Goal: Task Accomplishment & Management: Manage account settings

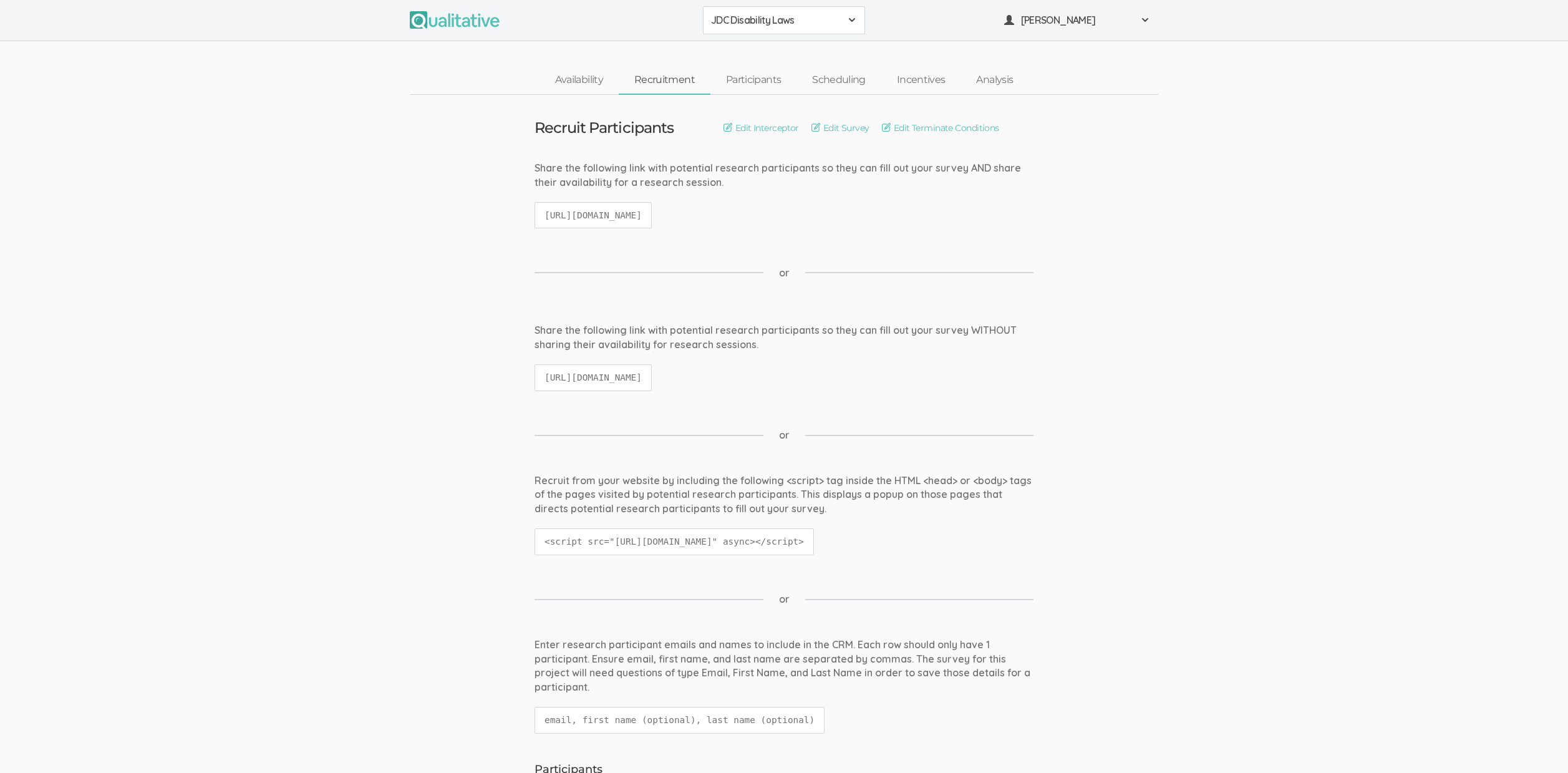
click at [754, 22] on span "JDC Disability Laws" at bounding box center [776, 20] width 130 height 14
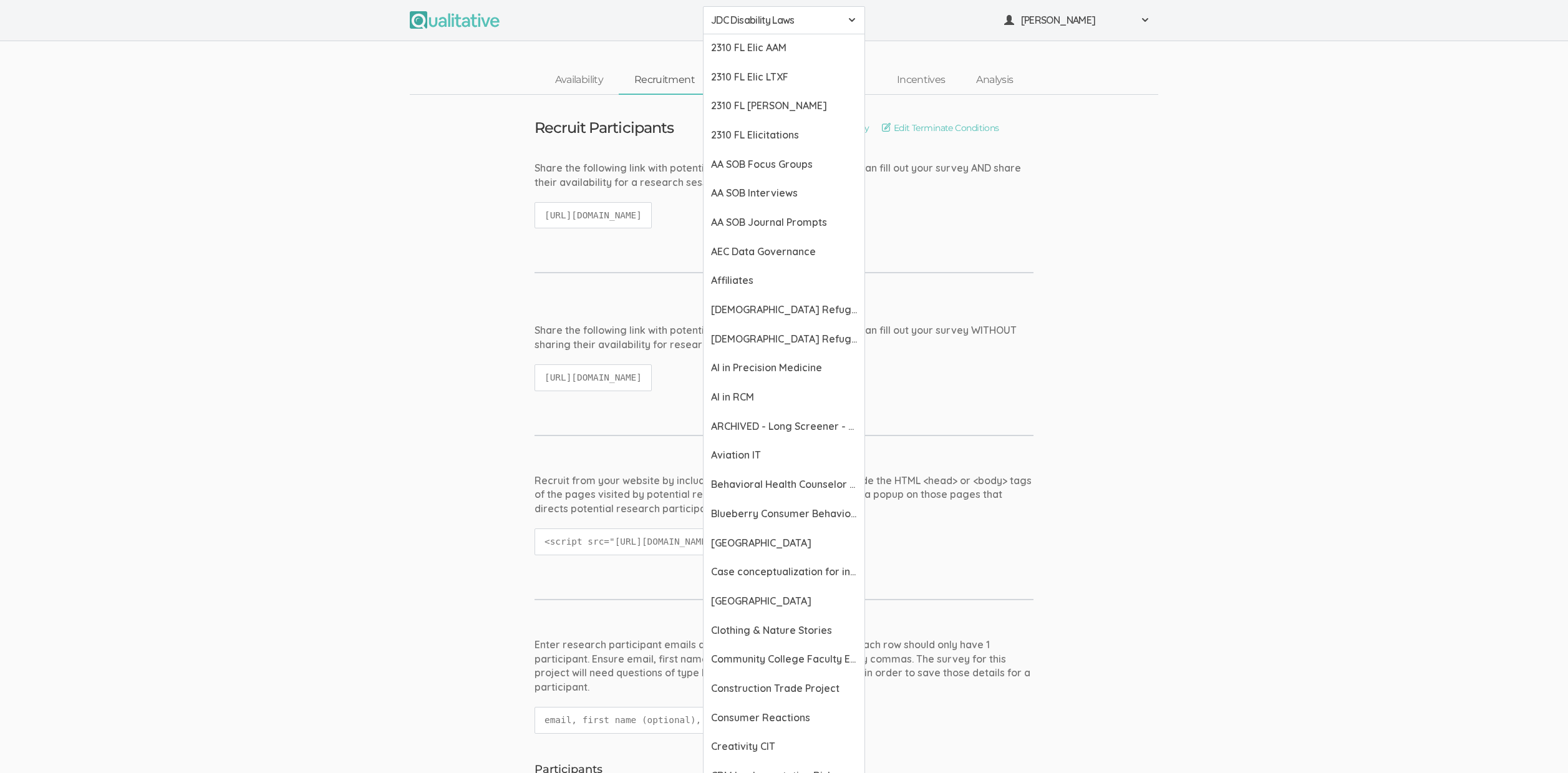
click at [1196, 531] on ui-view "Recruit from your website by including the following <script> tag inside the HT…" at bounding box center [784, 521] width 1568 height 95
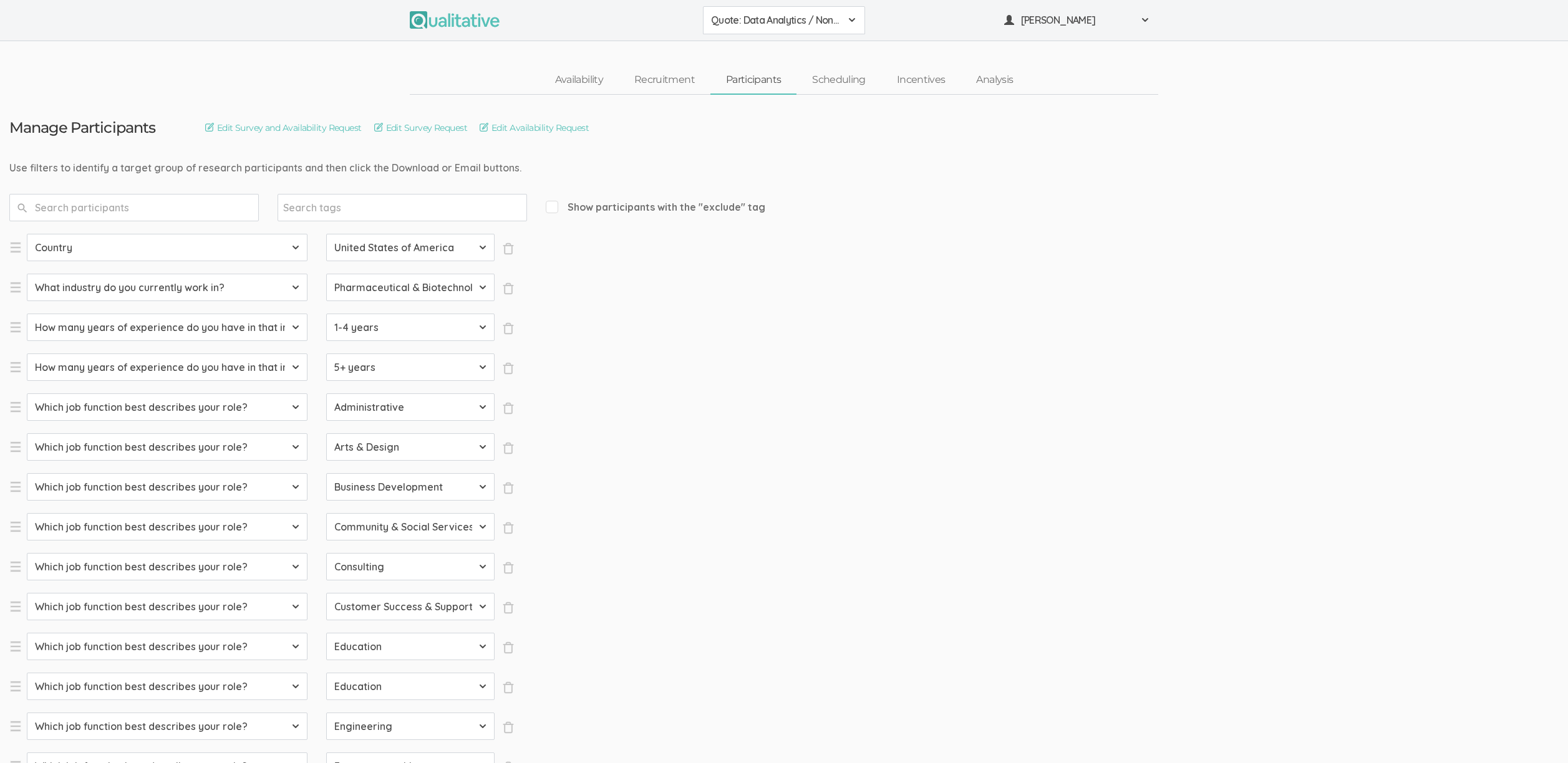
select select "SFQ Country"
select select "US"
select select "SFQ What industry do you currently work in?"
select select "Pharmaceutical & Biotechnology"
select select "SFQ How many years of experience do you have in that industry?"
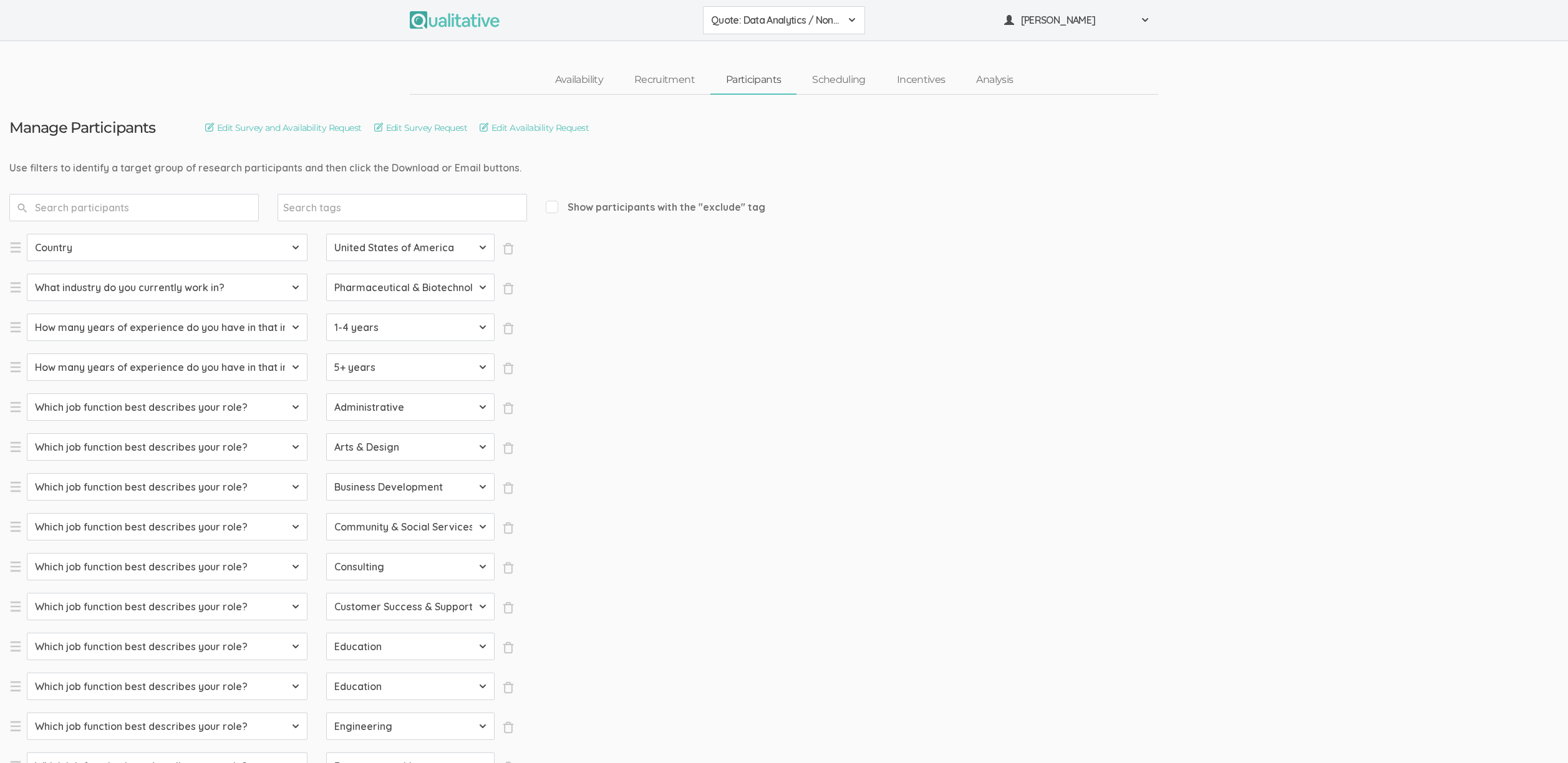
select select "1-4 years"
select select "SFQ How many years of experience do you have in that industry?"
select select "5+ years"
select select "SFQ Which job function best describes your role?"
select select "Administrative"
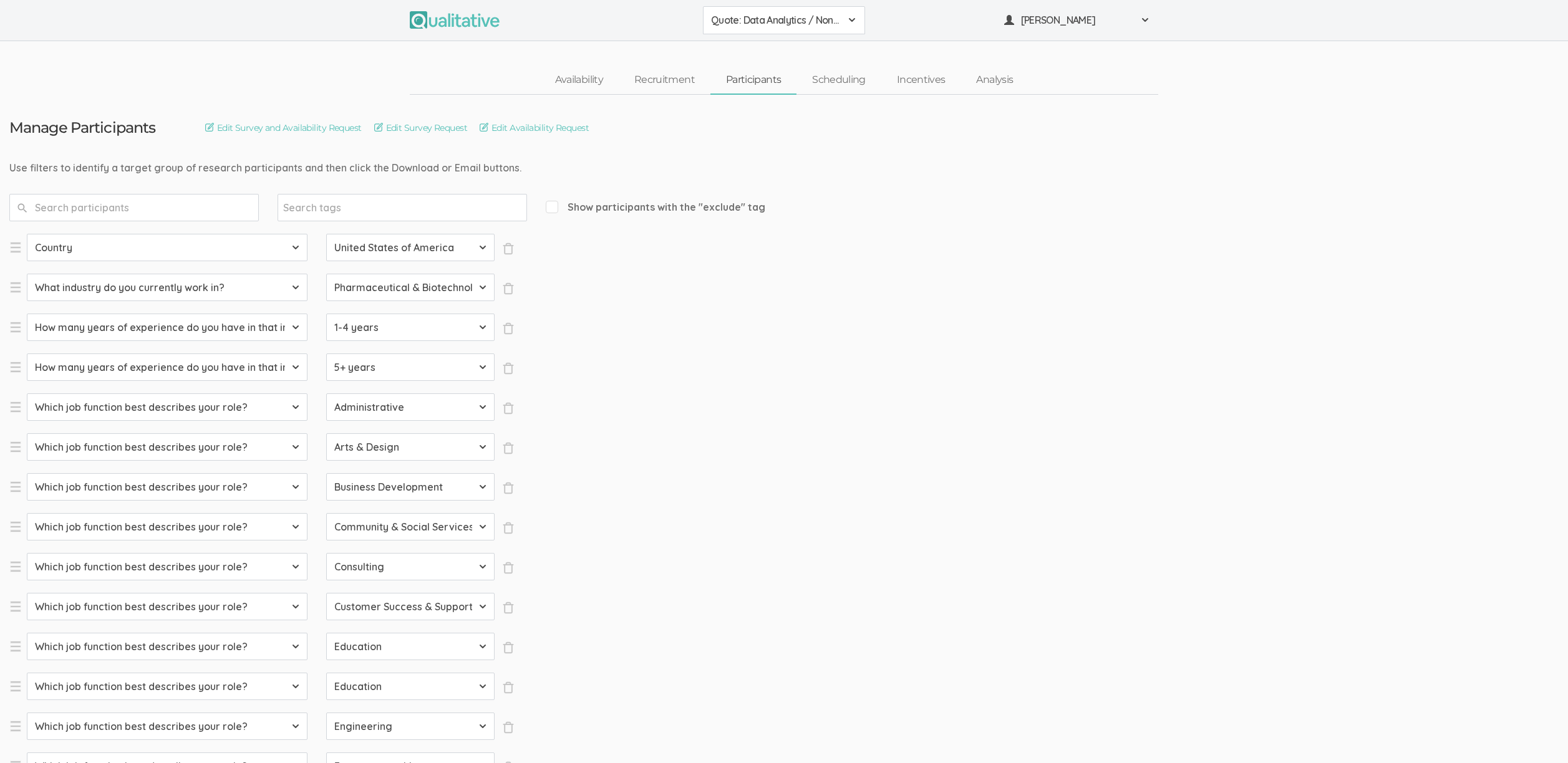
select select "SFQ Which job function best describes your role?"
select select "Arts & Design"
select select "SFQ Which job function best describes your role?"
select select "Business Development"
select select "SFQ Which job function best describes your role?"
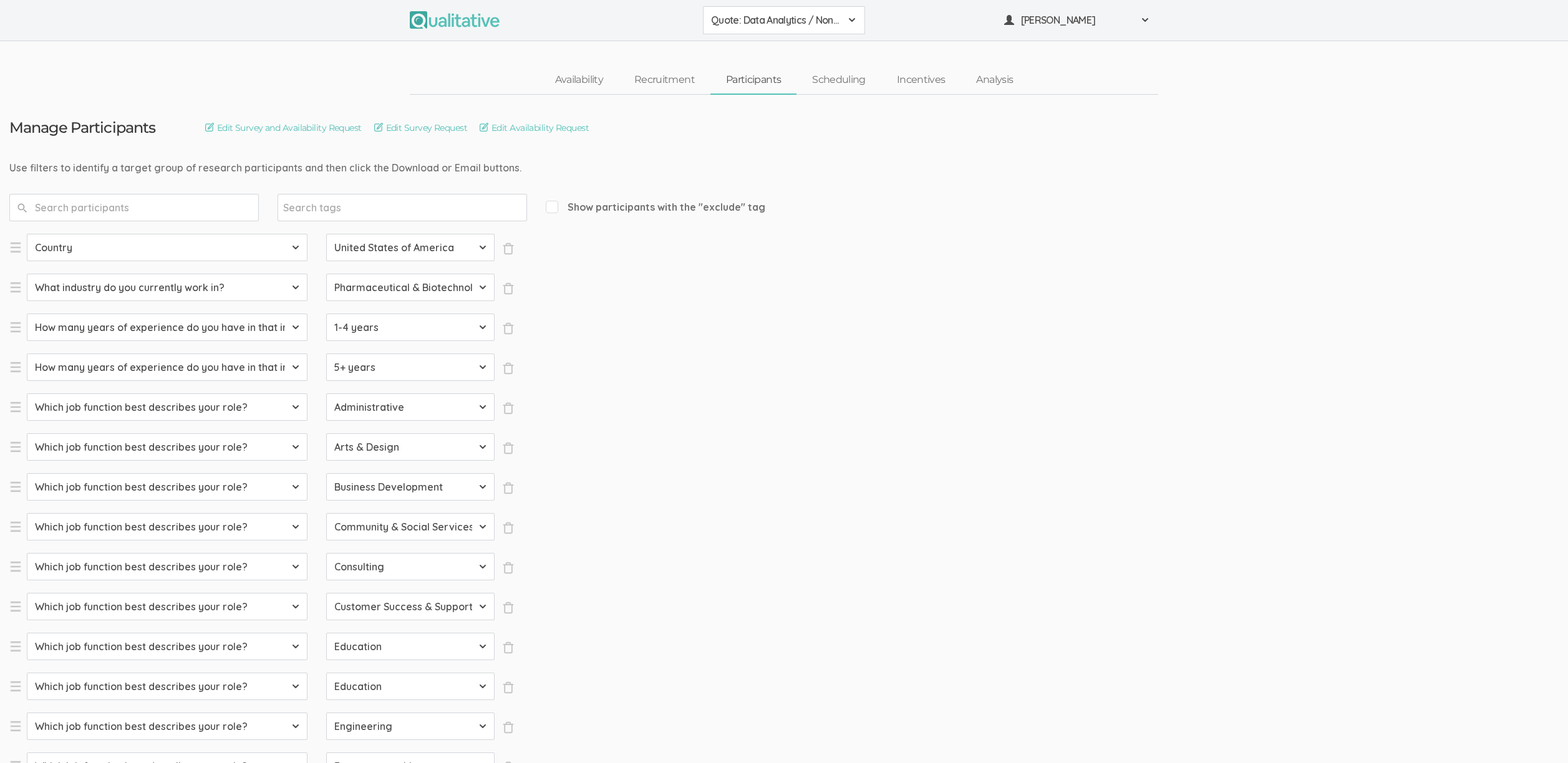
select select "Community & Social Services"
select select "SFQ Which job function best describes your role?"
select select "Consulting"
select select "SFQ Which job function best describes your role?"
select select "Customer Success & Support"
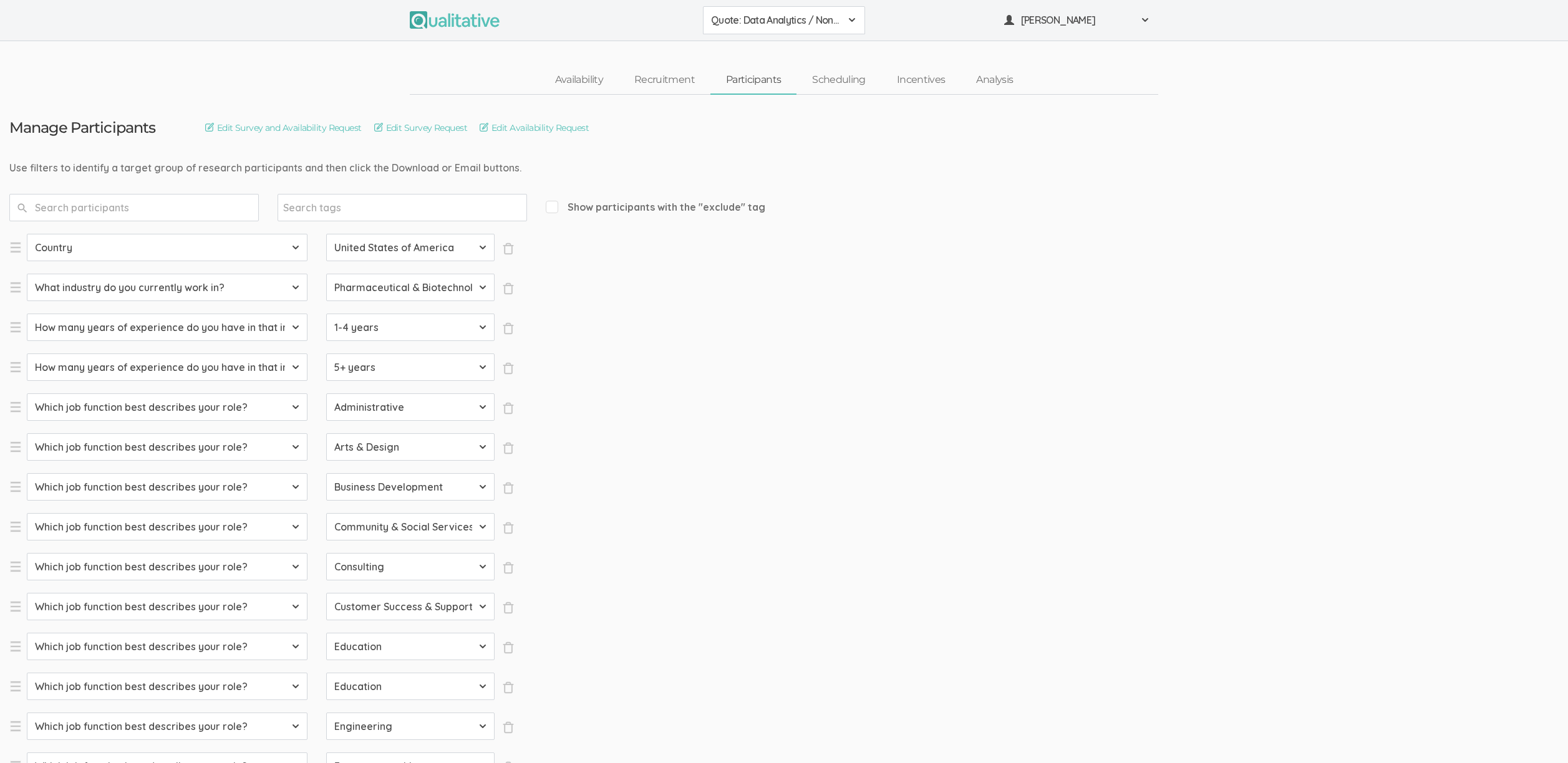
select select "SFQ Which job function best describes your role?"
select select "Education"
select select "SFQ Which job function best describes your role?"
select select "Education"
select select "SFQ Which job function best describes your role?"
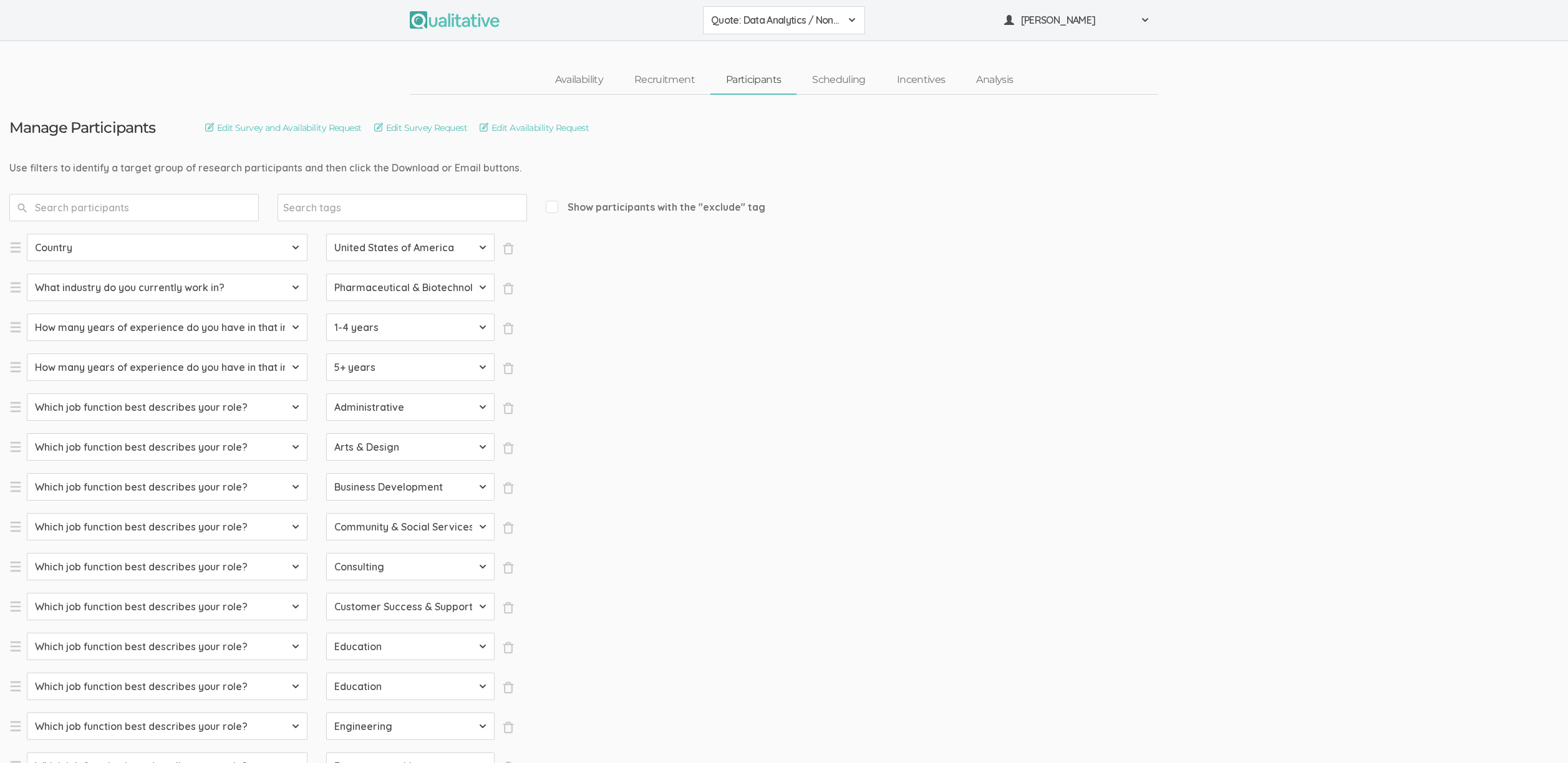
select select "Engineering"
select select "SFQ Which job function best describes your role?"
select select "Entrepreneurship"
select select "SFQ Which job function best describes your role?"
select select "Healthcare Services"
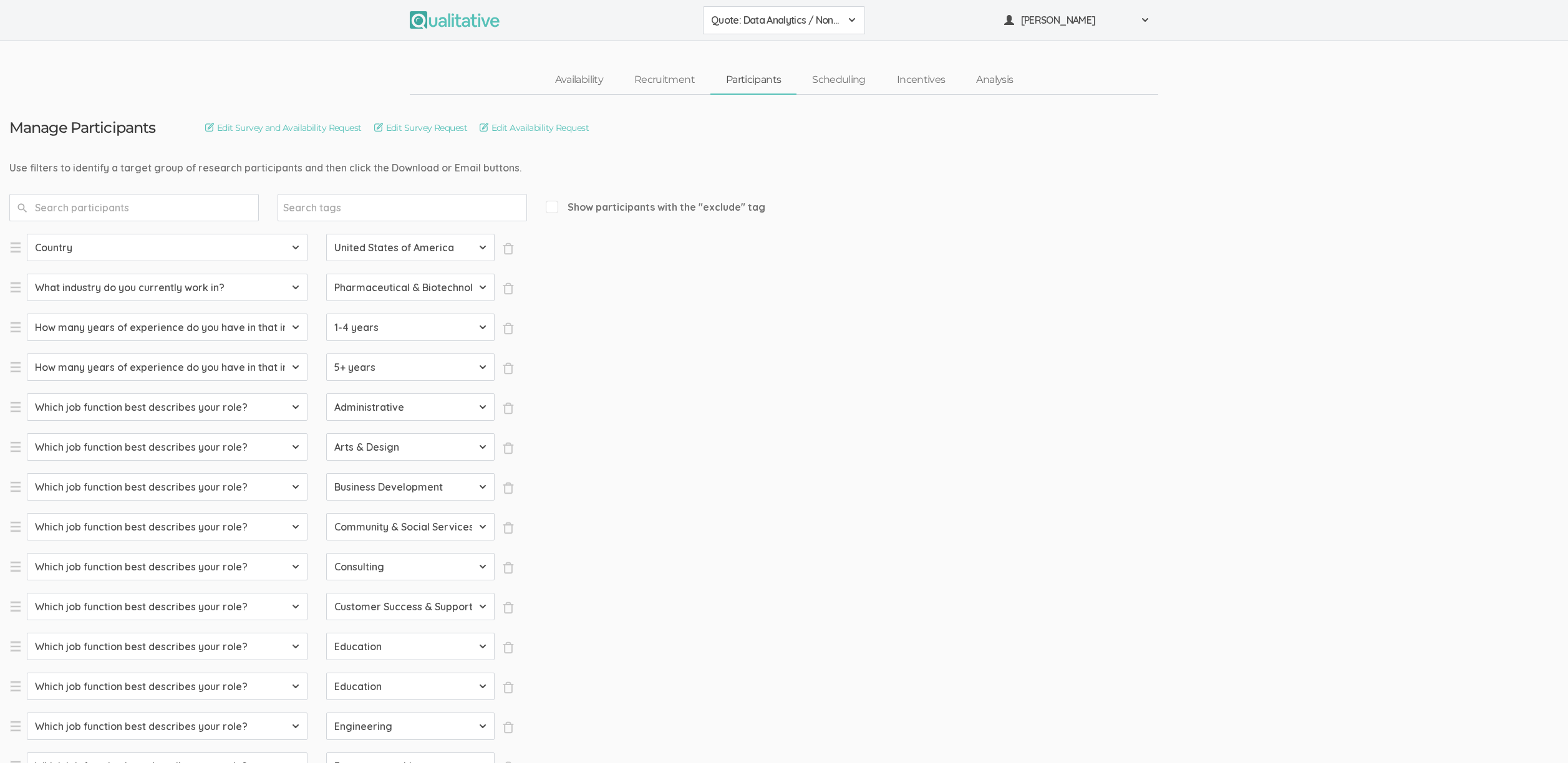
select select "SFQ Which job function best describes your role?"
select select "Human Resources"
select select "SFQ Which job function best describes your role?"
select select "Information Technology"
select select "SFQ Which job function best describes your role?"
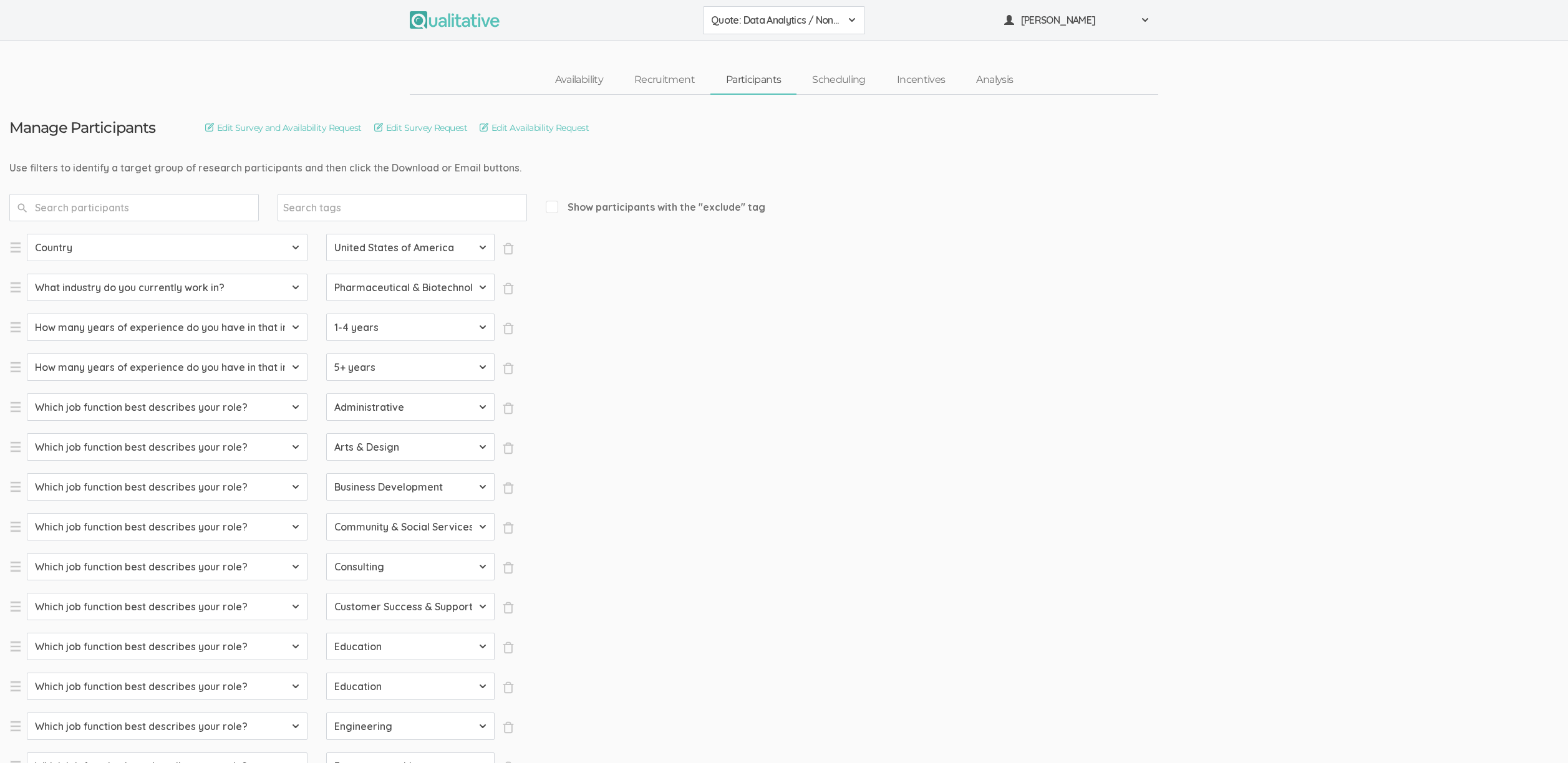
select select "Legal"
select select "SFQ Which job function best describes your role?"
select select "Marketing"
select select "SFQ Which job function best describes your role?"
select select "Media & Communication"
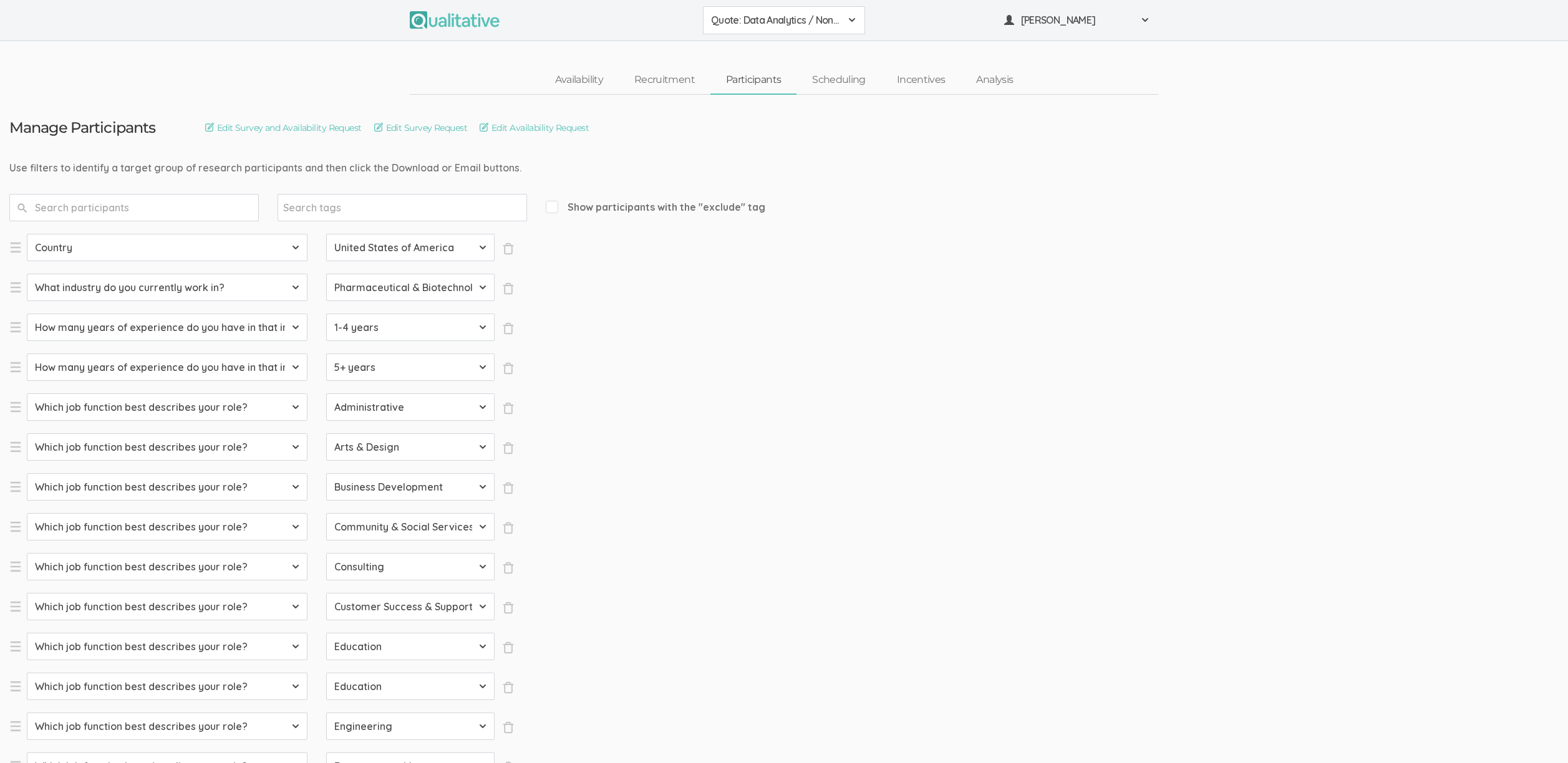
select select "SFQ Which job function best describes your role?"
select select "Military & Protective Services"
select select "SFQ Which job function best describes your role?"
select select "Operations"
select select "SFQ Which job function best describes your role?"
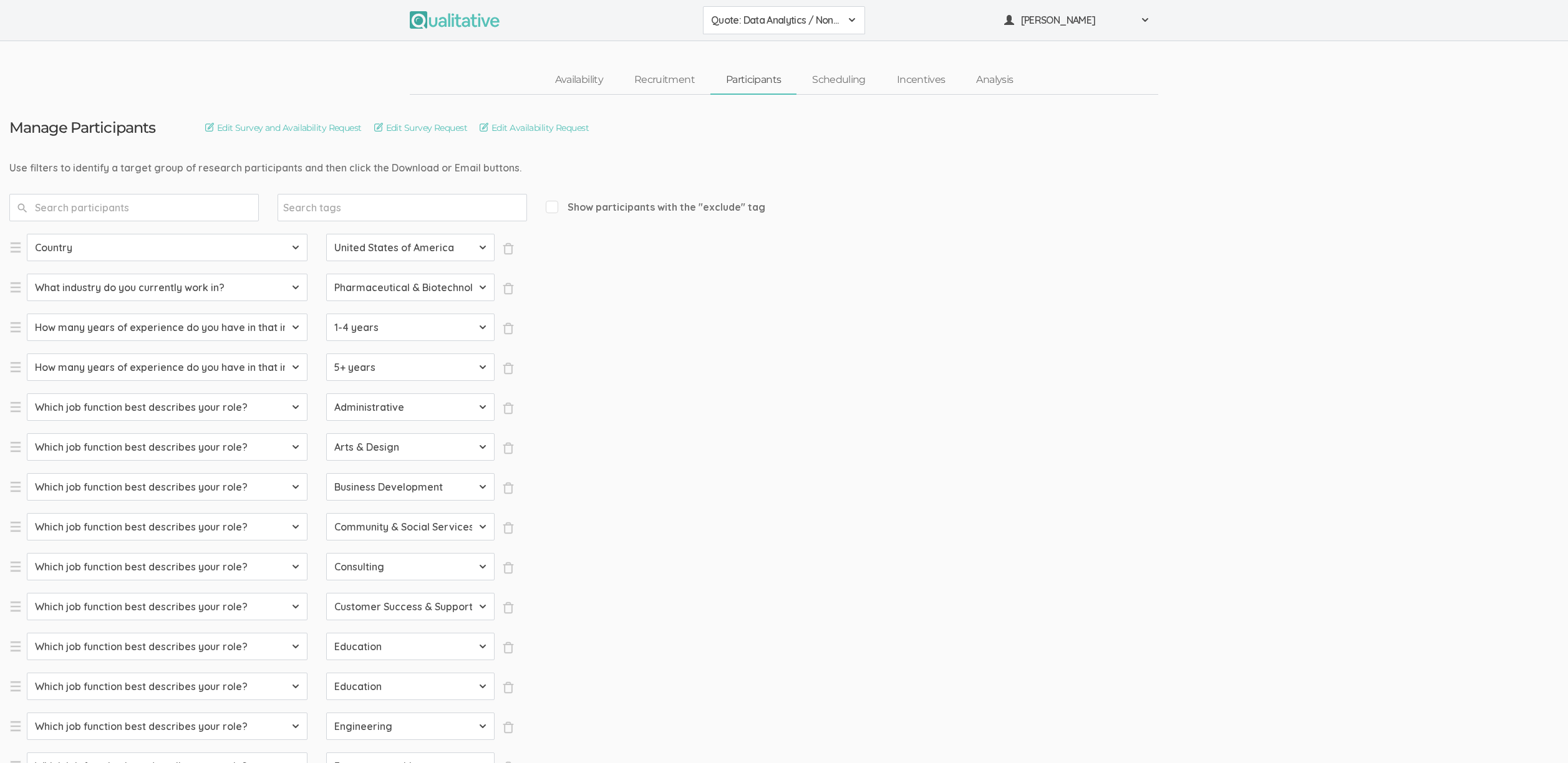
select select "Product Management"
select select "SFQ Which job function best describes your role?"
select select "Program & Project Management"
select select "SFQ Which job function best describes your role?"
select select "Purchasing"
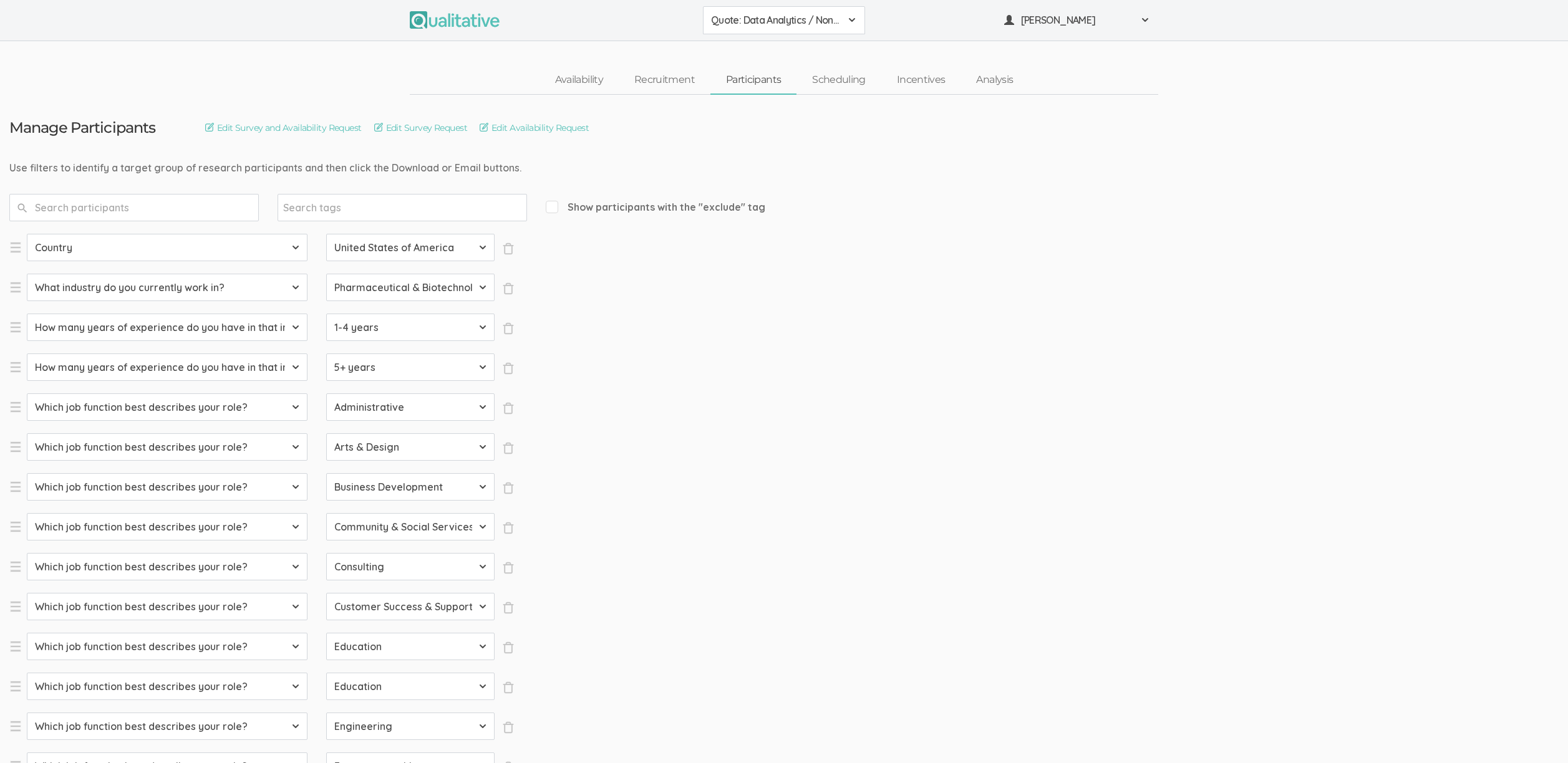
select select "SFQ Which job function best describes your role?"
select select "Quality Assurance"
select select "SFQ Which job function best describes your role?"
select select "Real Estate"
select select "SFQ Which job function best describes your role?"
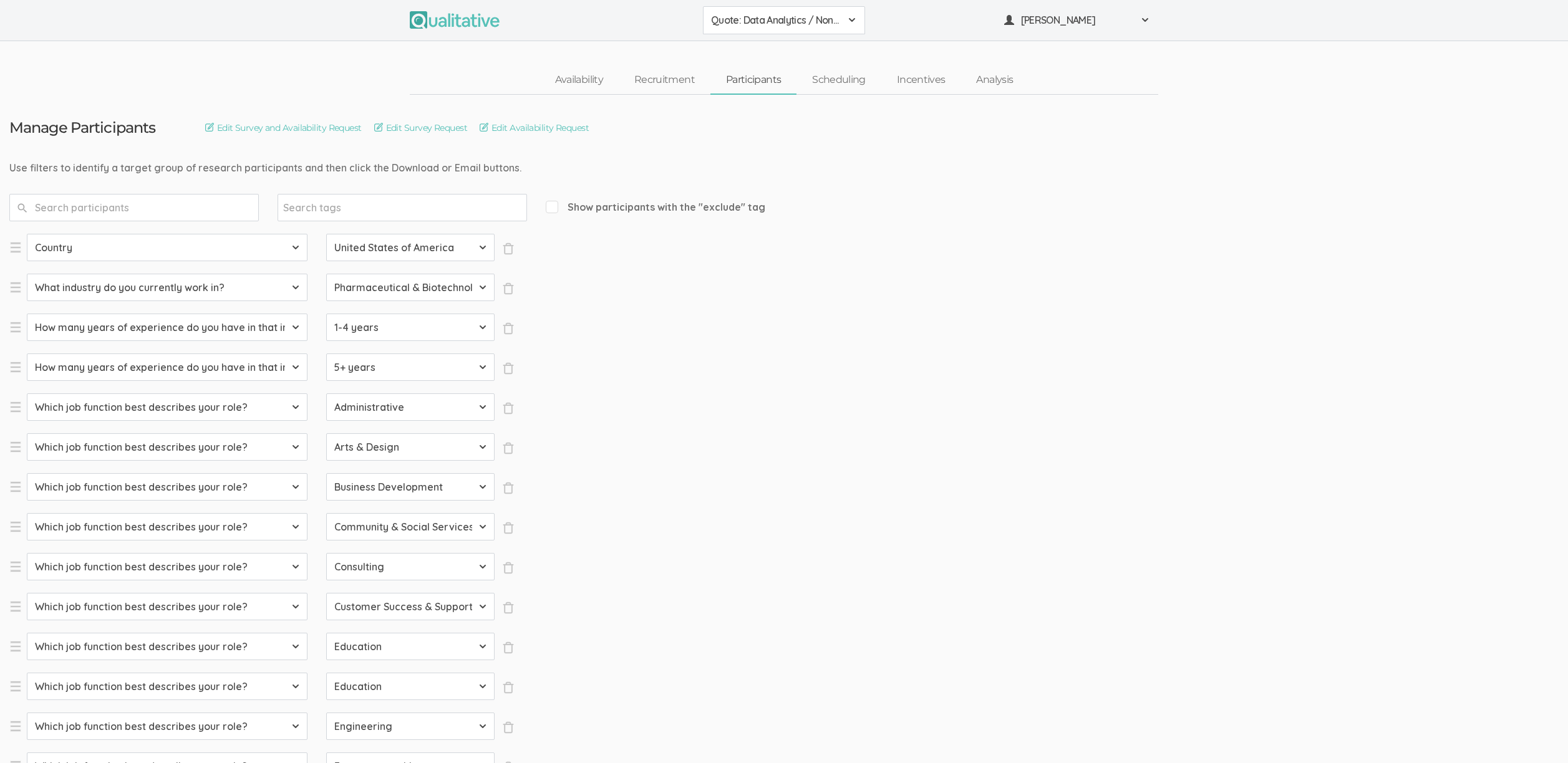
select select "Research"
select select "SFQ Which job function best describes your role?"
select select "Sales"
select select "SFQ What is your current job level/seniority?"
select select "Entry"
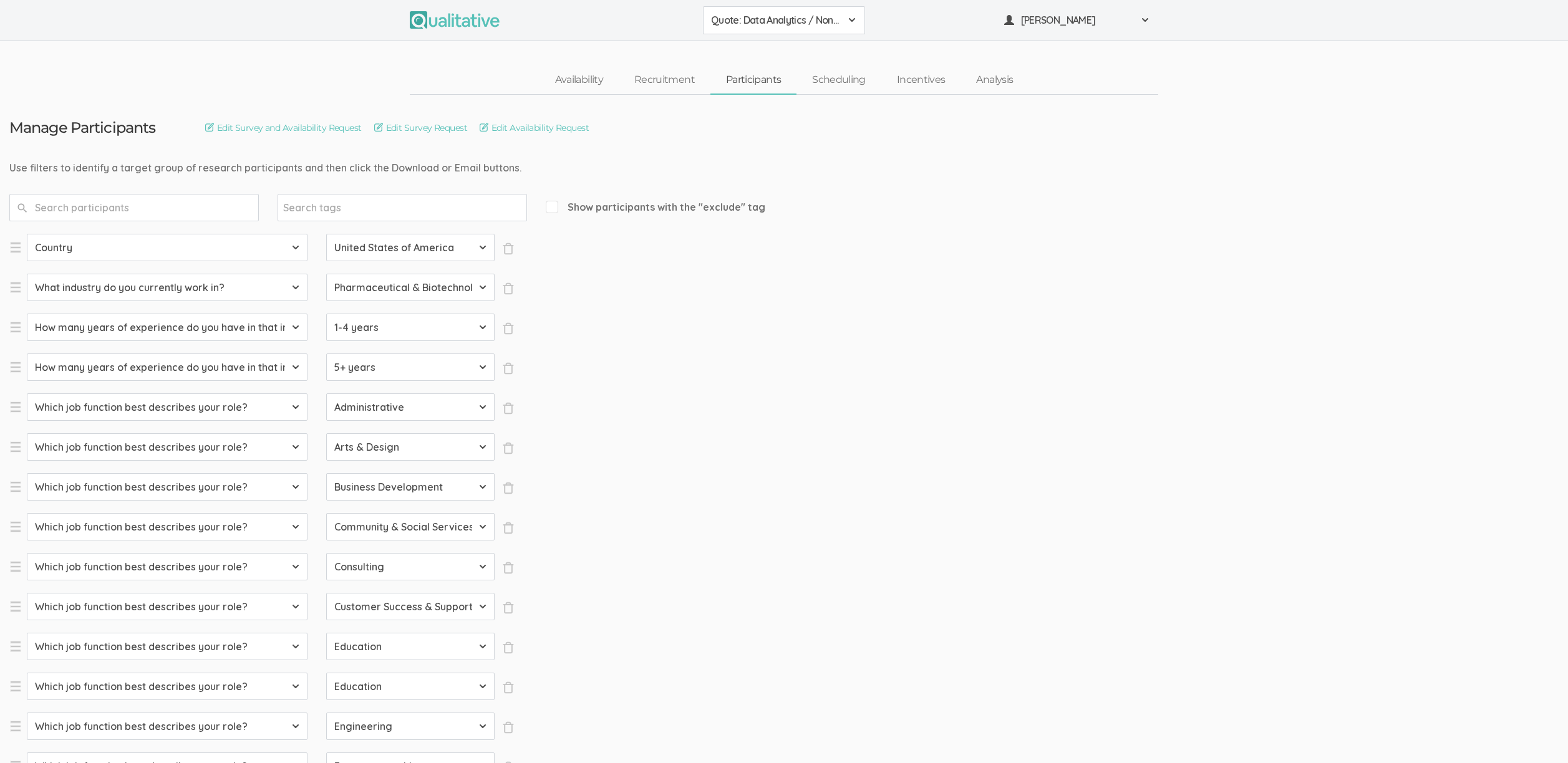
select select "SFQ What is your current job level/seniority?"
select select "Senior"
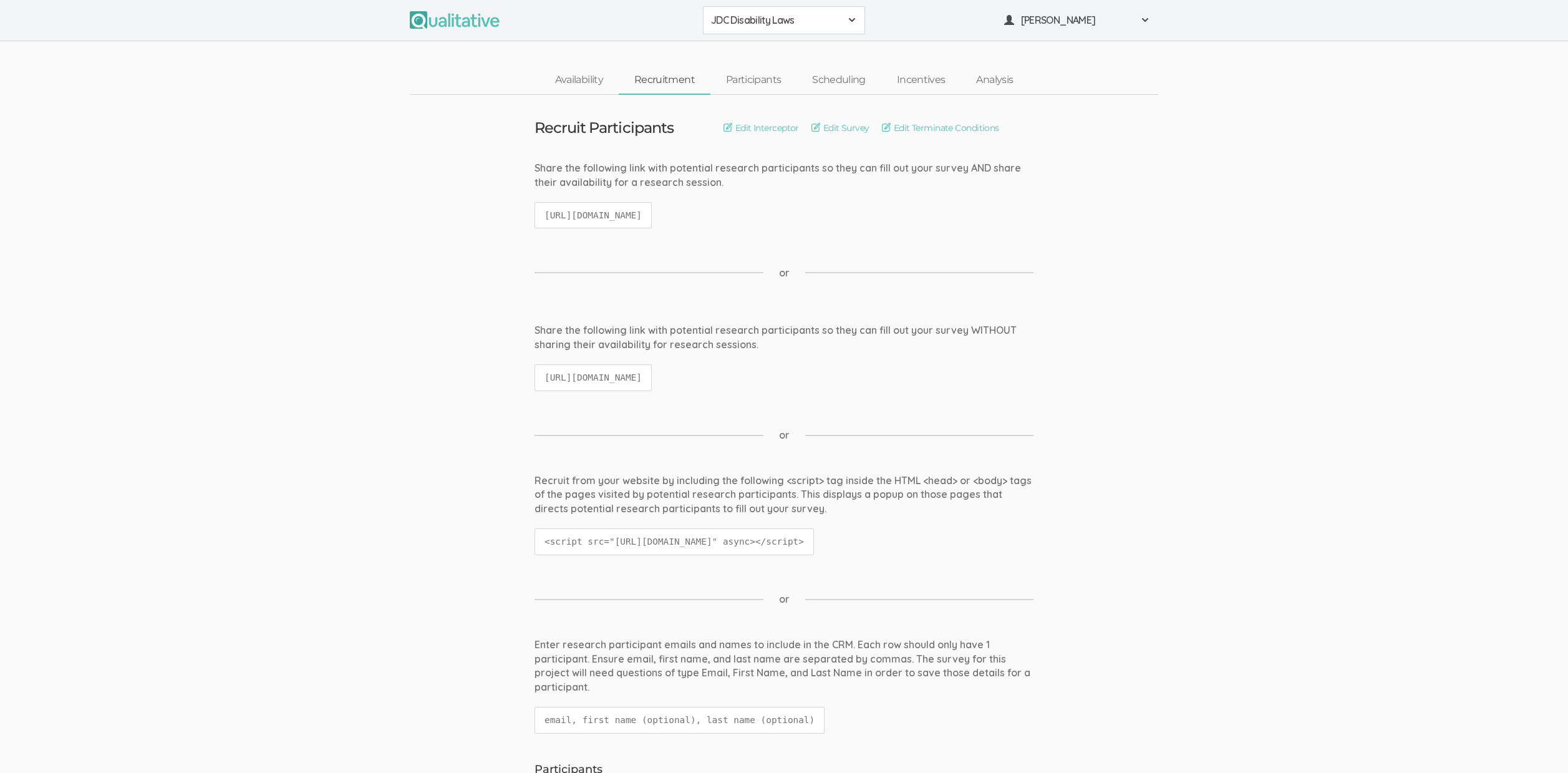
click at [779, 17] on span "JDC Disability Laws" at bounding box center [776, 20] width 130 height 14
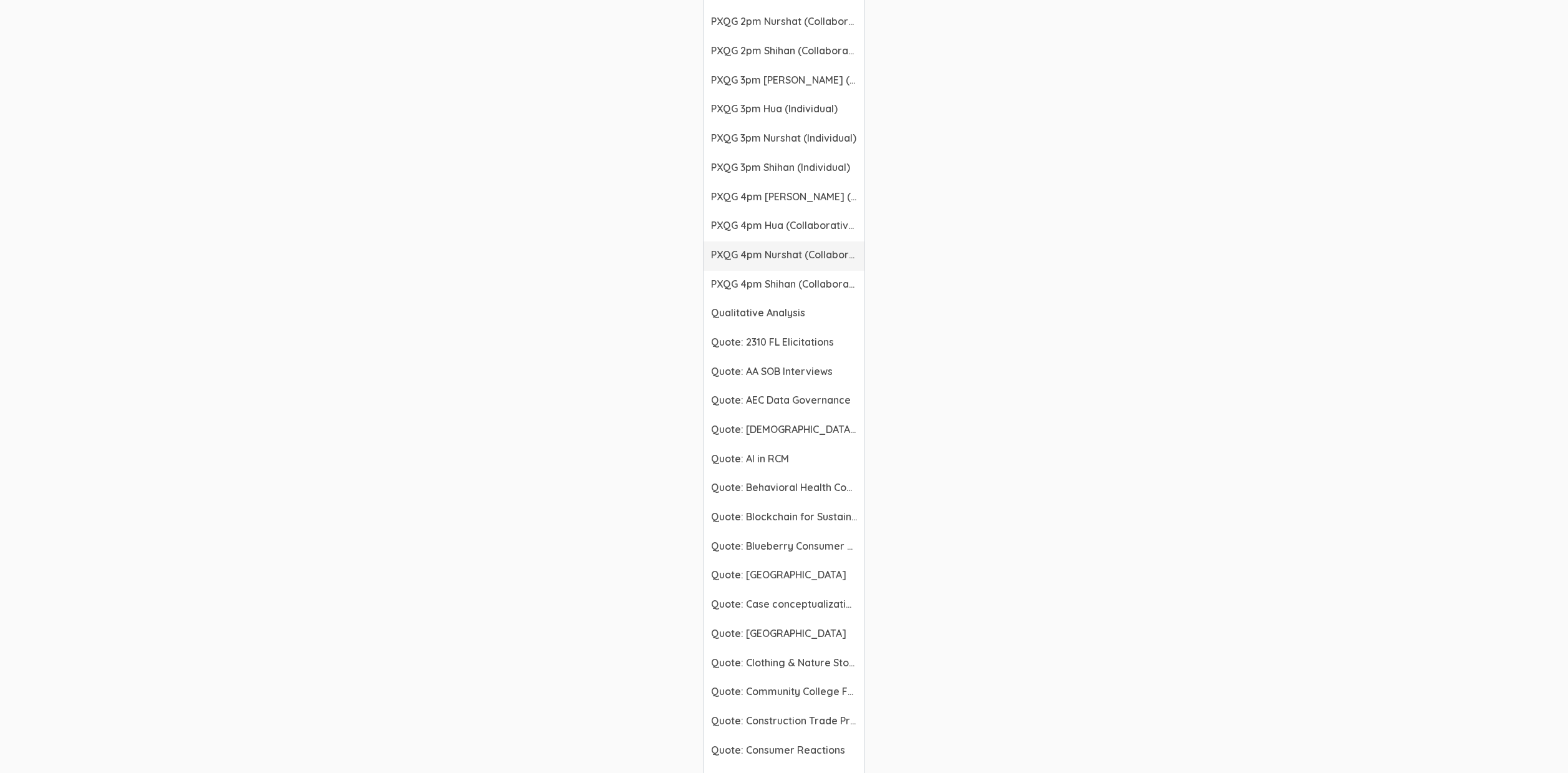
scroll to position [2212, 0]
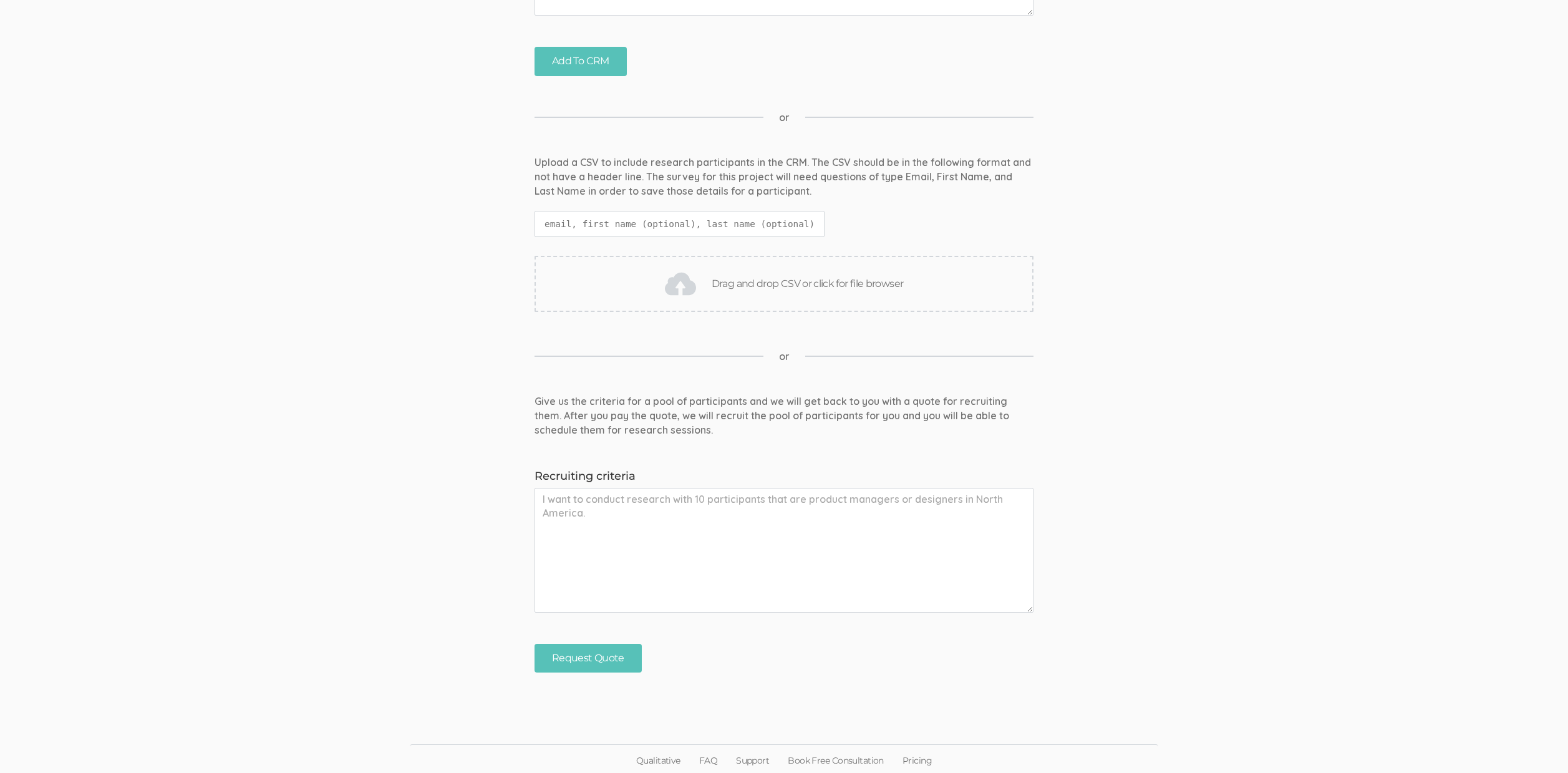
scroll to position [0, 0]
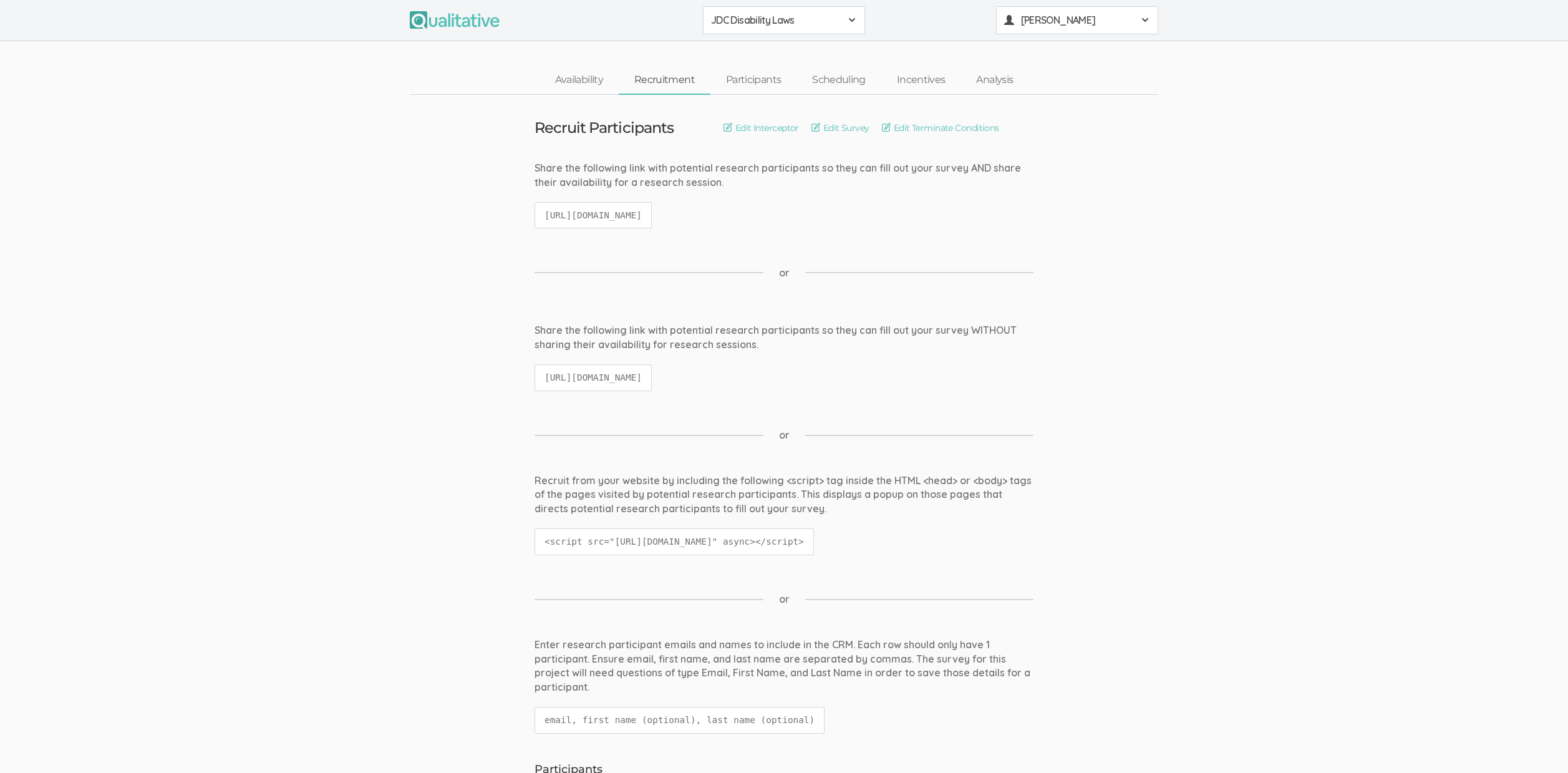
click at [1072, 11] on button "[PERSON_NAME]" at bounding box center [1077, 20] width 162 height 28
click at [1048, 123] on link "Project Settings" at bounding box center [1077, 124] width 161 height 26
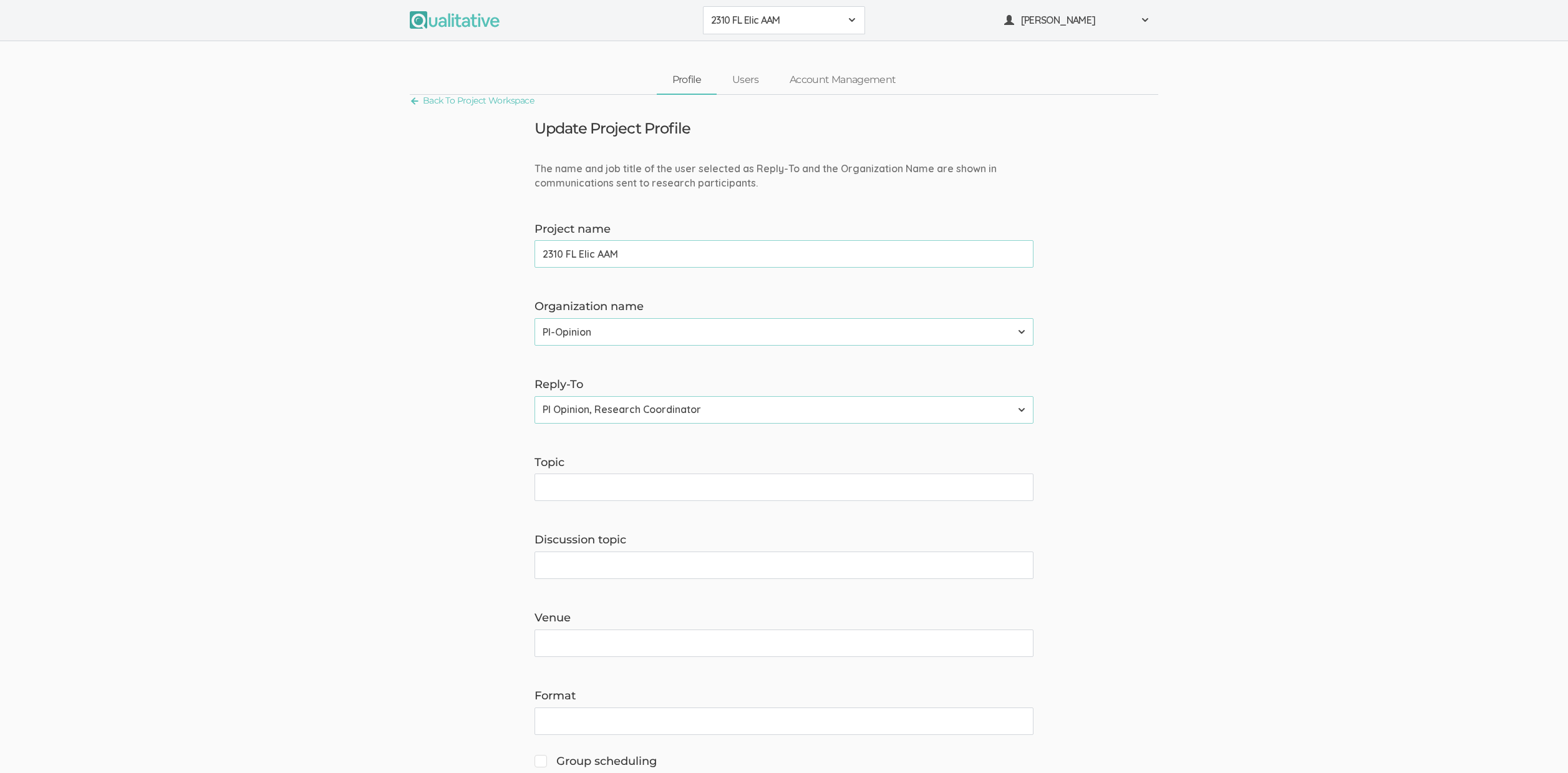
click at [778, 26] on span "2310 FL Elic AAM" at bounding box center [776, 20] width 130 height 14
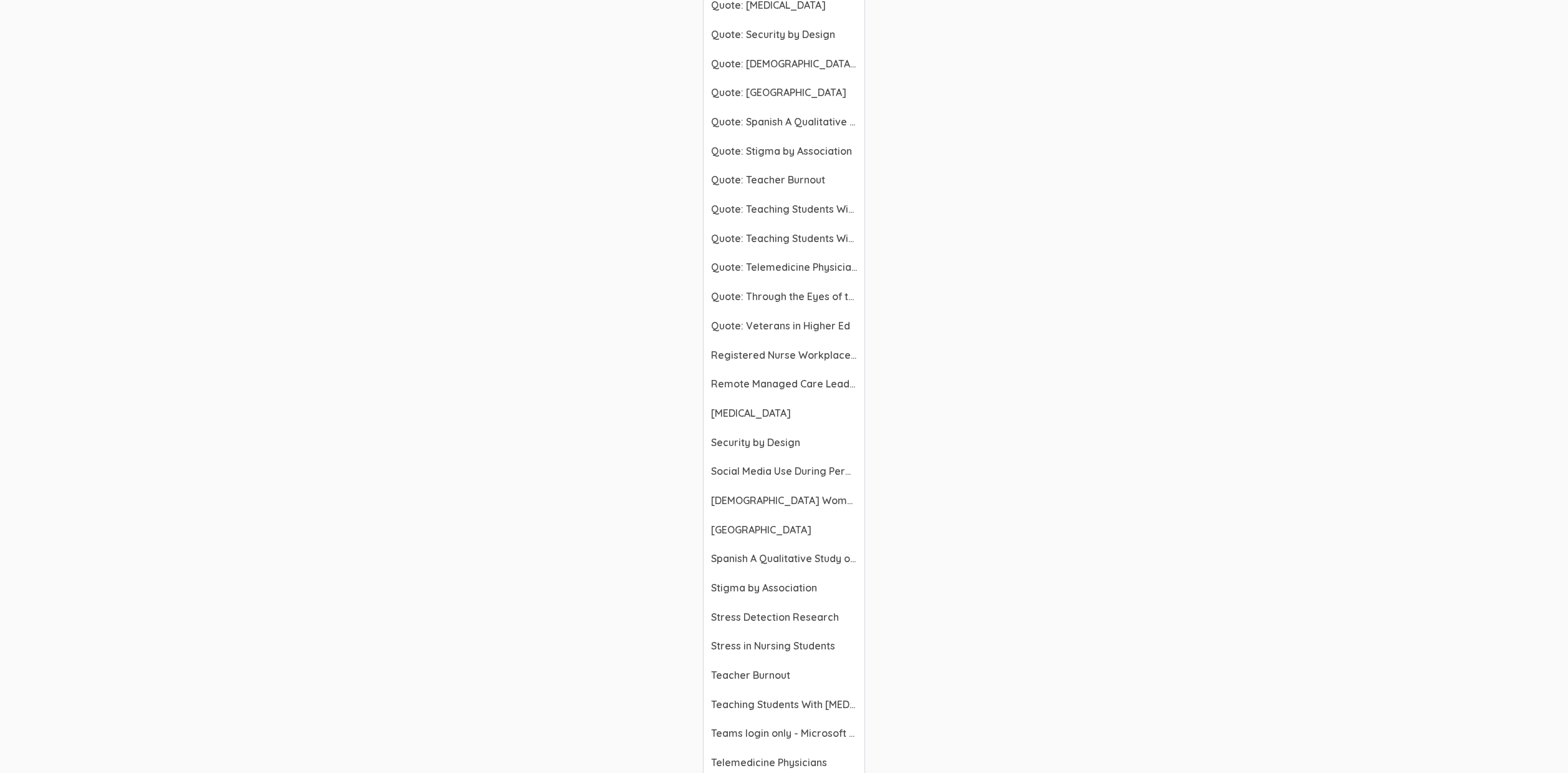
scroll to position [4134, 0]
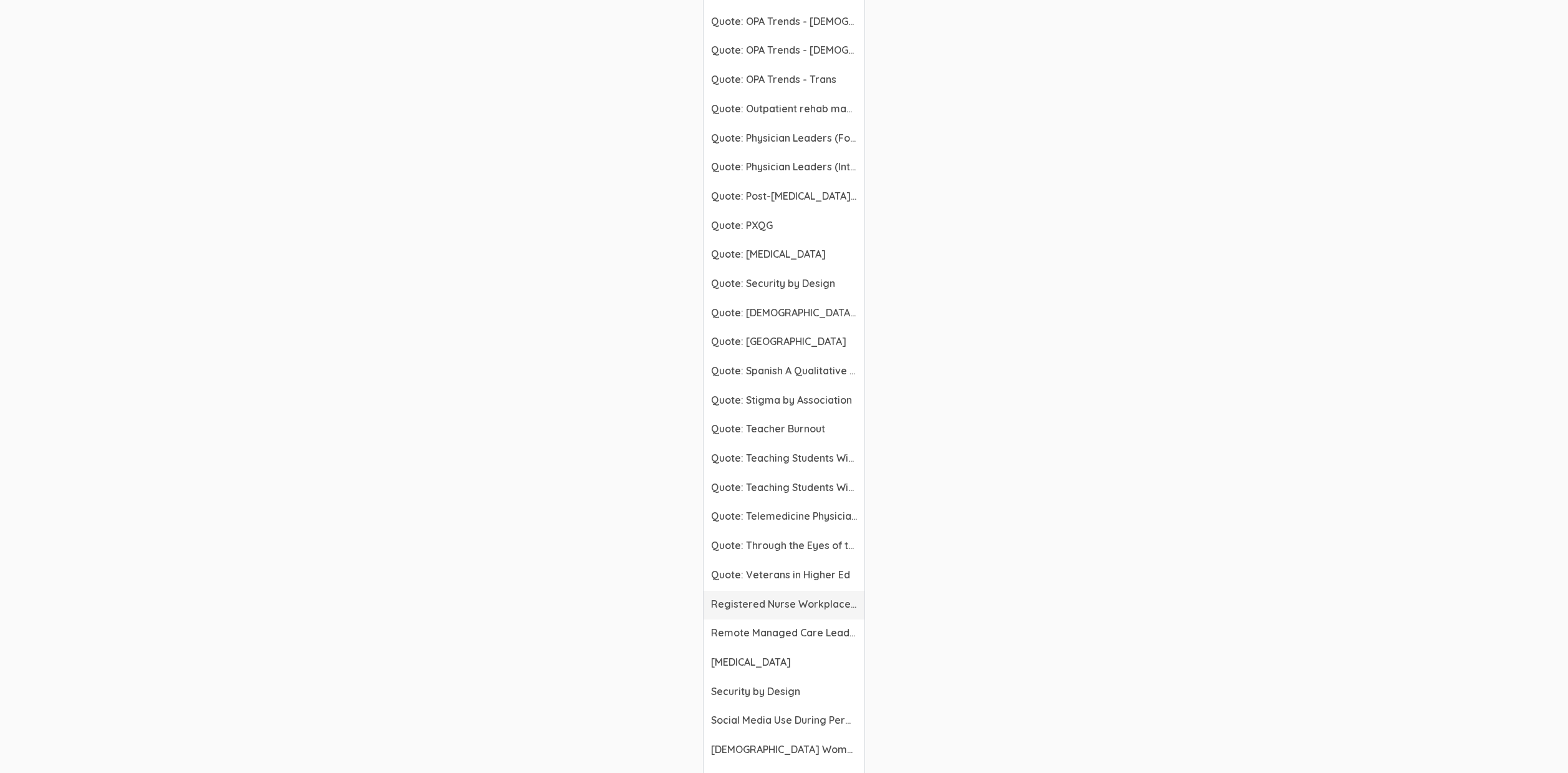
click at [760, 606] on span "Registered Nurse Workplace Bullying" at bounding box center [784, 604] width 146 height 14
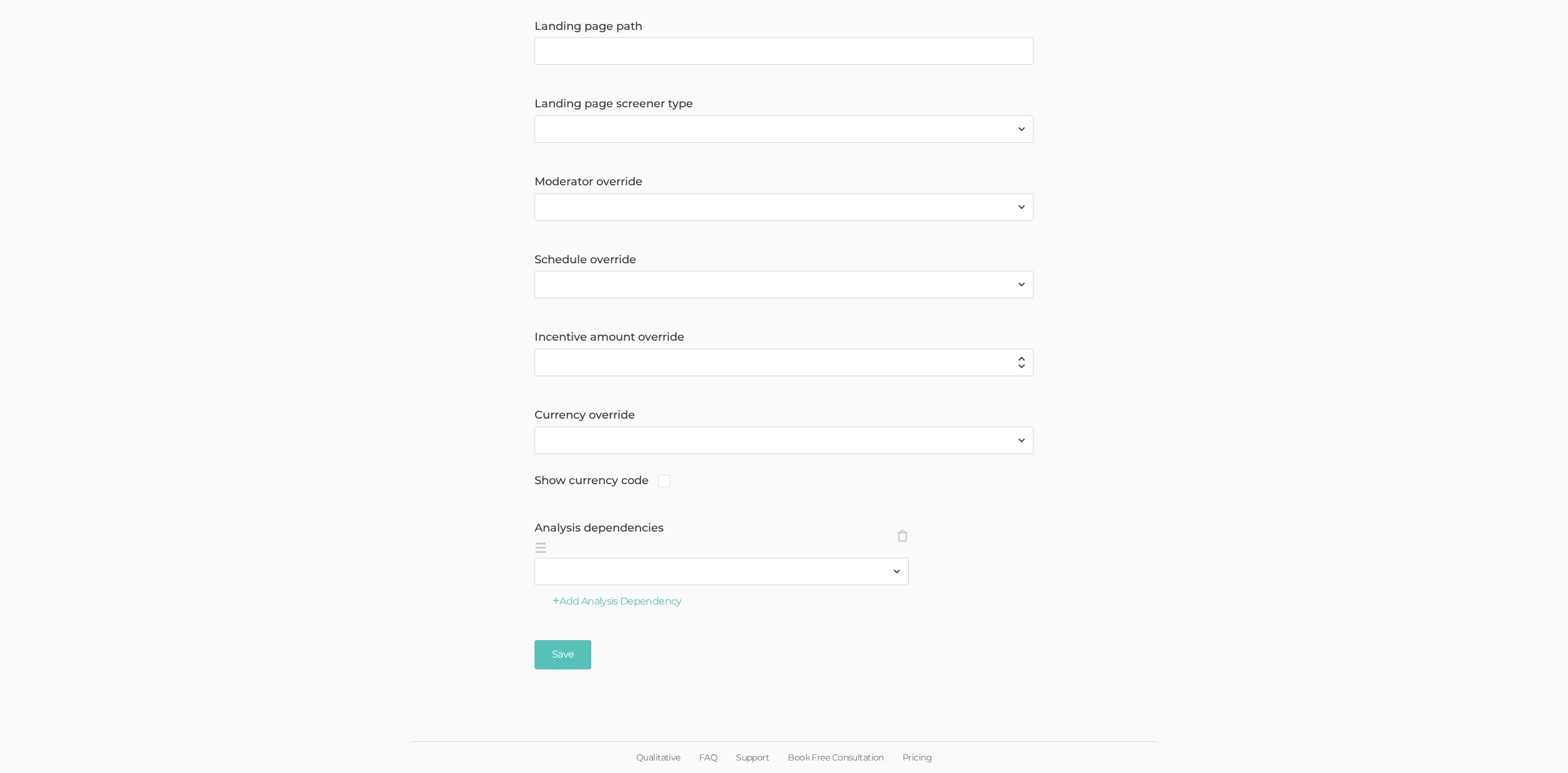
scroll to position [882, 0]
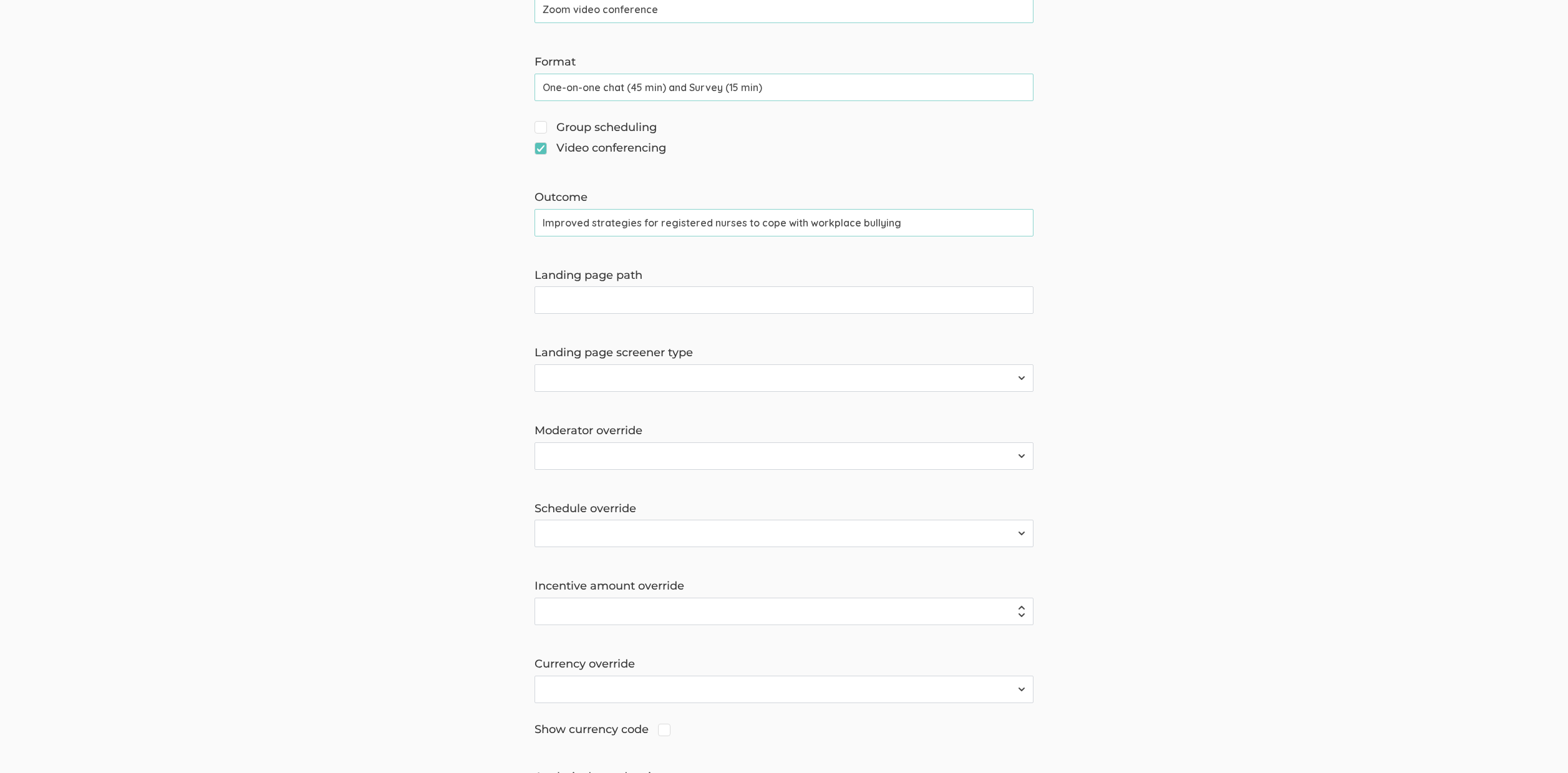
scroll to position [882, 0]
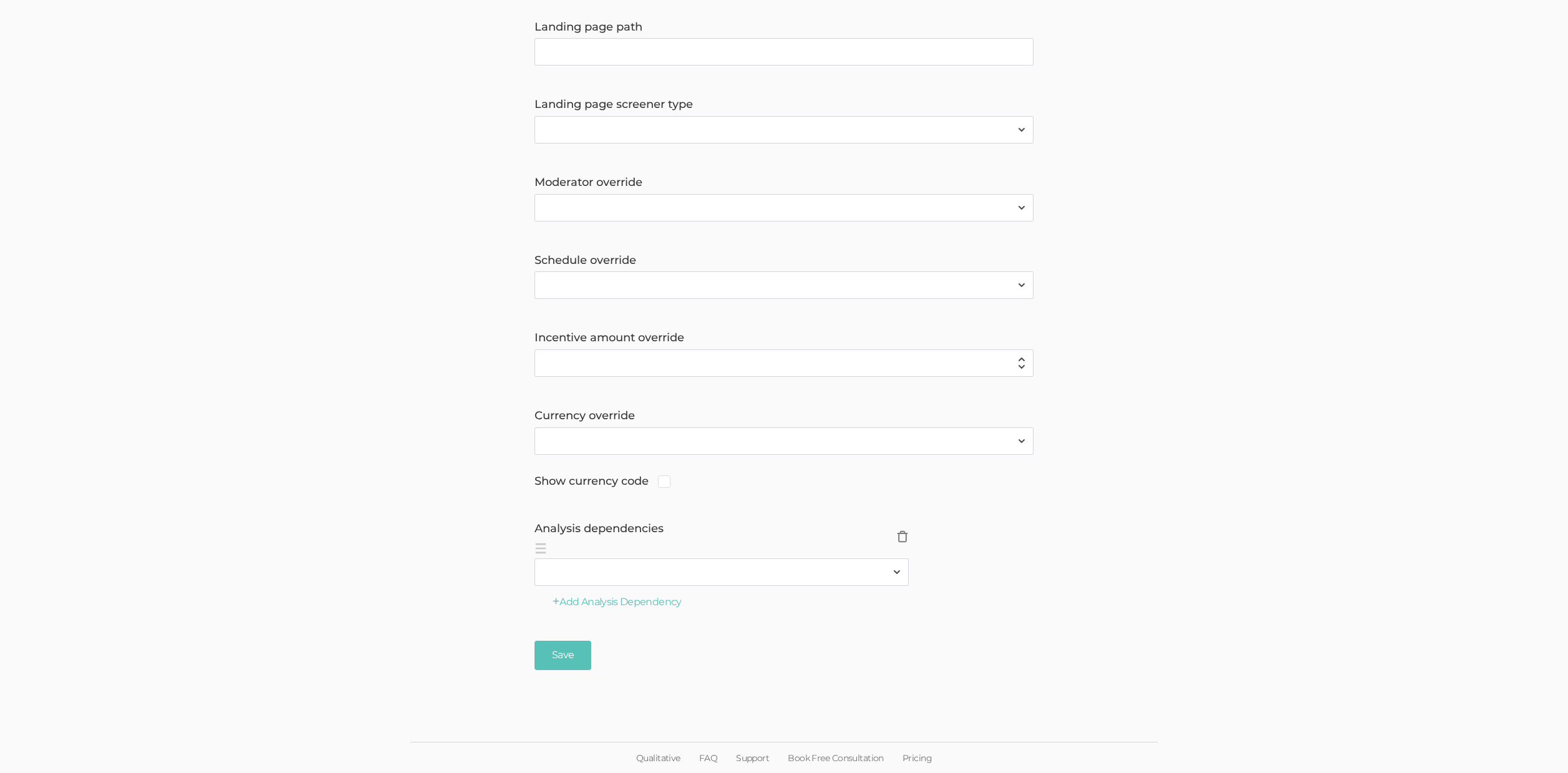
click at [905, 536] on span "×" at bounding box center [902, 537] width 12 height 12
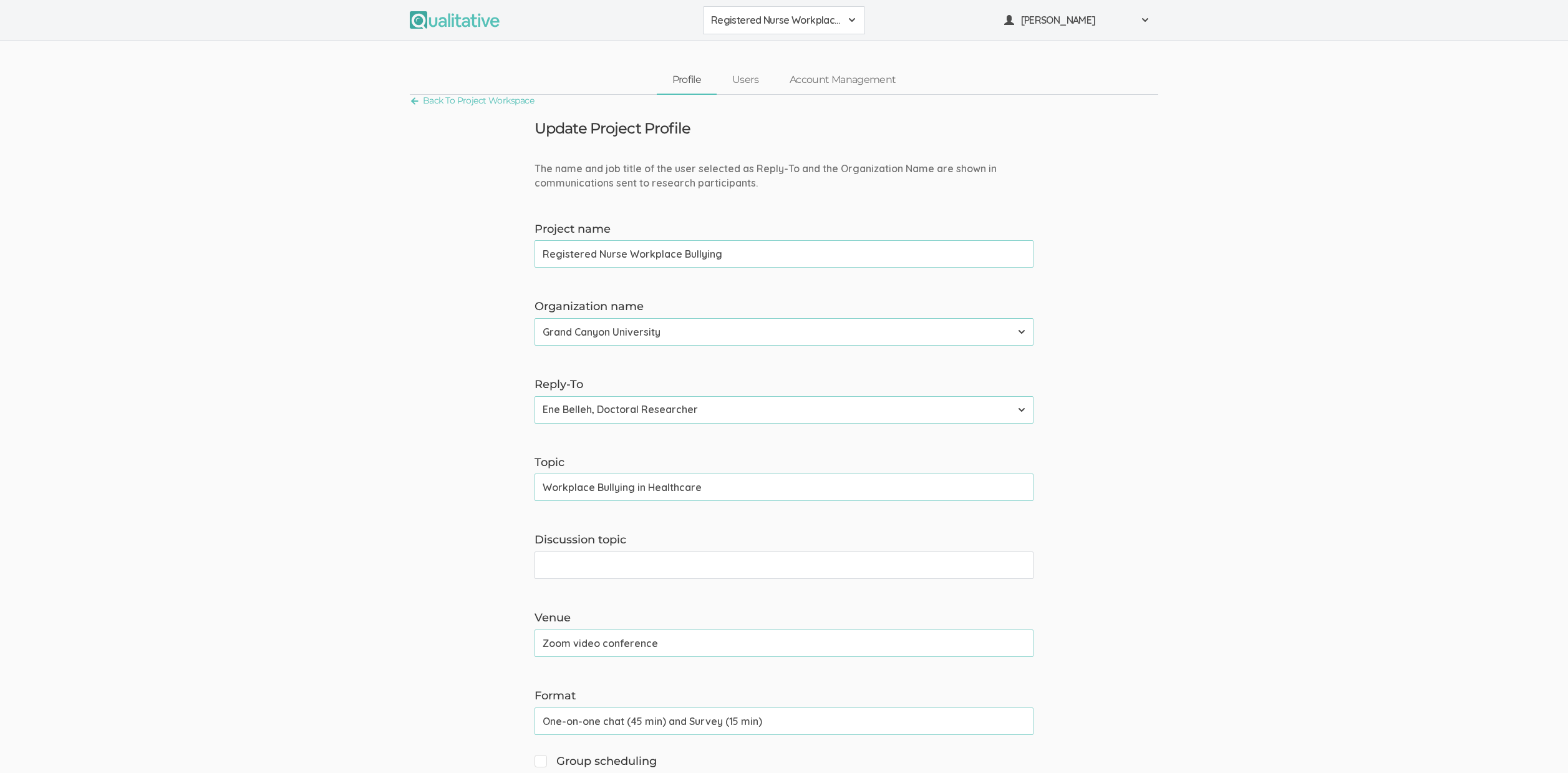
scroll to position [3, 0]
click at [738, 713] on input "One-on-one chat (45 min) and Survey (15 min)" at bounding box center [783, 718] width 499 height 28
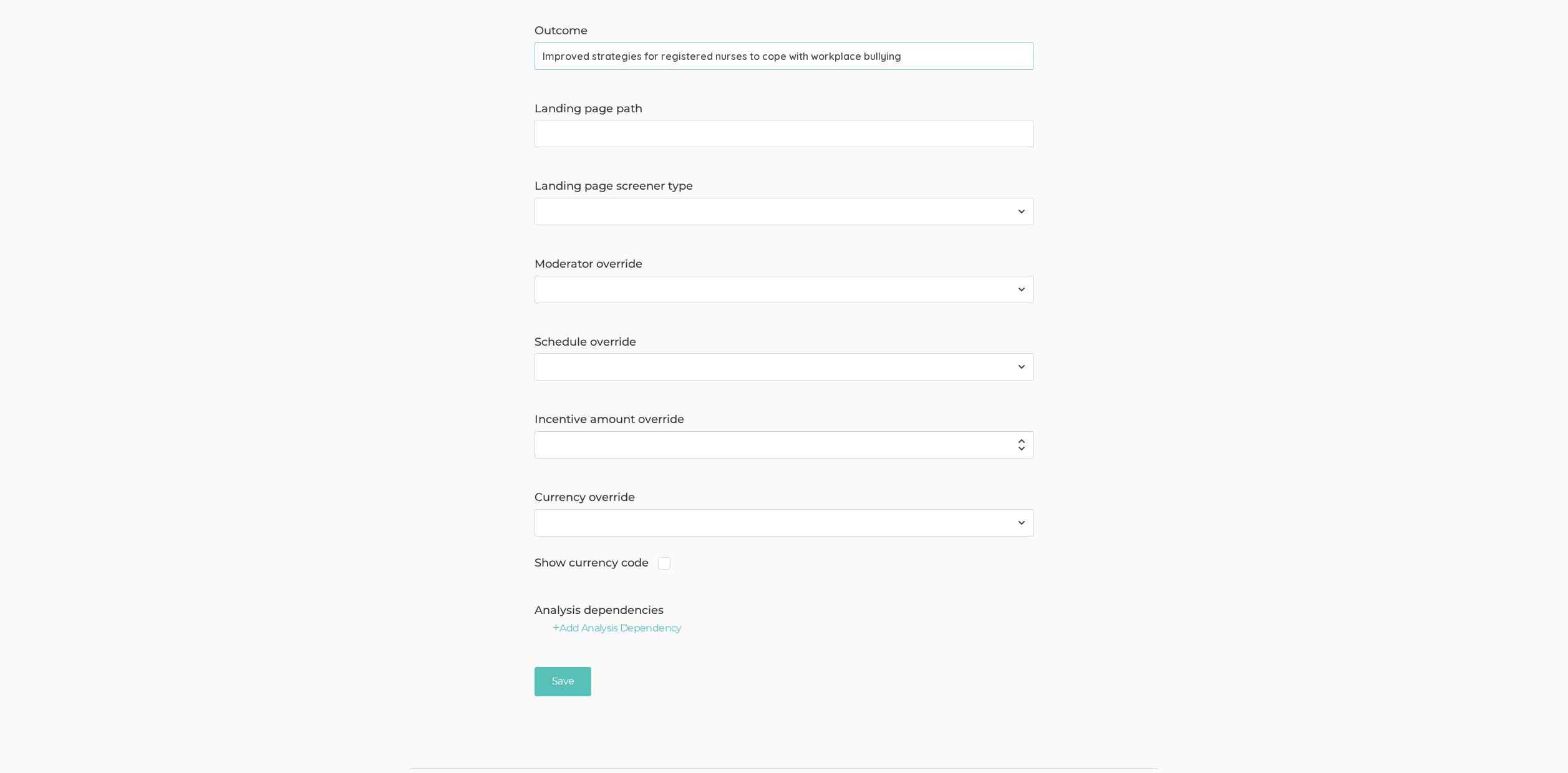
scroll to position [827, 0]
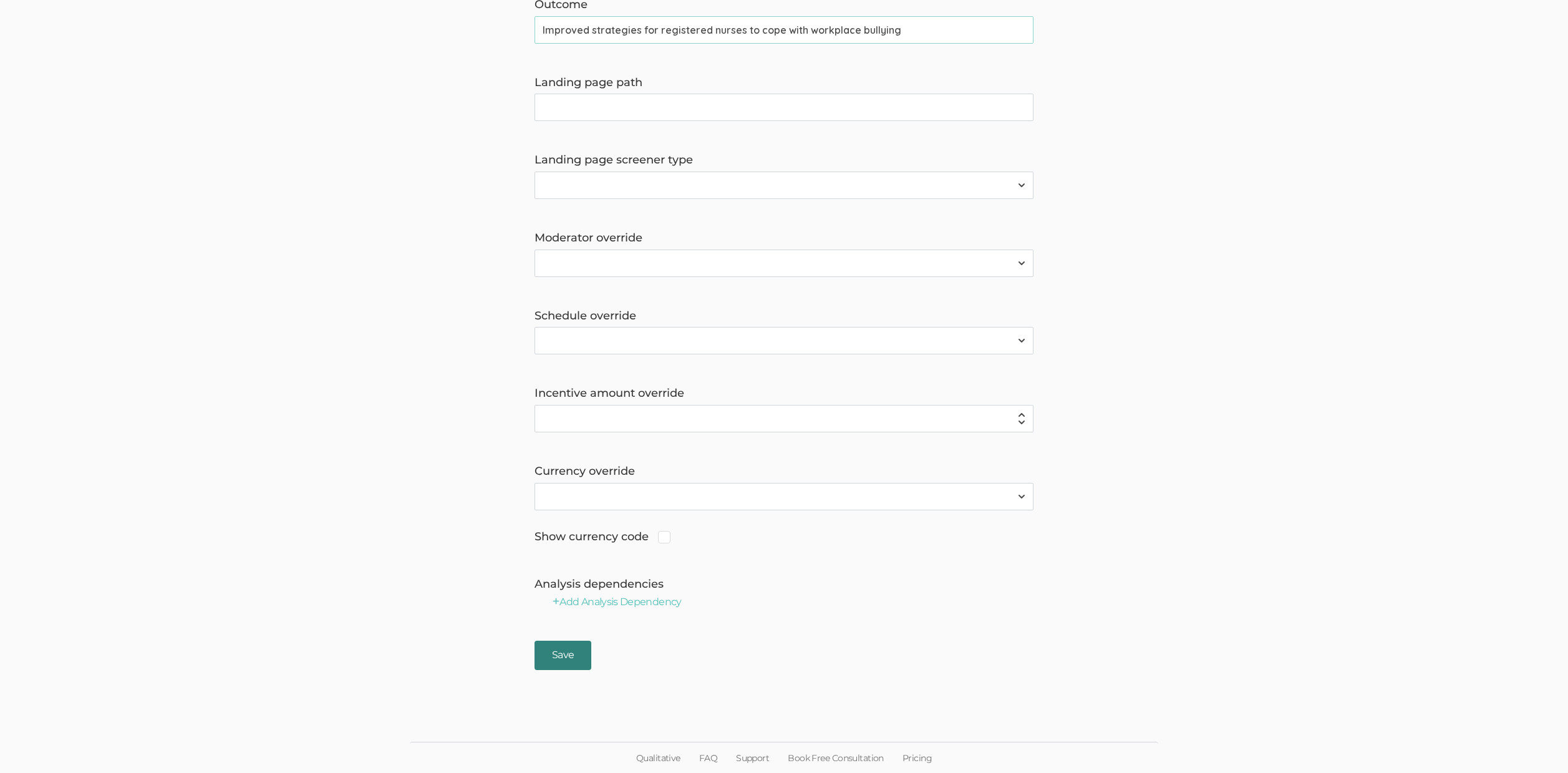
type input "One-on-one chat (45 min) and Survey (10 min)"
click at [575, 660] on input "Save" at bounding box center [563, 655] width 57 height 29
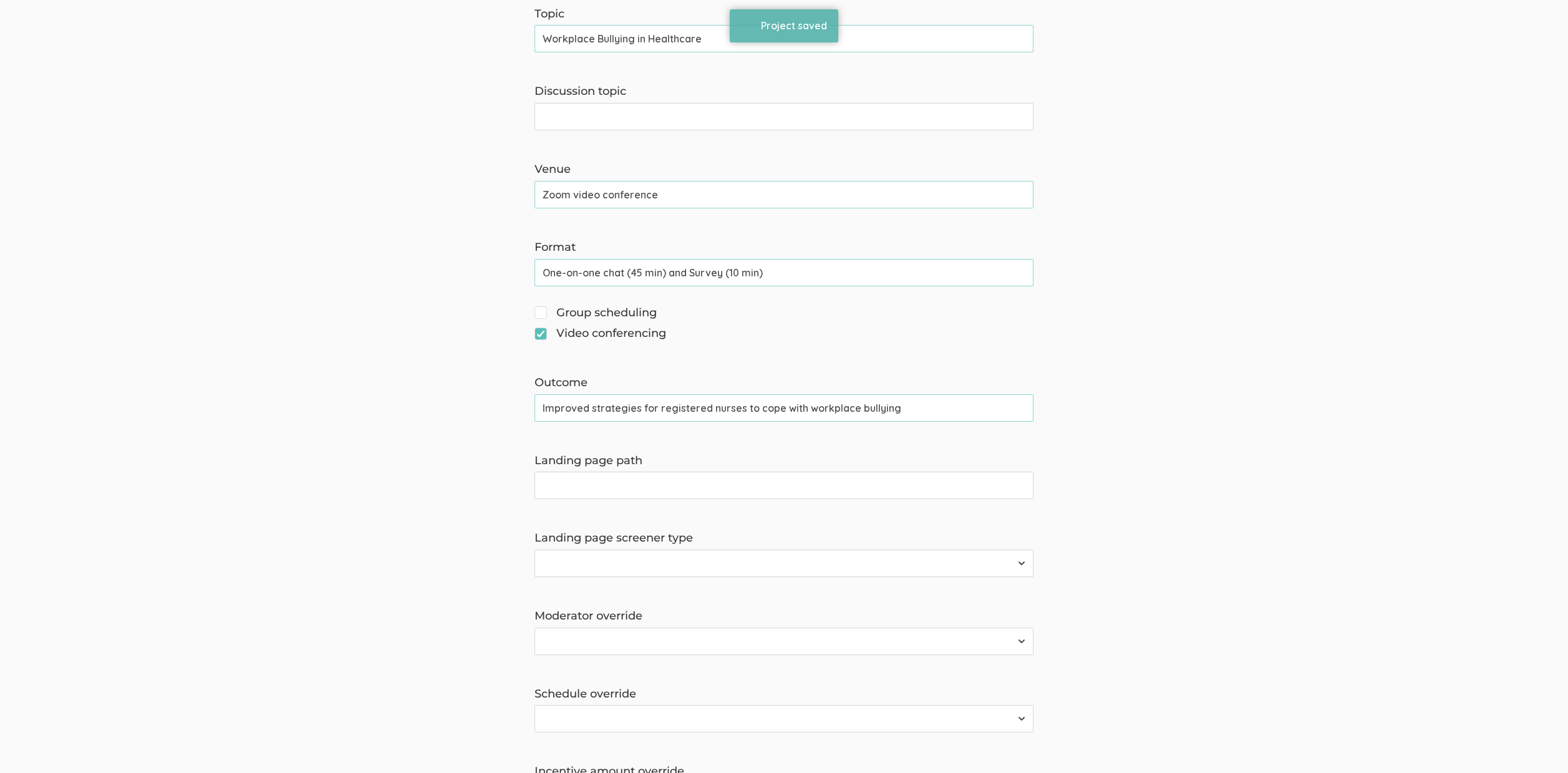
scroll to position [882, 0]
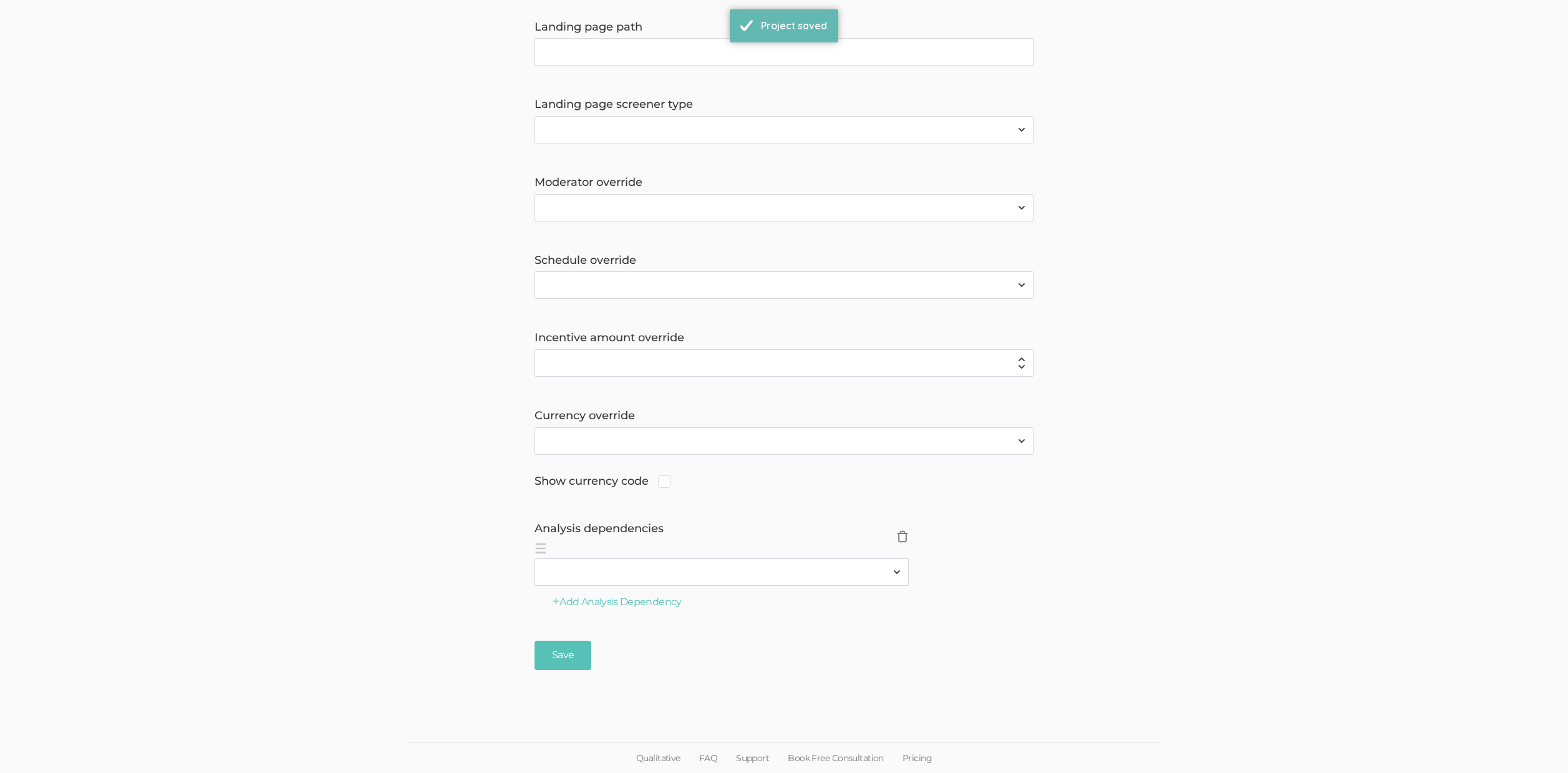
click at [897, 532] on span "×" at bounding box center [902, 537] width 12 height 12
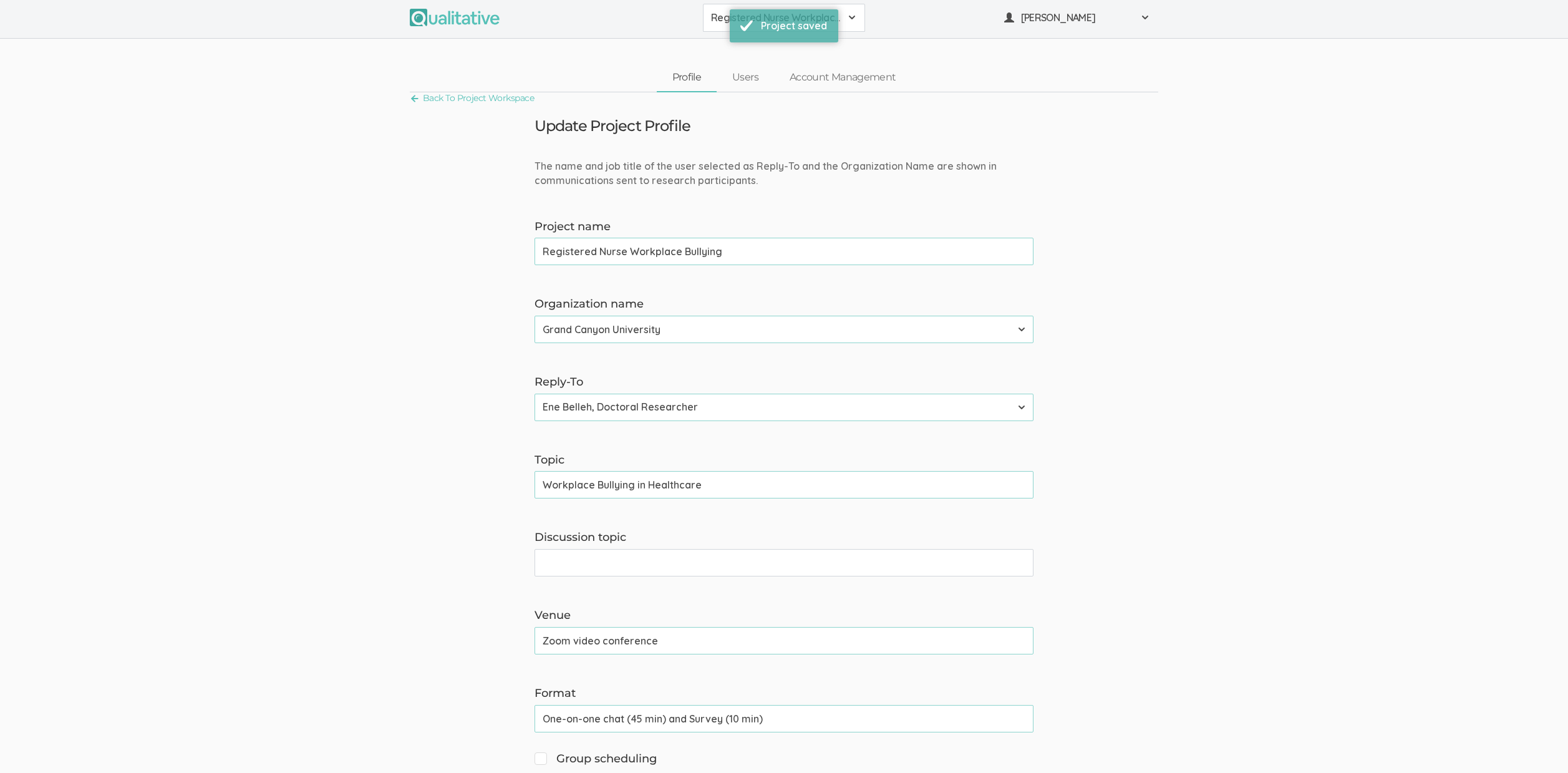
scroll to position [0, 0]
click at [692, 257] on input "Registered Nurse Workplace Bullying" at bounding box center [783, 254] width 499 height 28
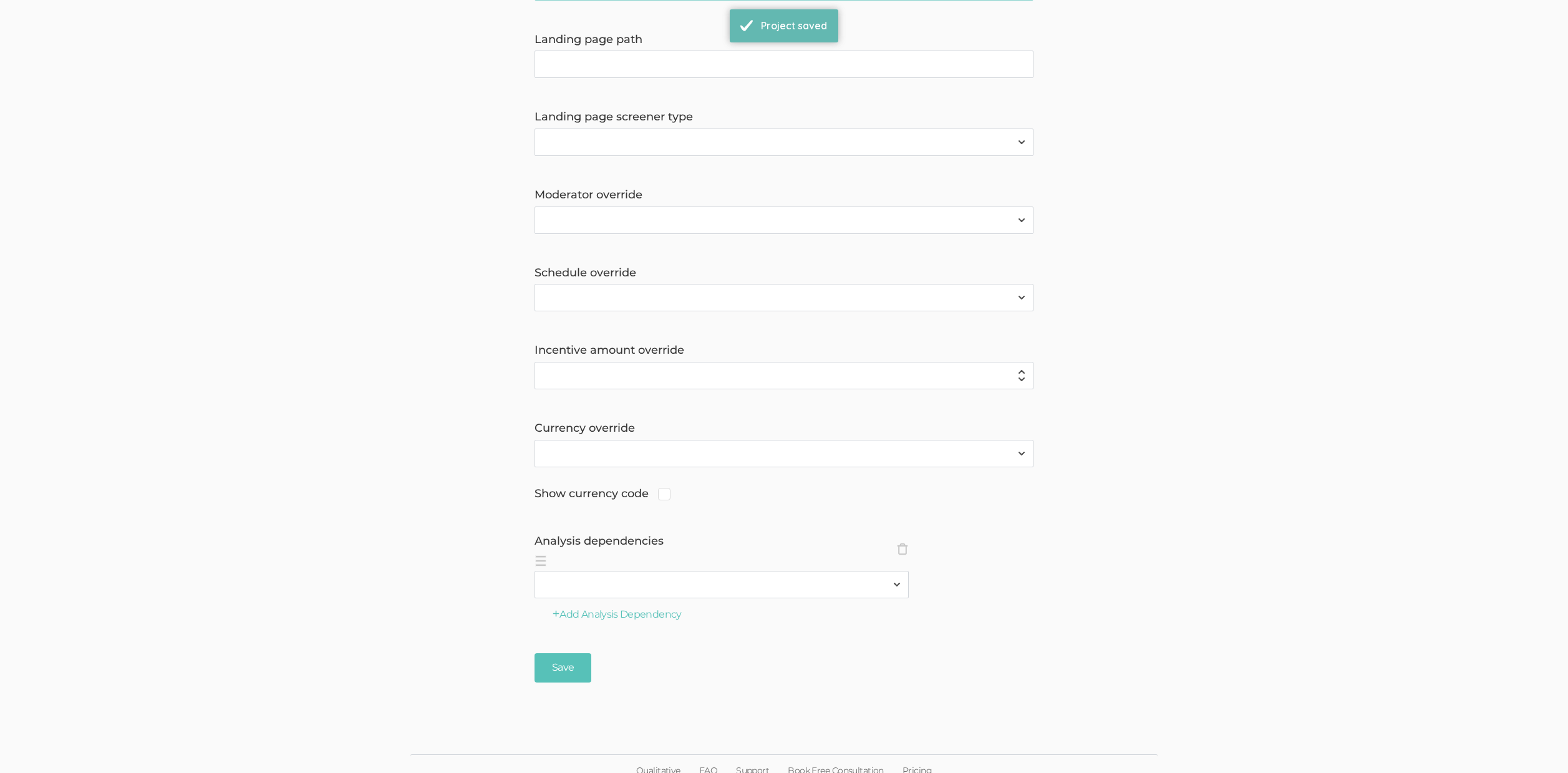
scroll to position [851, 0]
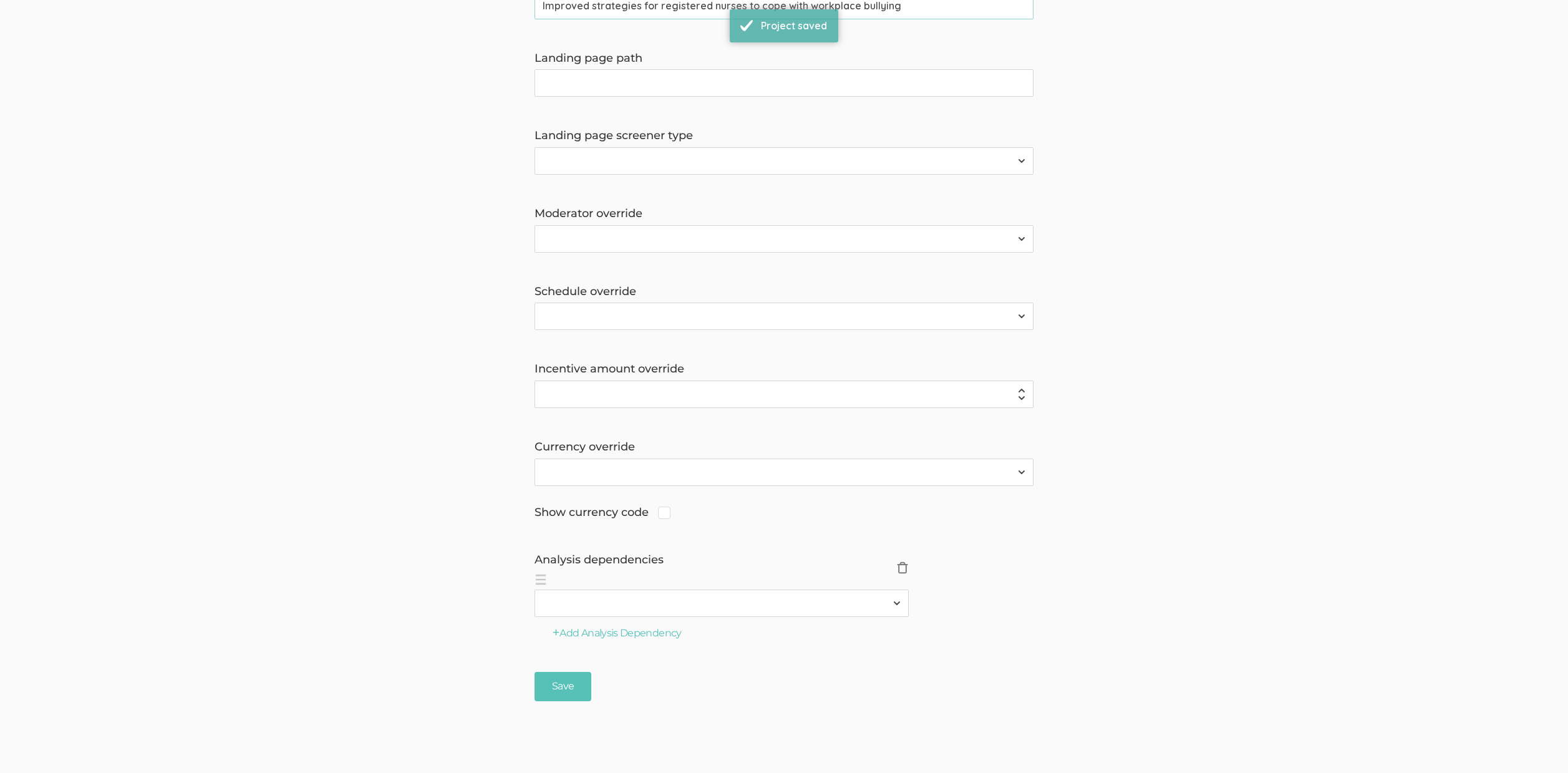
click at [896, 564] on span "×" at bounding box center [902, 568] width 12 height 12
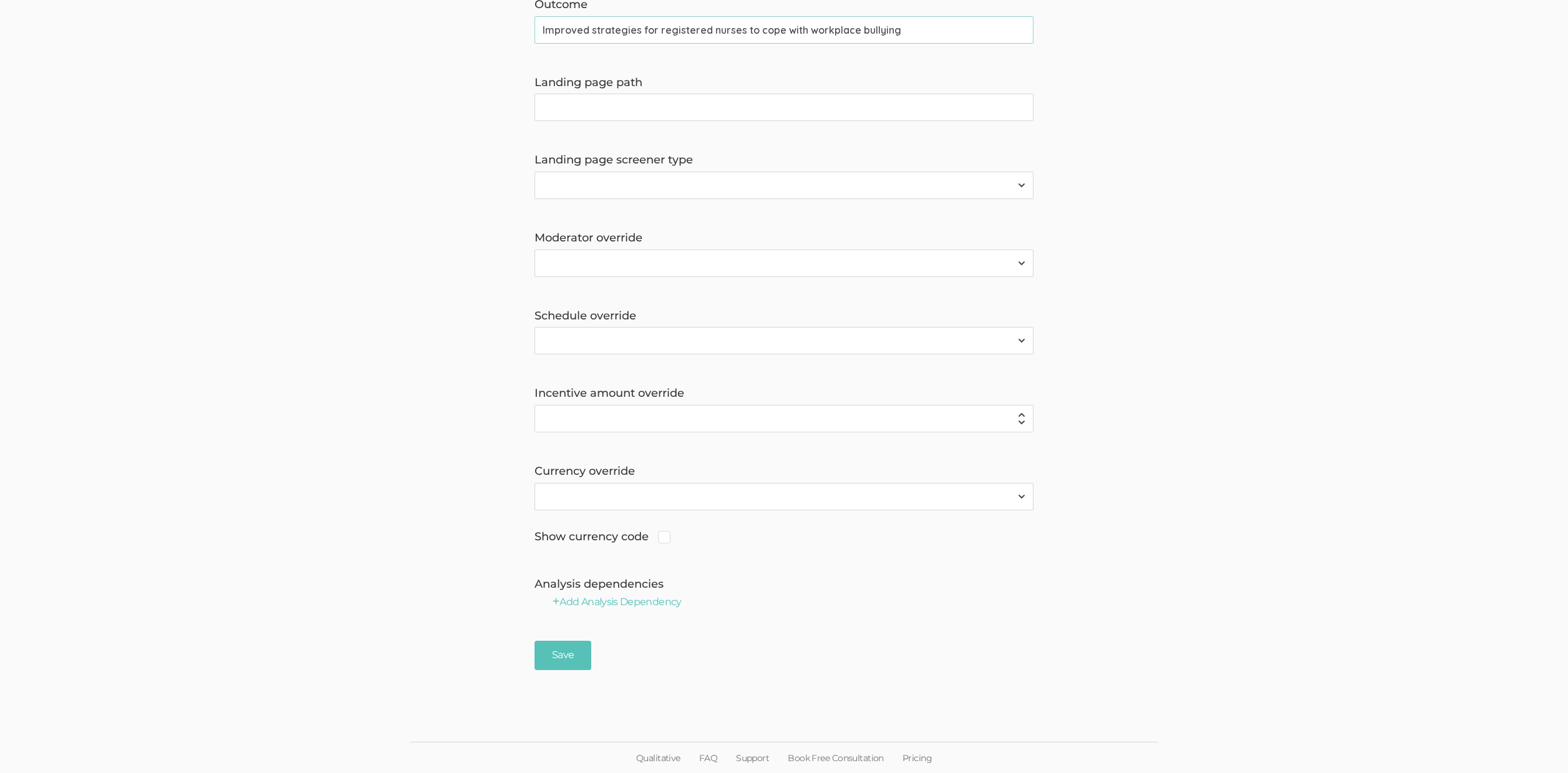
scroll to position [0, 0]
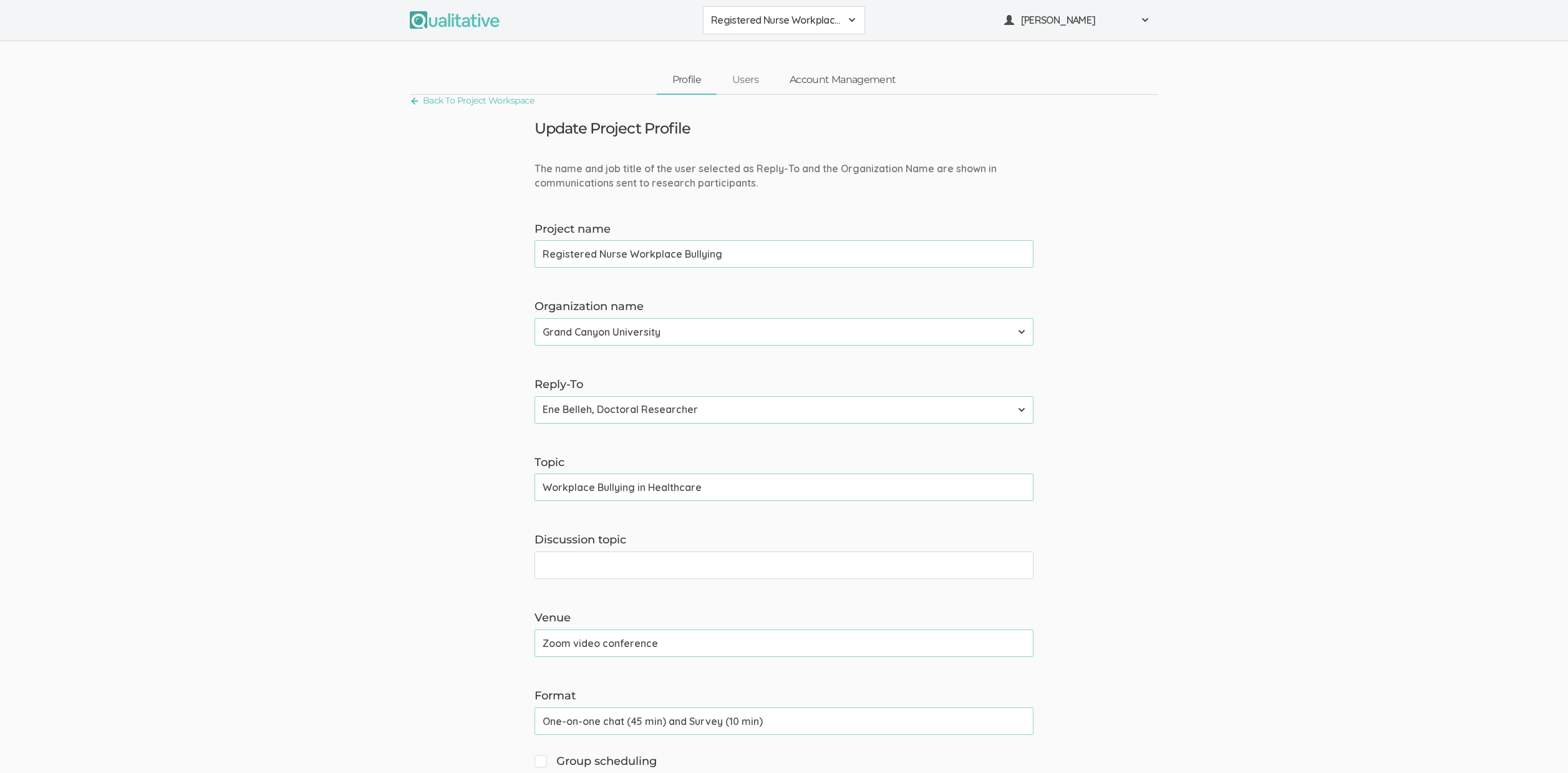
click at [843, 82] on link "Account Management" at bounding box center [842, 80] width 137 height 27
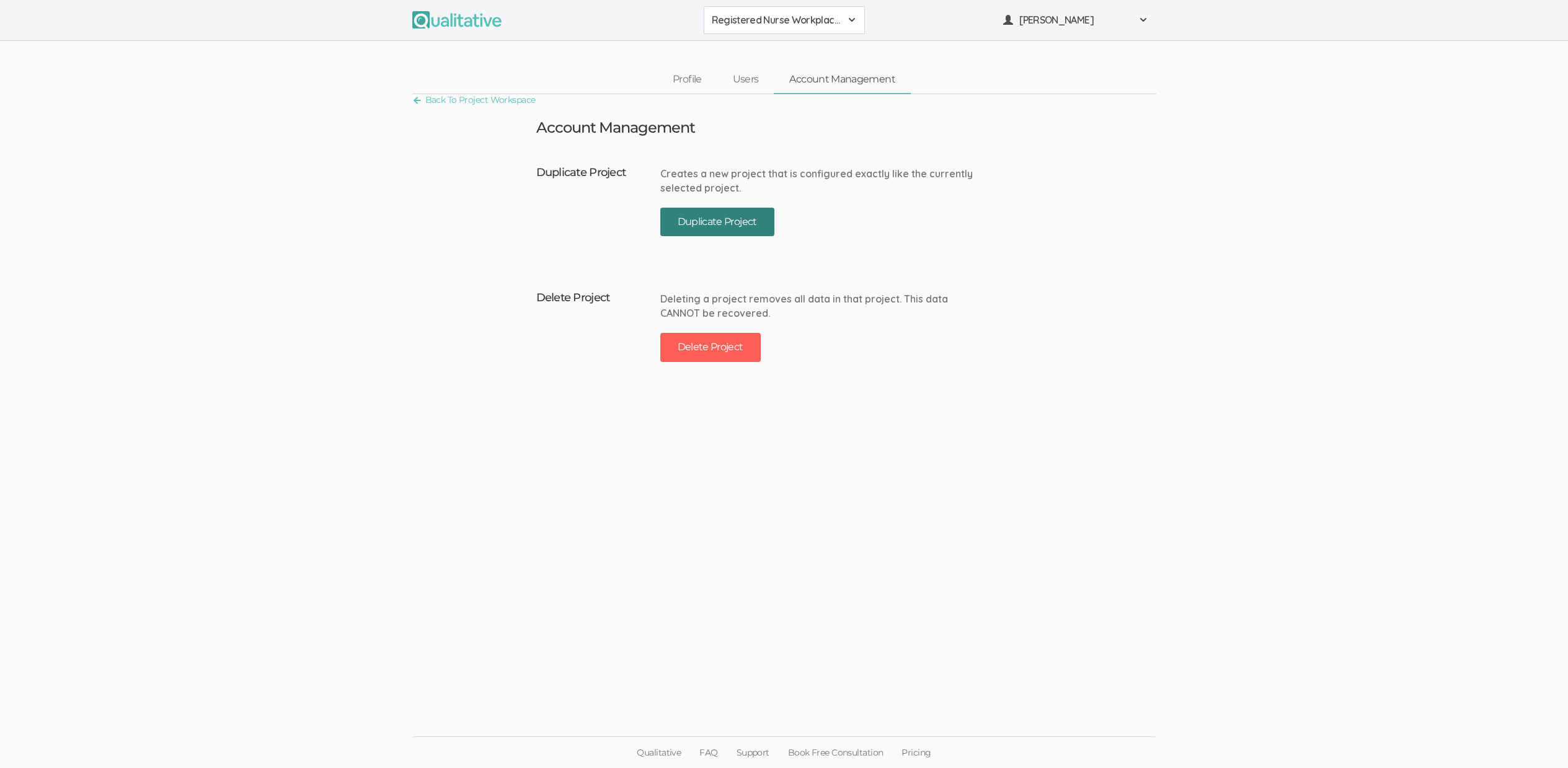
click at [722, 225] on button "Duplicate Project" at bounding box center [717, 222] width 114 height 29
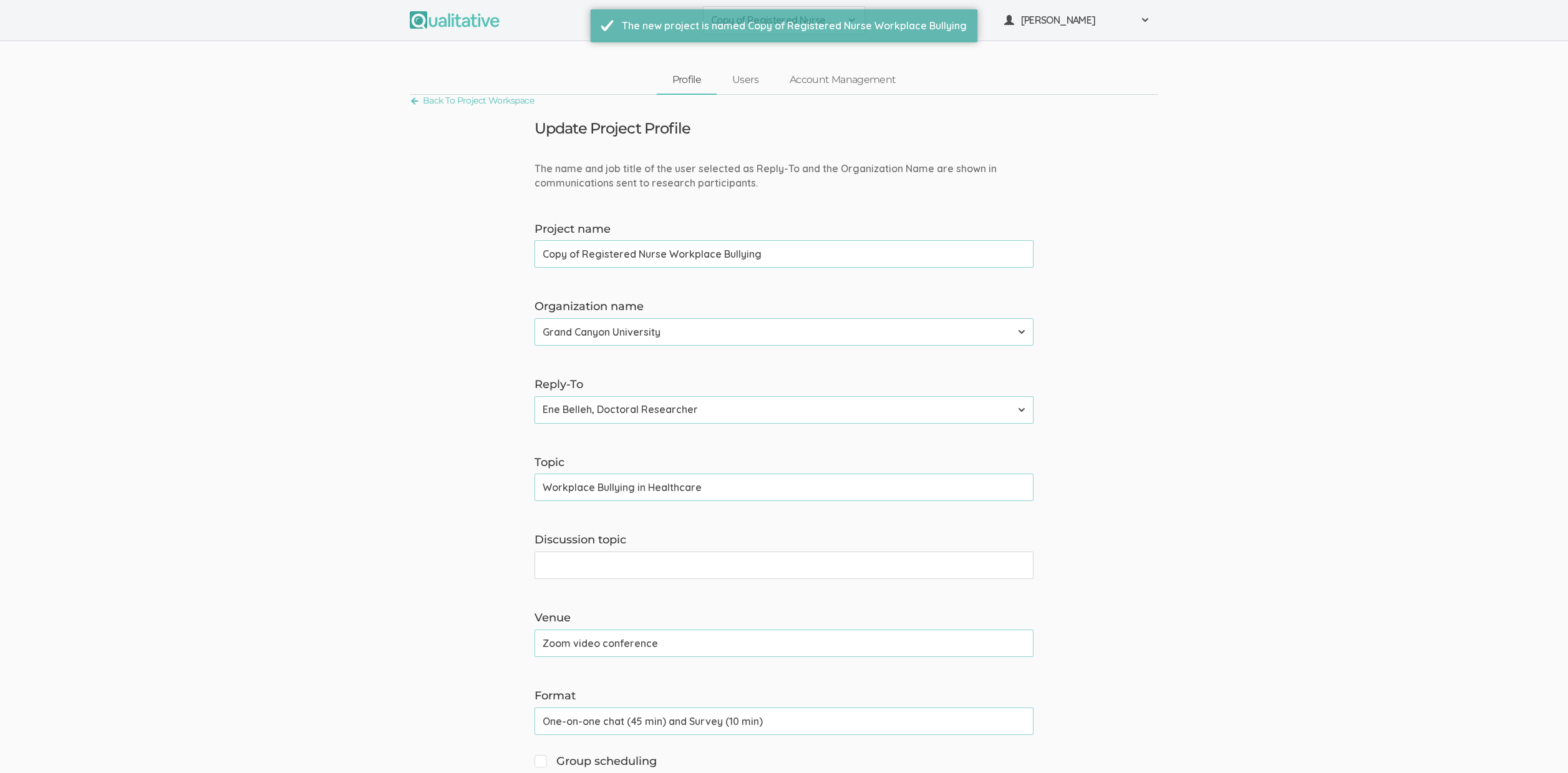
drag, startPoint x: 581, startPoint y: 255, endPoint x: 614, endPoint y: 260, distance: 33.4
click at [581, 255] on input "Copy of Registered Nurse Workplace Bullying" at bounding box center [783, 254] width 499 height 28
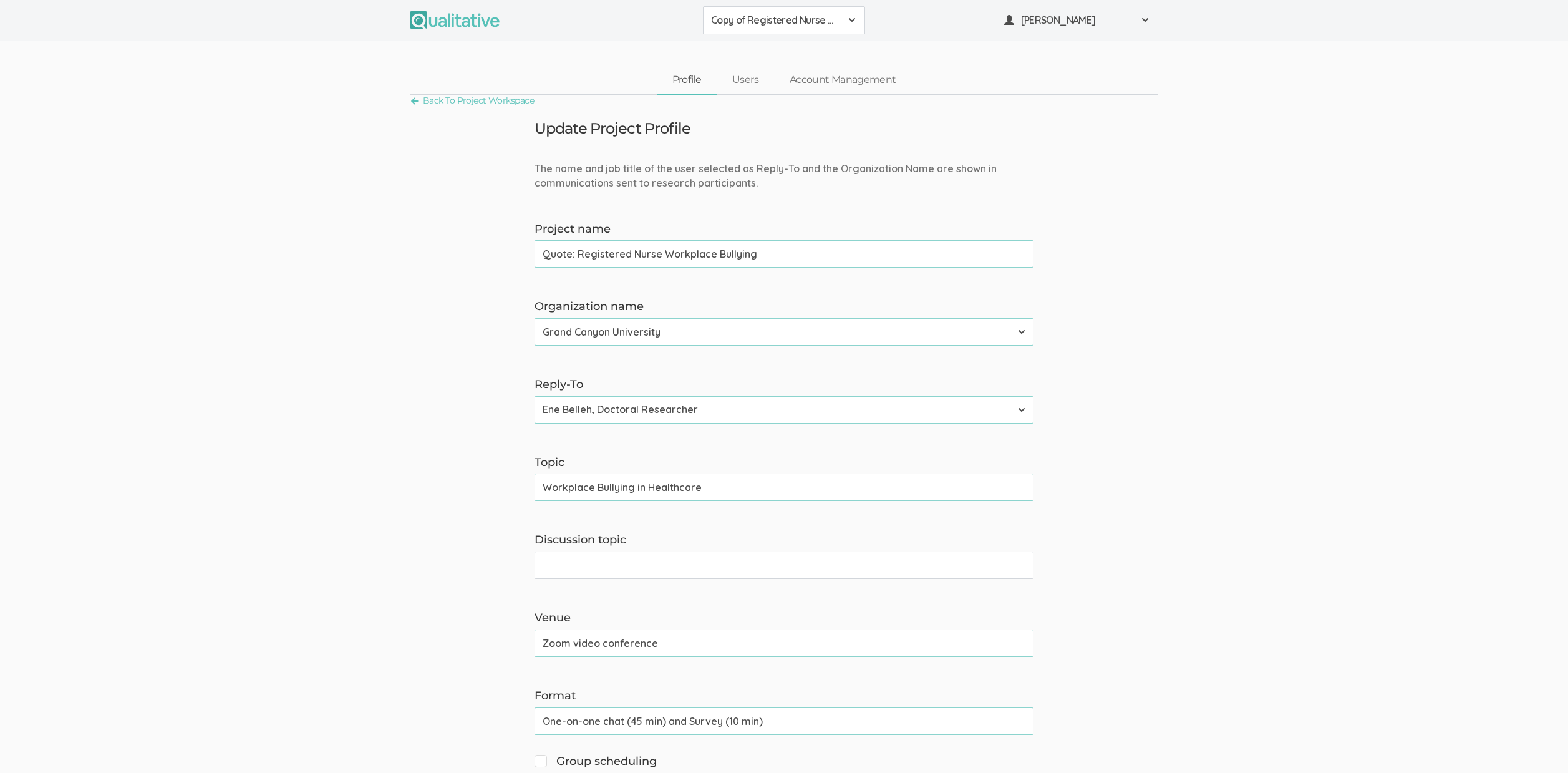
type input "Quote: Registered Nurse Workplace Bullying"
click at [605, 325] on select "Adler University Alliant International University Bournemouth University Califo…" at bounding box center [783, 331] width 499 height 28
select select "47"
click at [534, 318] on select "Adler University Alliant International University Bournemouth University Califo…" at bounding box center [783, 331] width 499 height 28
click at [644, 412] on select "Neal Samarakkody, Founder Neal Samarakkody, Founder - Samarakkody Qualitative A…" at bounding box center [783, 410] width 499 height 28
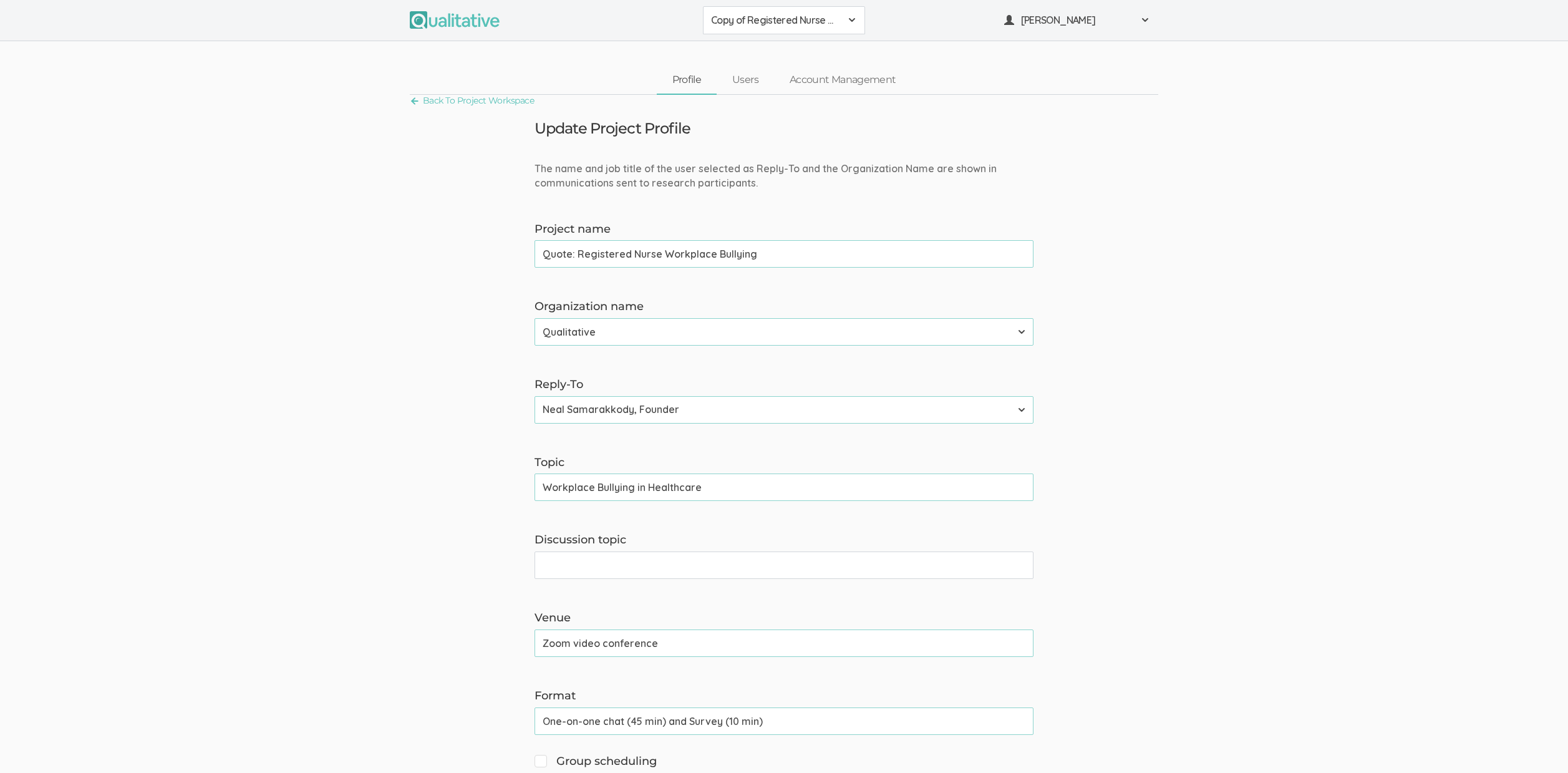
select select "3"
click at [534, 396] on select "Neal Samarakkody, Founder Neal Samarakkody, Founder - Samarakkody Qualitative A…" at bounding box center [783, 410] width 499 height 28
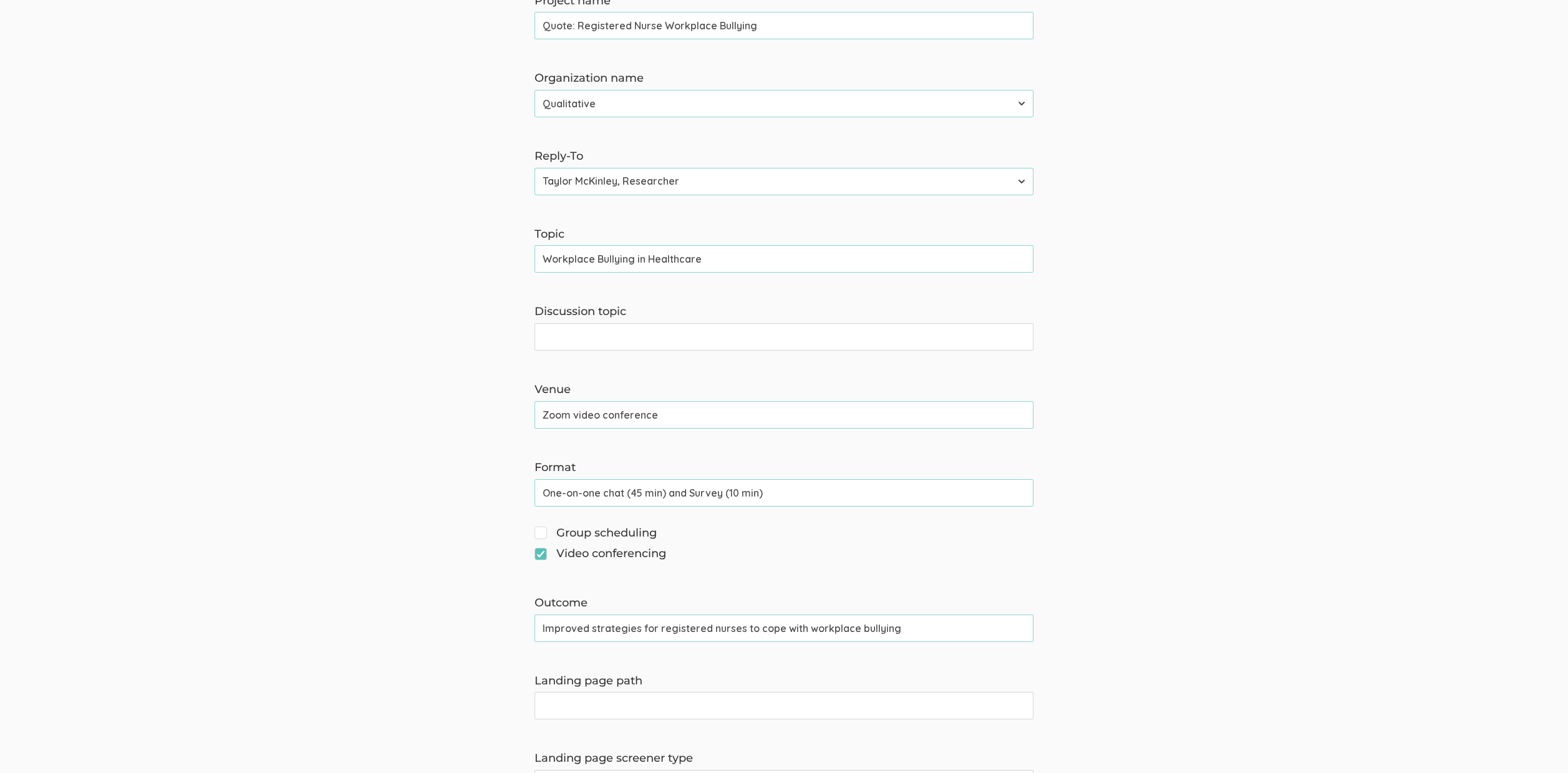
scroll to position [230, 0]
click at [641, 265] on input "Workplace Bullying in Healthcare" at bounding box center [783, 257] width 499 height 28
click at [636, 342] on input "Discussion topic" at bounding box center [783, 335] width 499 height 28
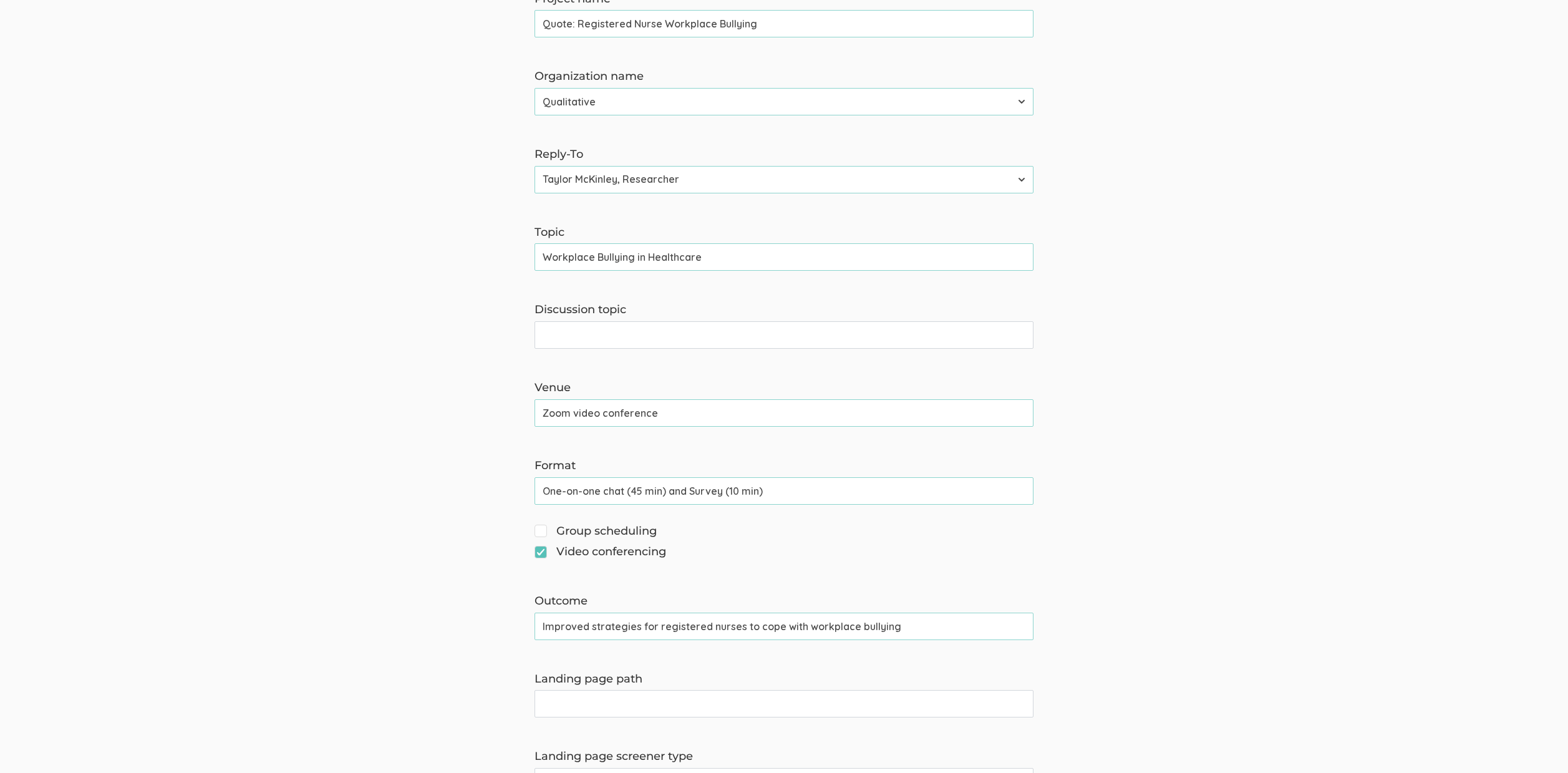
paste input "Workplace Bullying in Healthcare"
click at [540, 336] on input "Workplace Bullying in Healthcare" at bounding box center [783, 335] width 499 height 28
type input "Your Experiences With Workplace Bullying in Healthcare"
drag, startPoint x: 1273, startPoint y: 560, endPoint x: 1166, endPoint y: 537, distance: 109.4
click at [1273, 560] on form "The name and job title of the user selected as Reply-To and the Organization Na…" at bounding box center [784, 627] width 1568 height 1391
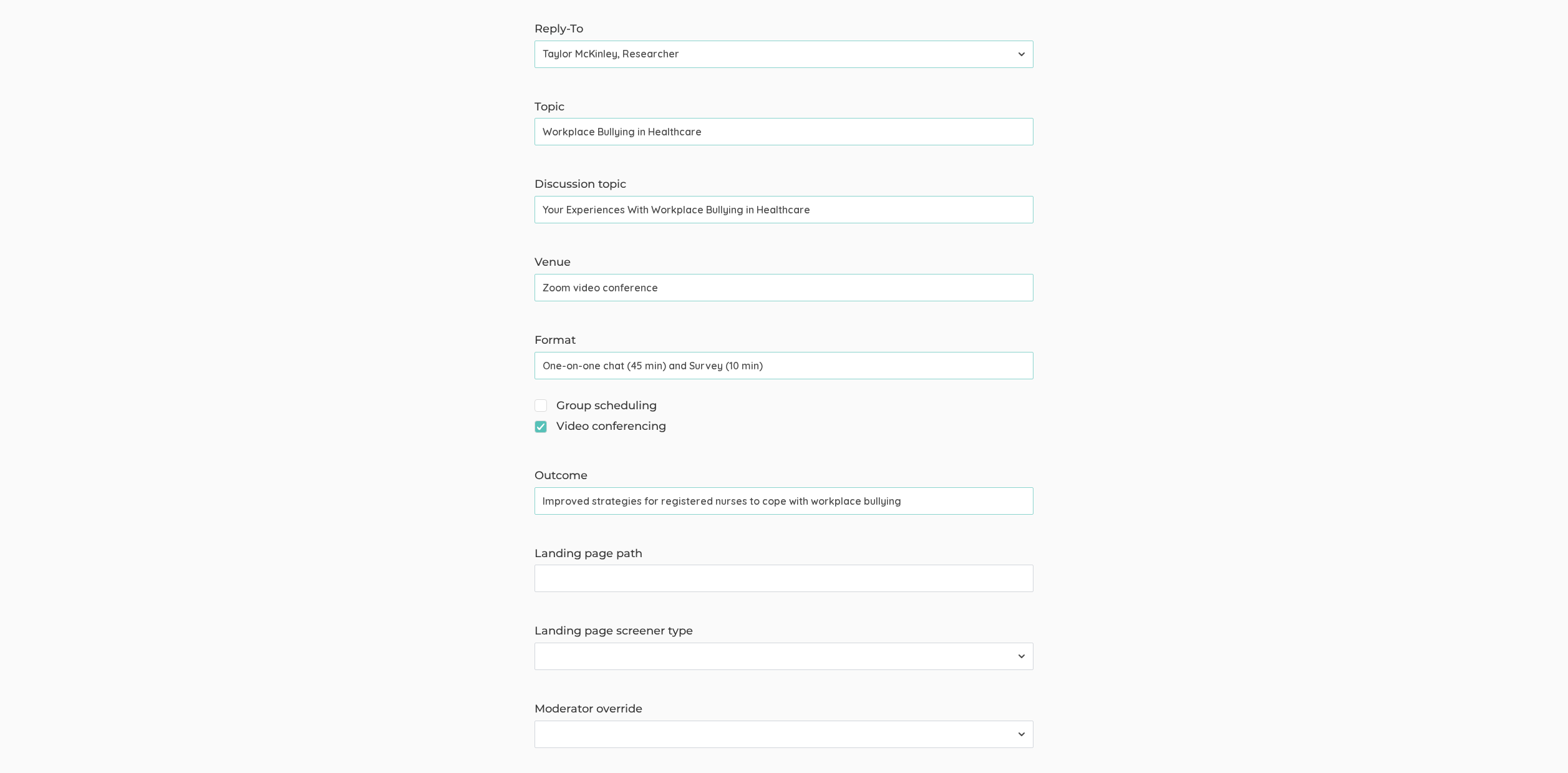
scroll to position [356, 0]
drag, startPoint x: 652, startPoint y: 207, endPoint x: 952, endPoint y: 205, distance: 300.0
click at [952, 205] on input "Your Experiences With Workplace Bullying in Healthcare" at bounding box center [783, 209] width 499 height 28
drag, startPoint x: 605, startPoint y: 581, endPoint x: 630, endPoint y: 582, distance: 25.0
click at [605, 581] on input "Landing page path" at bounding box center [783, 578] width 499 height 28
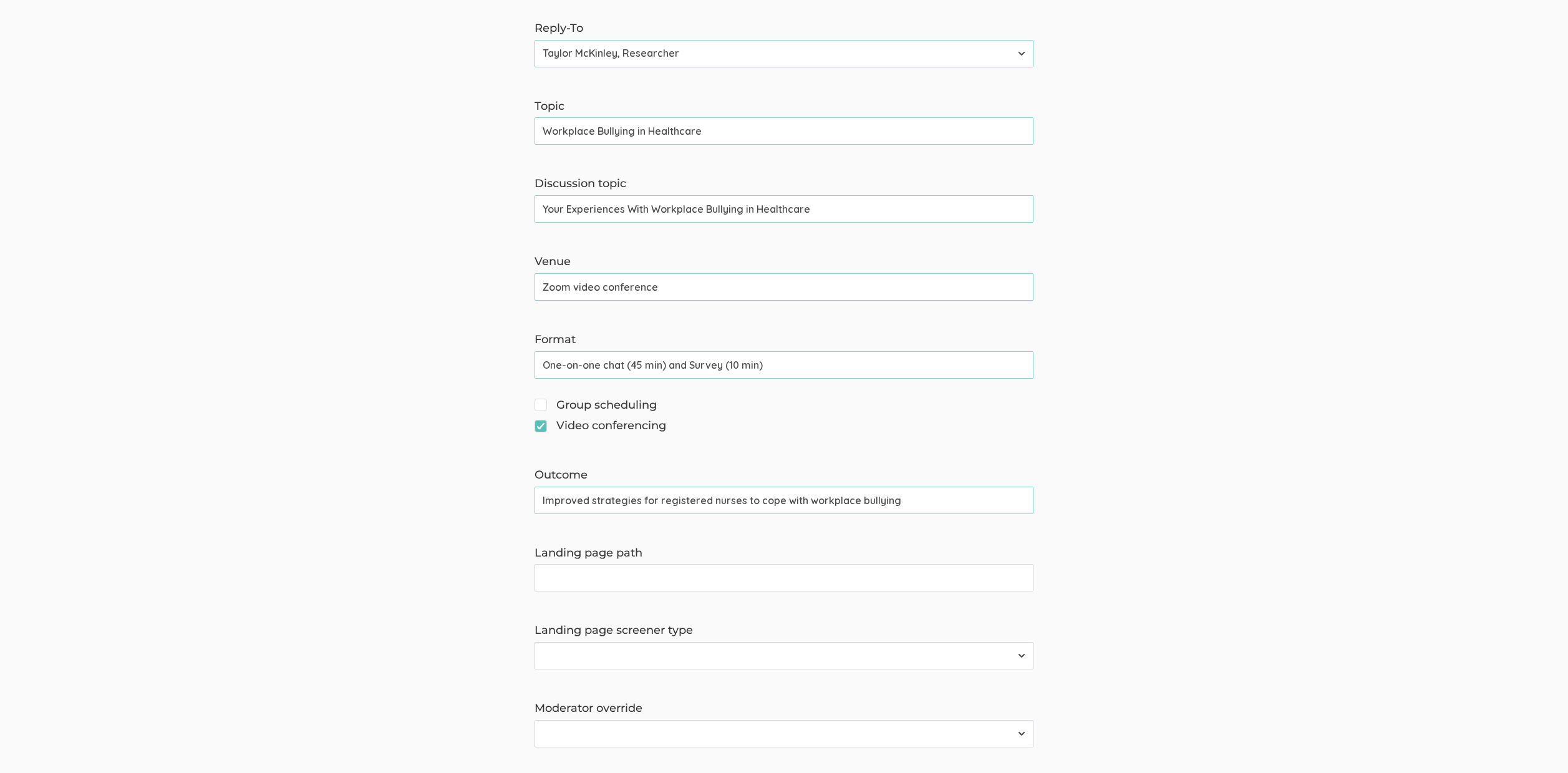
paste input "Workplace Bullying in Healthcare"
type input "workplace-bullying-healthcare"
click at [325, 596] on form "The name and job title of the user selected as Reply-To and the Organization Na…" at bounding box center [784, 501] width 1568 height 1391
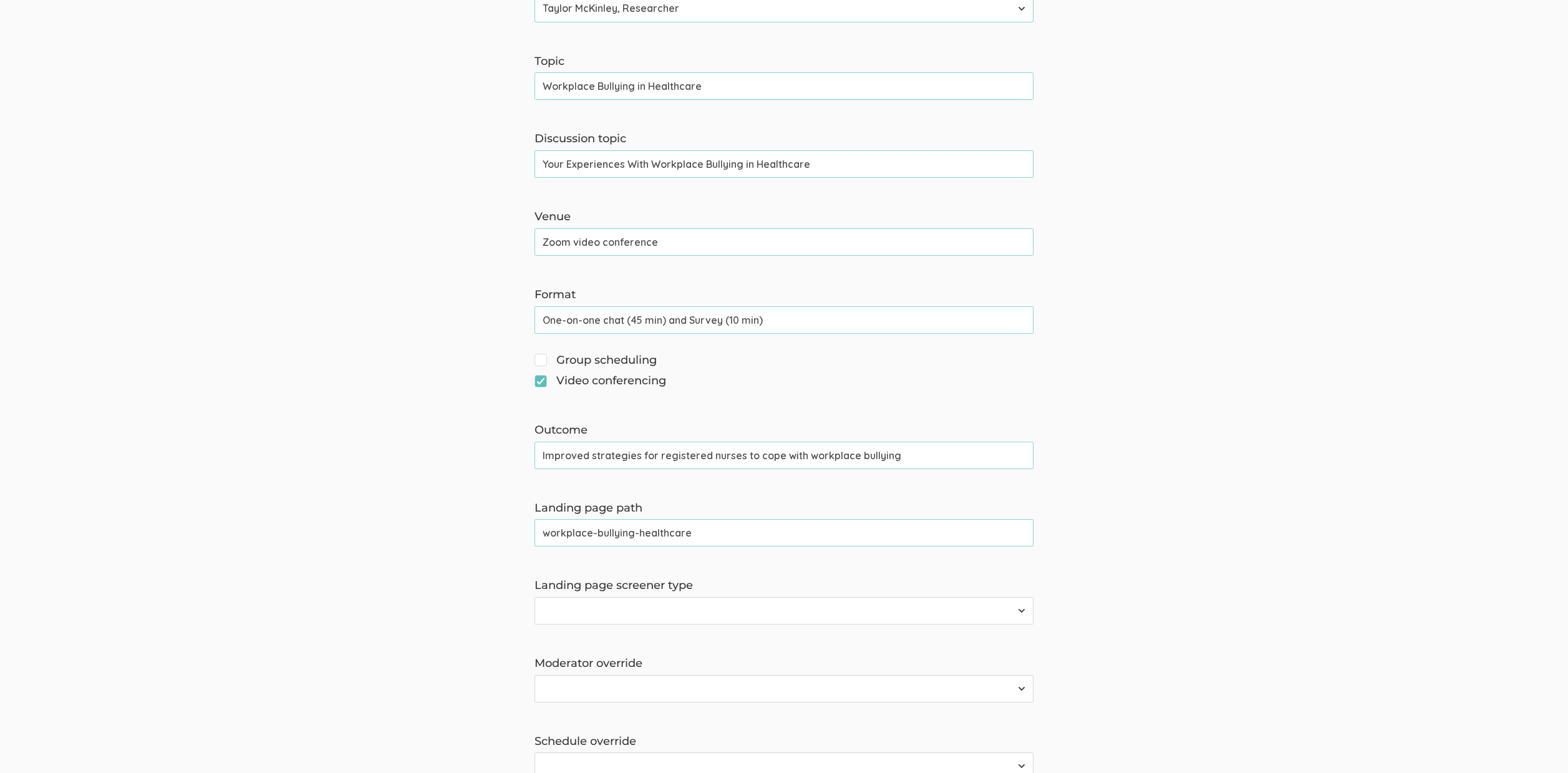
scroll to position [553, 0]
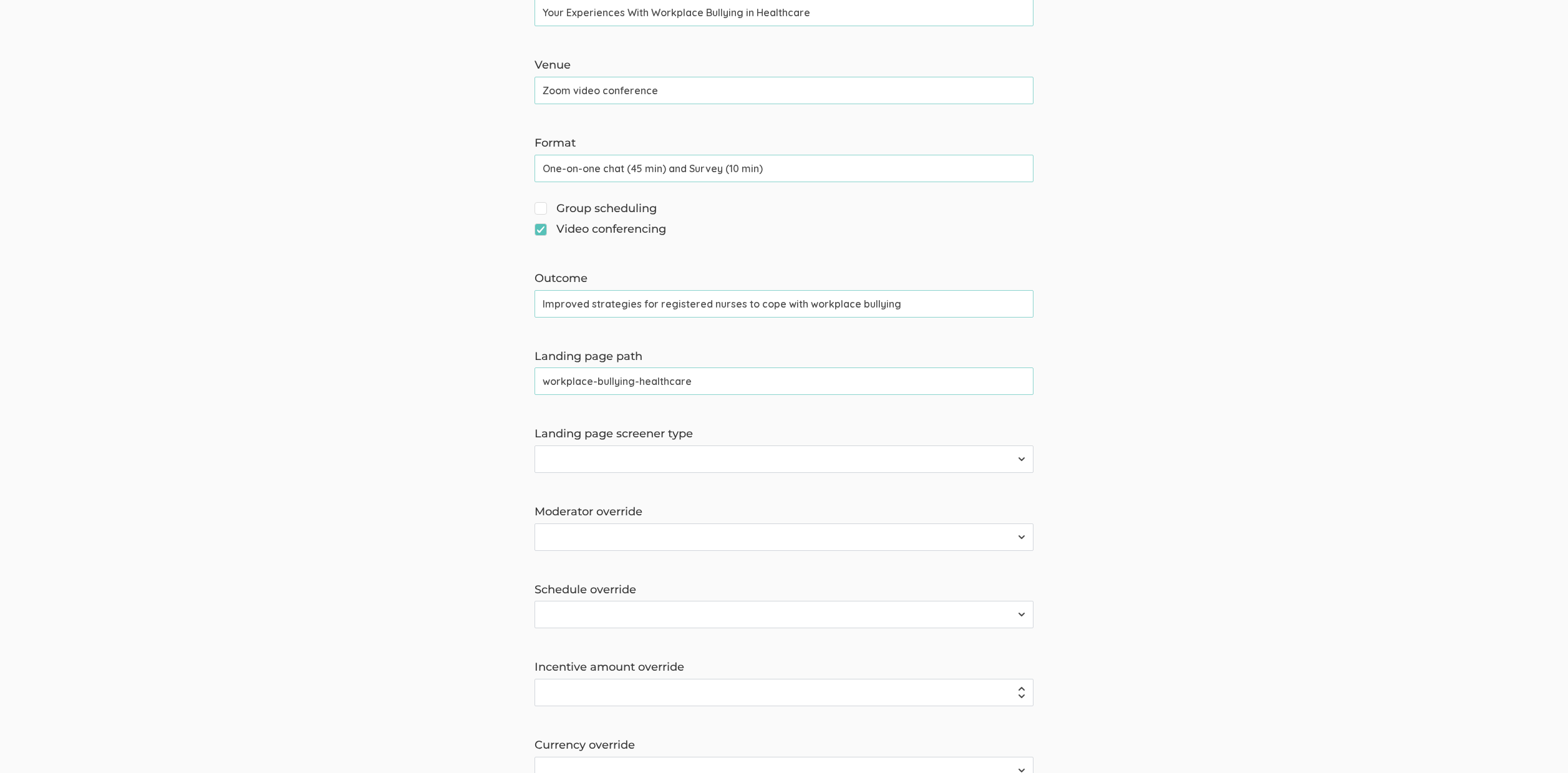
click at [566, 462] on select "Survey Survey and Availability Request" at bounding box center [783, 459] width 499 height 28
select select "1"
click at [534, 446] on select "Survey Survey and Availability Request" at bounding box center [783, 459] width 499 height 28
click at [591, 538] on select "2310 FL Elic AAM 2310 FL Elic LTXF 2310 FL Elic WNHF 2310 FL Elicitations AA SO…" at bounding box center [783, 537] width 499 height 28
select select "163"
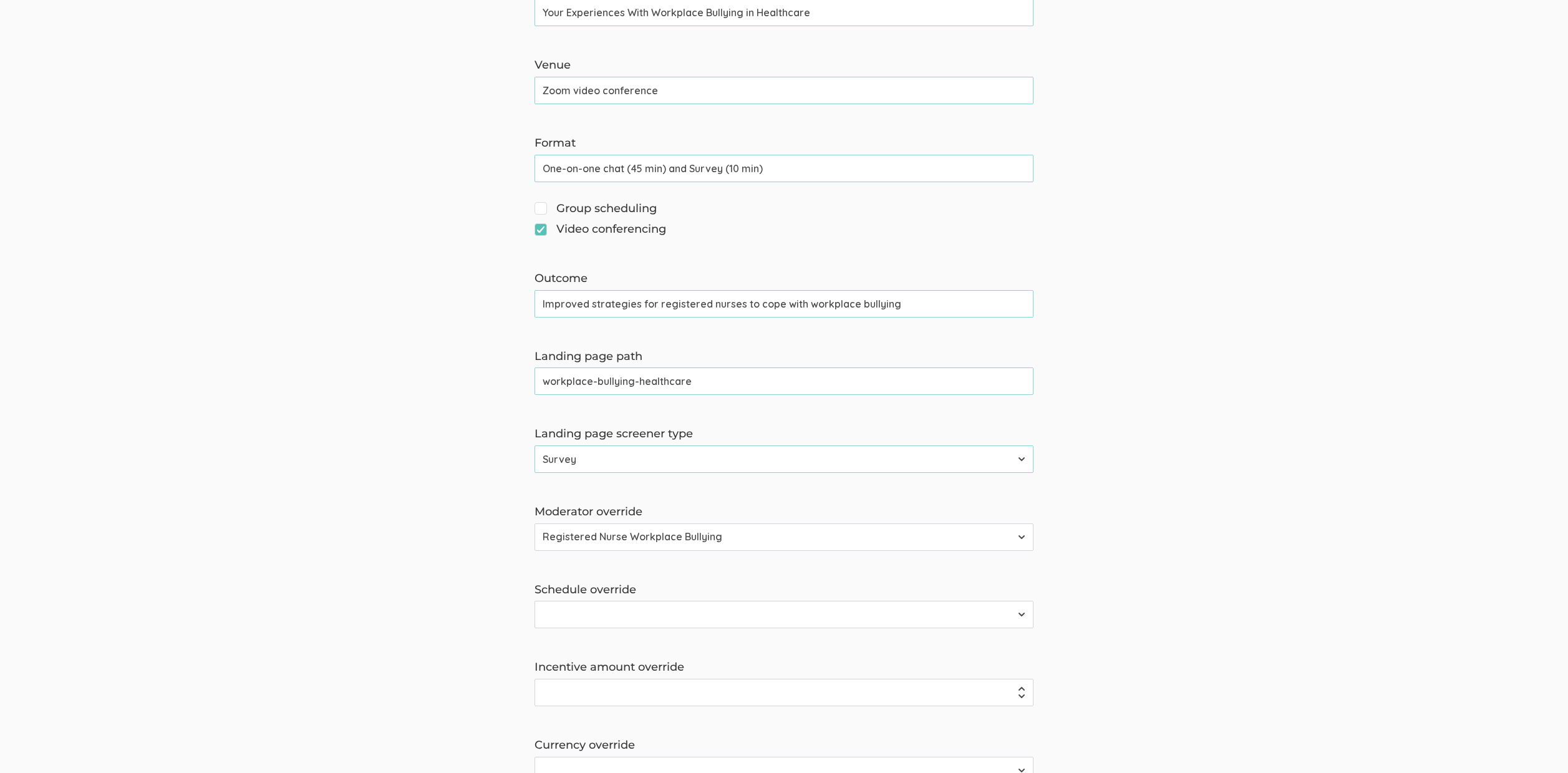
click at [534, 523] on select "2310 FL Elic AAM 2310 FL Elic LTXF 2310 FL Elic WNHF 2310 FL Elicitations AA SO…" at bounding box center [783, 537] width 499 height 28
click at [601, 620] on select "2310 FL Elic AAM 2310 FL Elic LTXF 2310 FL Elic WNHF 2310 FL Elicitations AA SO…" at bounding box center [783, 614] width 499 height 28
select select "163"
click at [534, 601] on select "2310 FL Elic AAM 2310 FL Elic LTXF 2310 FL Elic WNHF 2310 FL Elicitations AA SO…" at bounding box center [783, 614] width 499 height 28
click at [277, 592] on form "The name and job title of the user selected as Reply-To and the Organization Na…" at bounding box center [784, 304] width 1568 height 1391
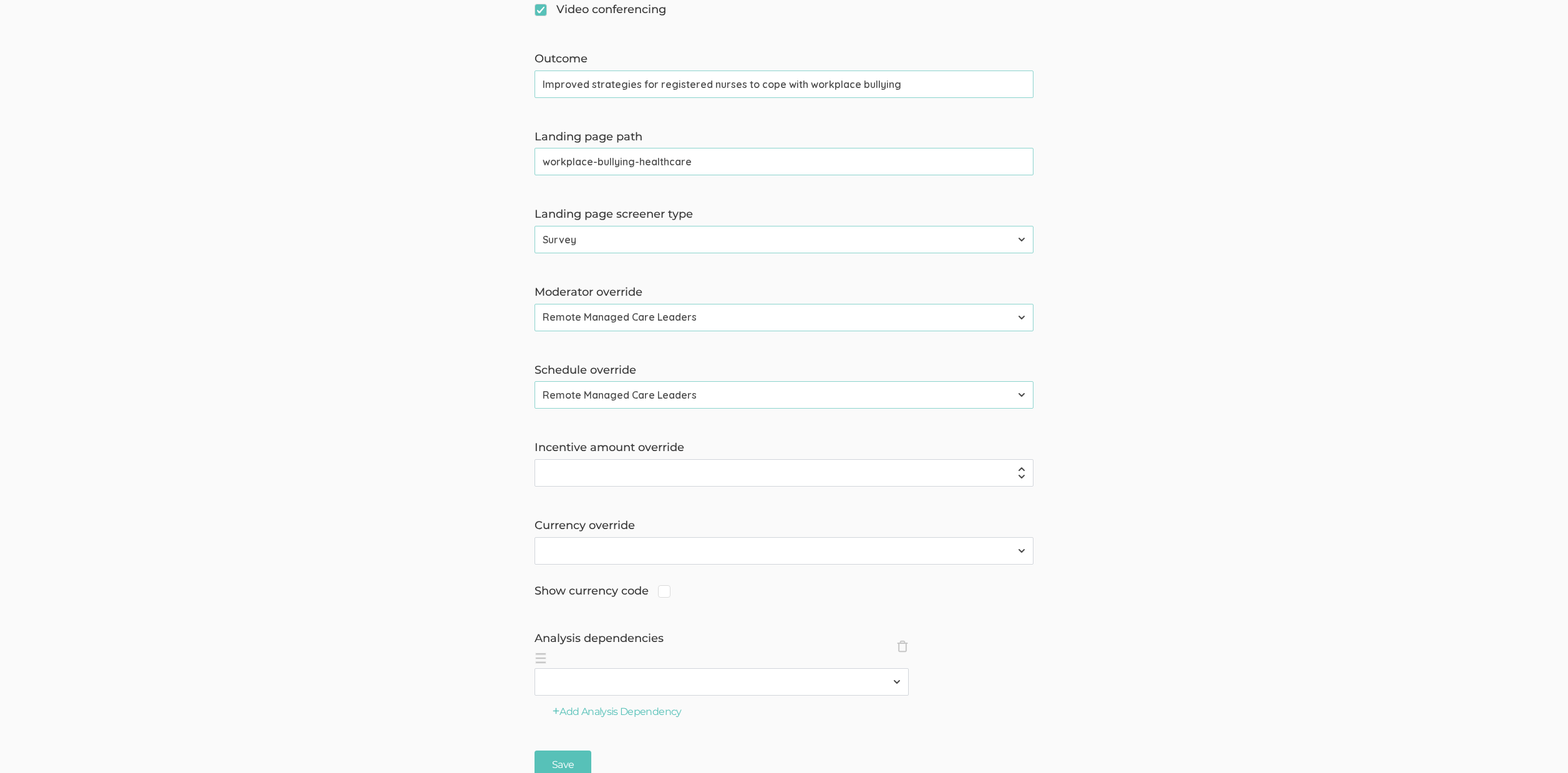
scroll to position [882, 0]
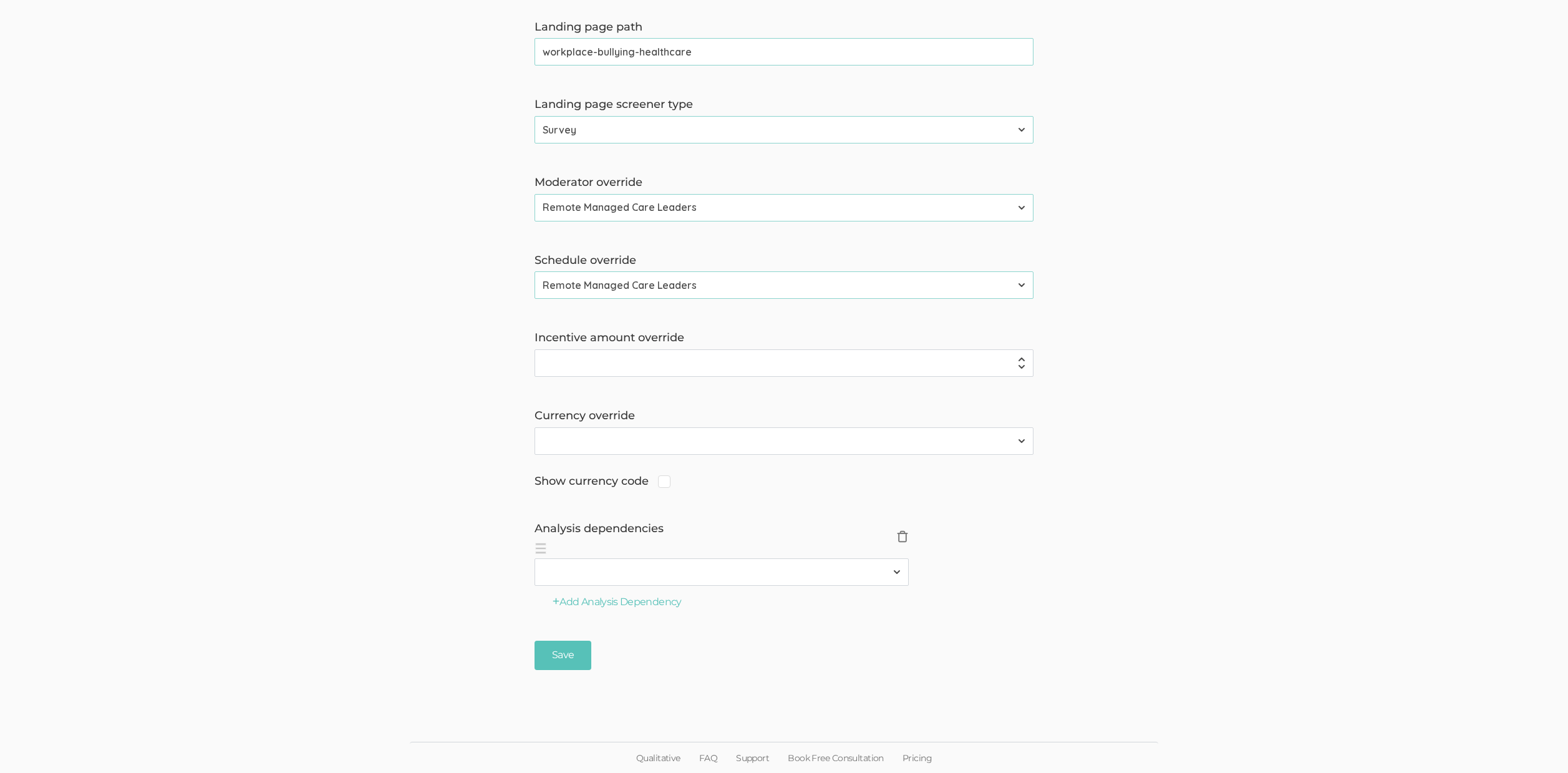
click at [902, 533] on span "×" at bounding box center [902, 537] width 12 height 12
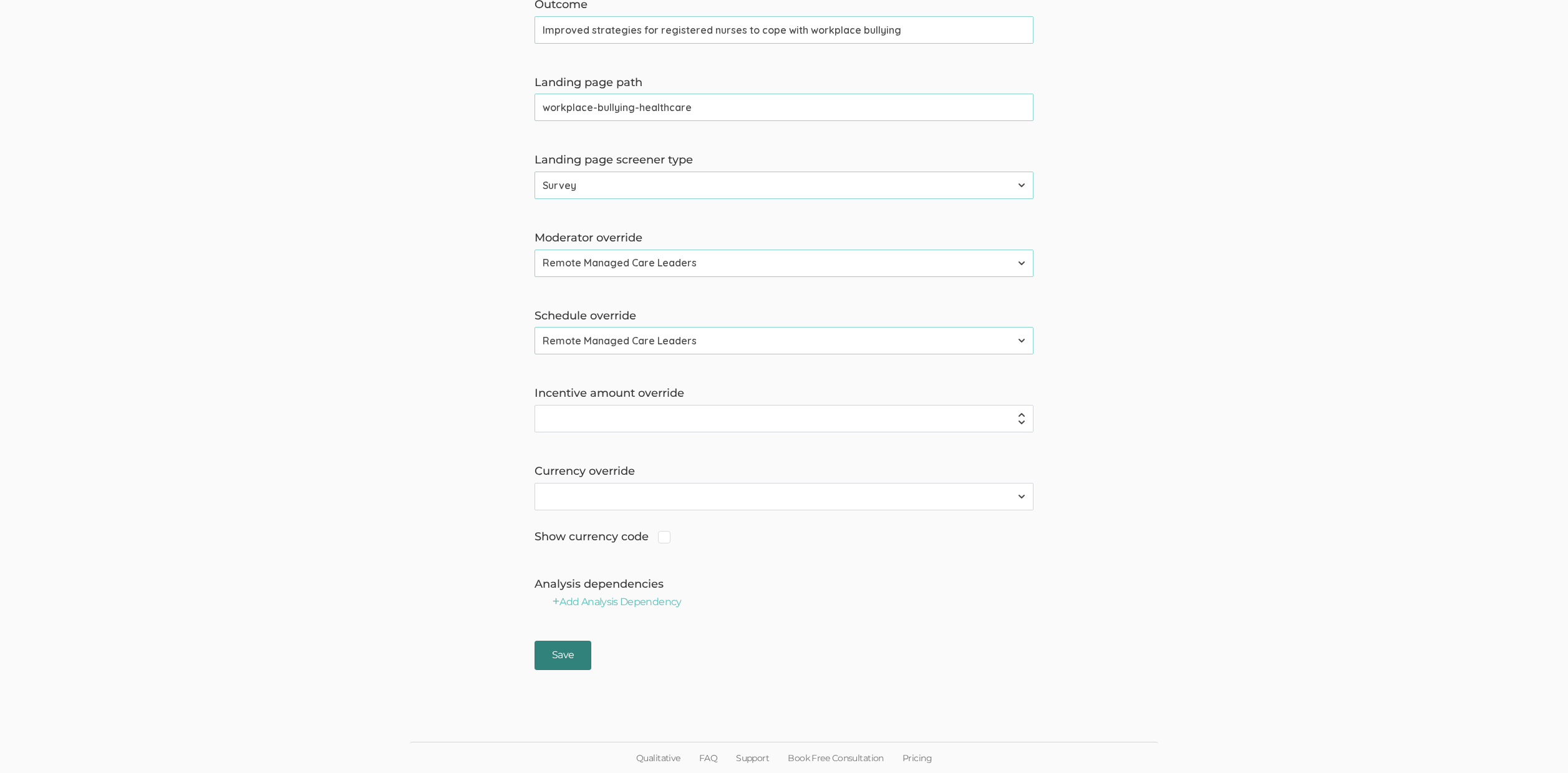
click at [564, 656] on input "Save" at bounding box center [563, 655] width 57 height 29
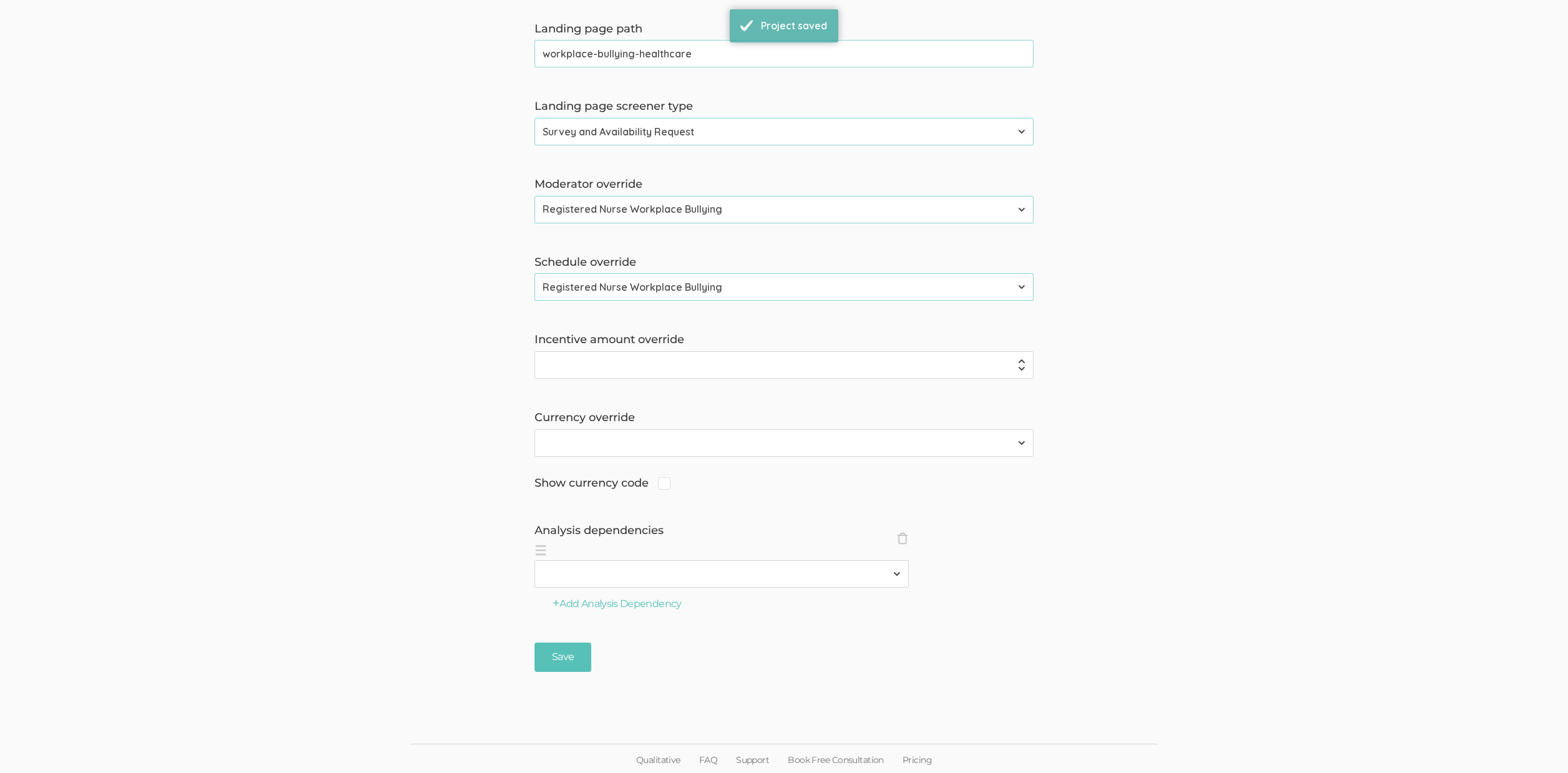
scroll to position [714, 0]
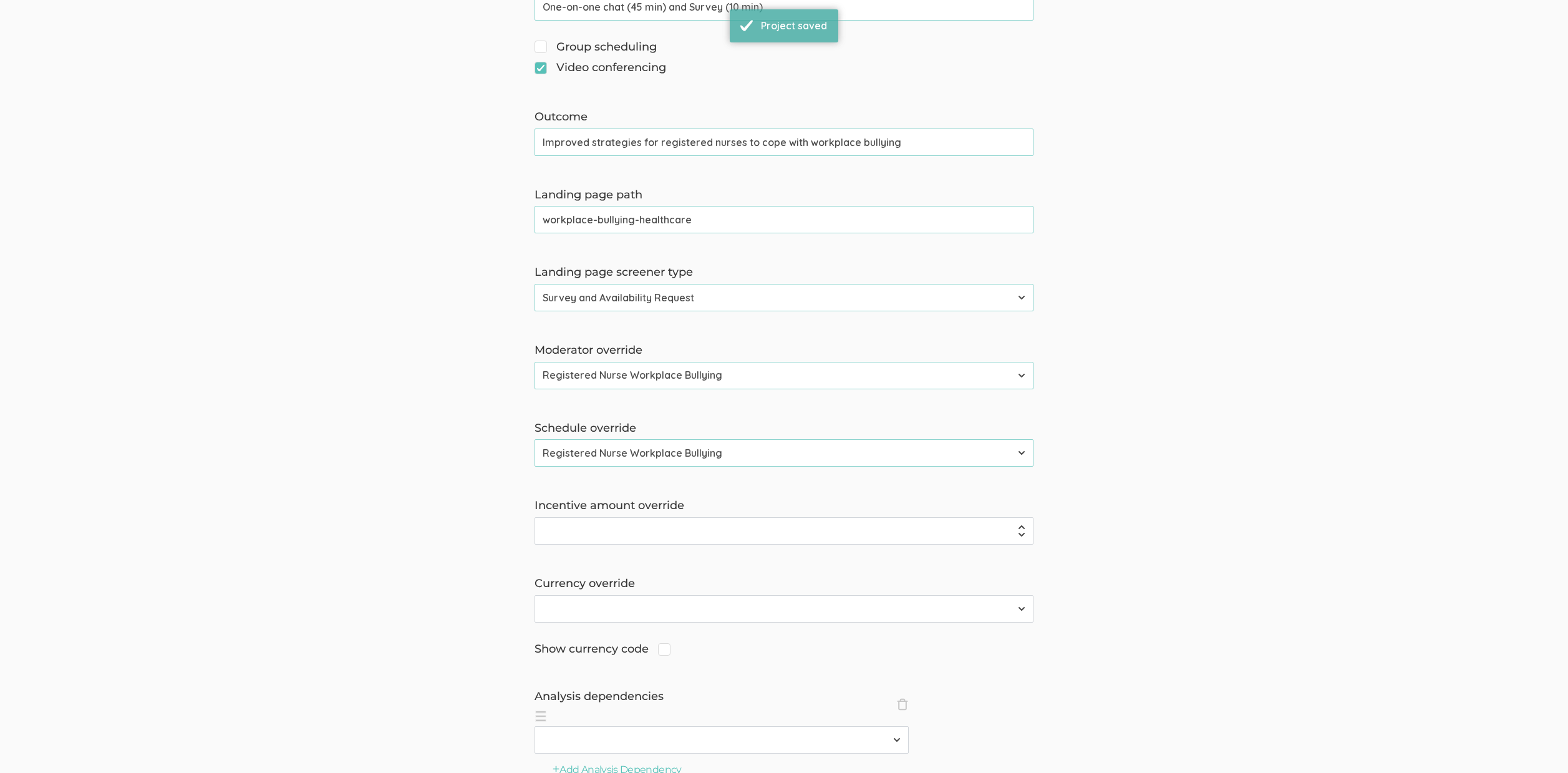
click at [631, 219] on input "workplace-bullying-healthcare" at bounding box center [783, 219] width 499 height 28
click at [198, 462] on form "The name and job title of the user selected as Reply-To and the Organization Na…" at bounding box center [784, 142] width 1568 height 1391
click at [549, 144] on input "Improved strategies for registered nurses to cope with workplace bullying" at bounding box center [783, 142] width 499 height 28
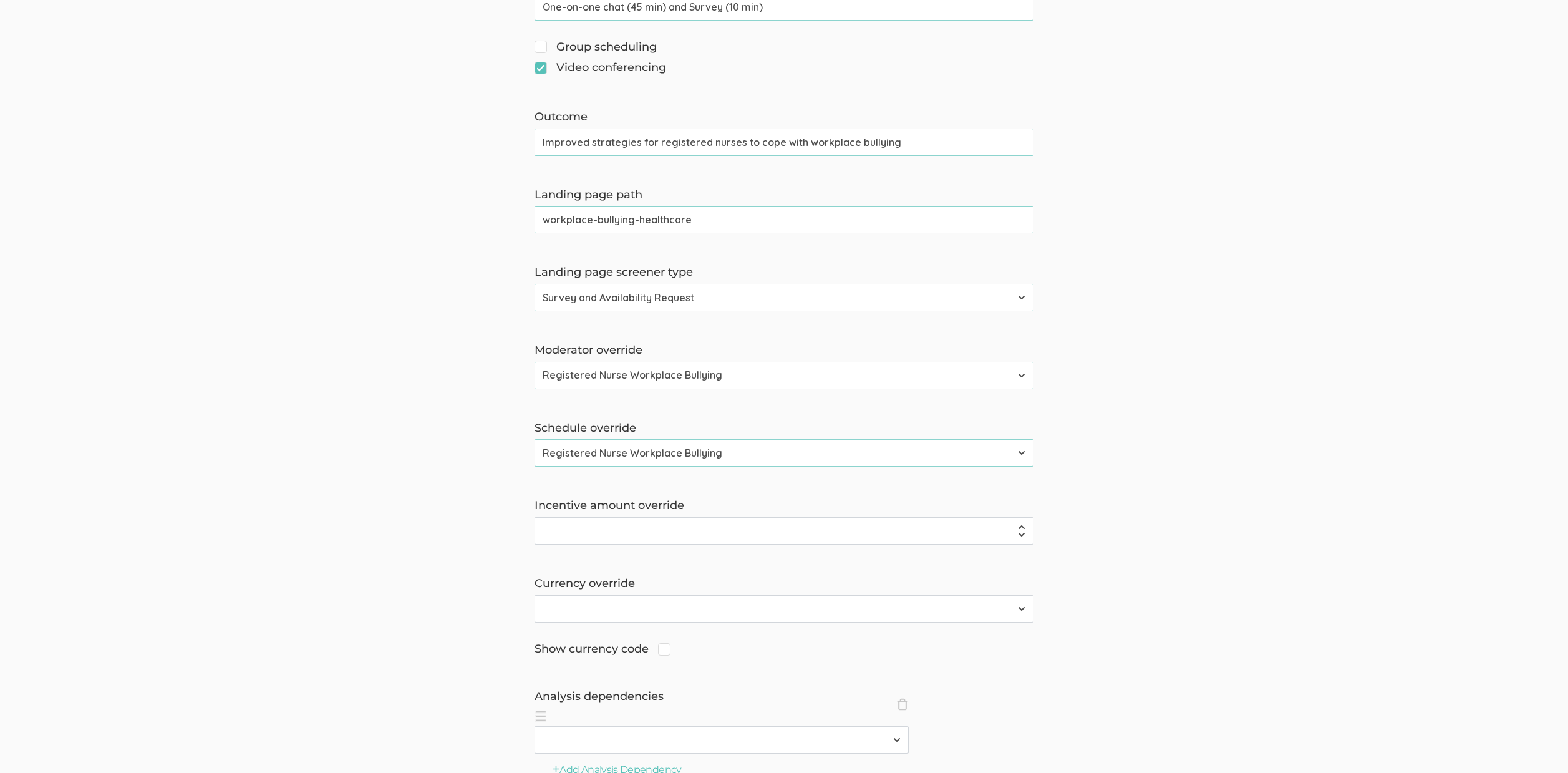
click at [549, 144] on input "Improved strategies for registered nurses to cope with workplace bullying" at bounding box center [783, 142] width 499 height 28
paste input "Actionable"
type input "Actionable strategies for registered nurses to cope with workplace bullying"
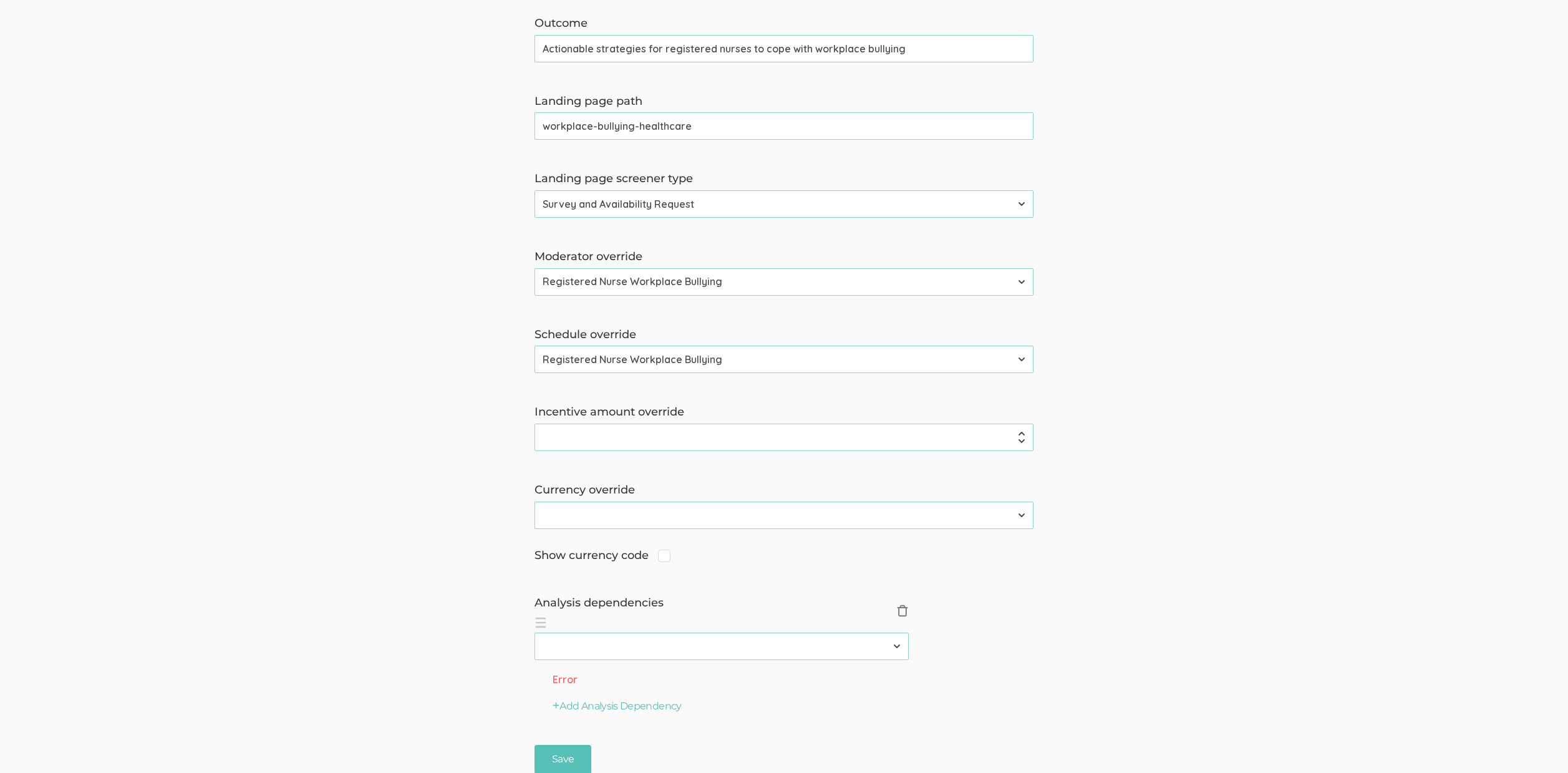
click at [906, 606] on span "×" at bounding box center [902, 611] width 12 height 12
click at [547, 678] on input "Save" at bounding box center [563, 674] width 57 height 29
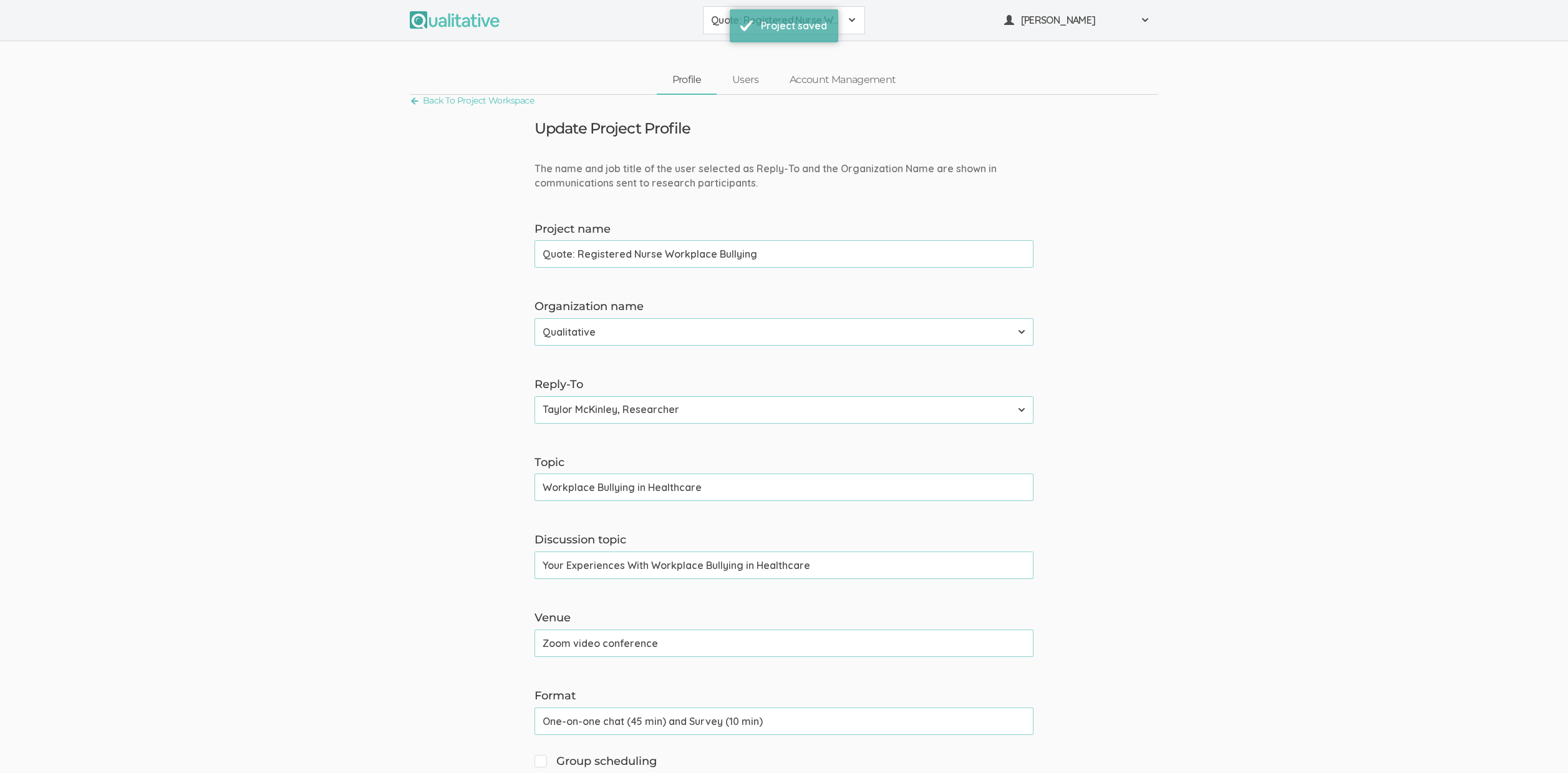
drag, startPoint x: 721, startPoint y: 18, endPoint x: 715, endPoint y: 57, distance: 39.5
click at [717, 19] on span "Quote: Registered Nurse Workplace Bullying" at bounding box center [776, 20] width 130 height 14
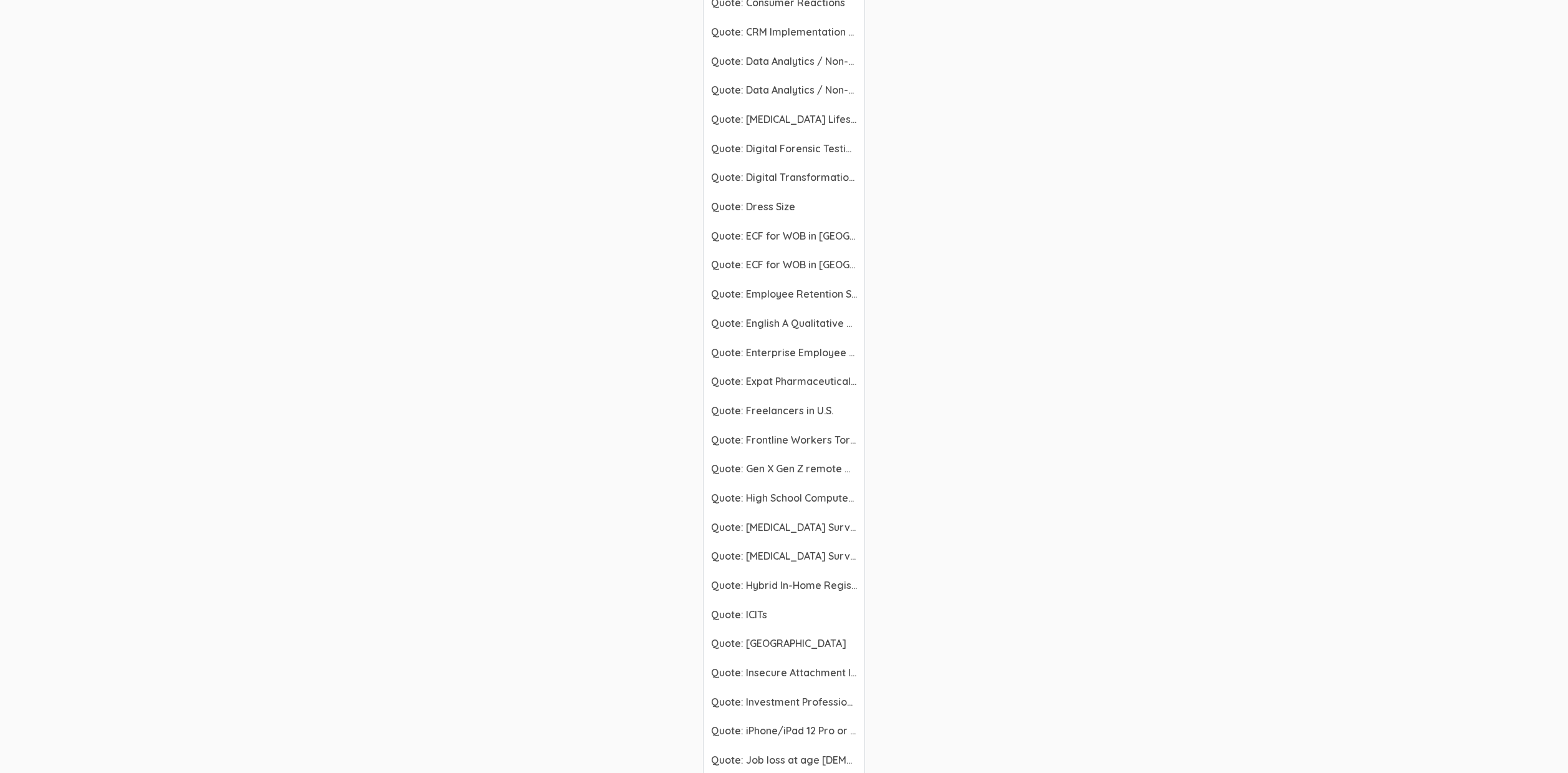
scroll to position [4683, 0]
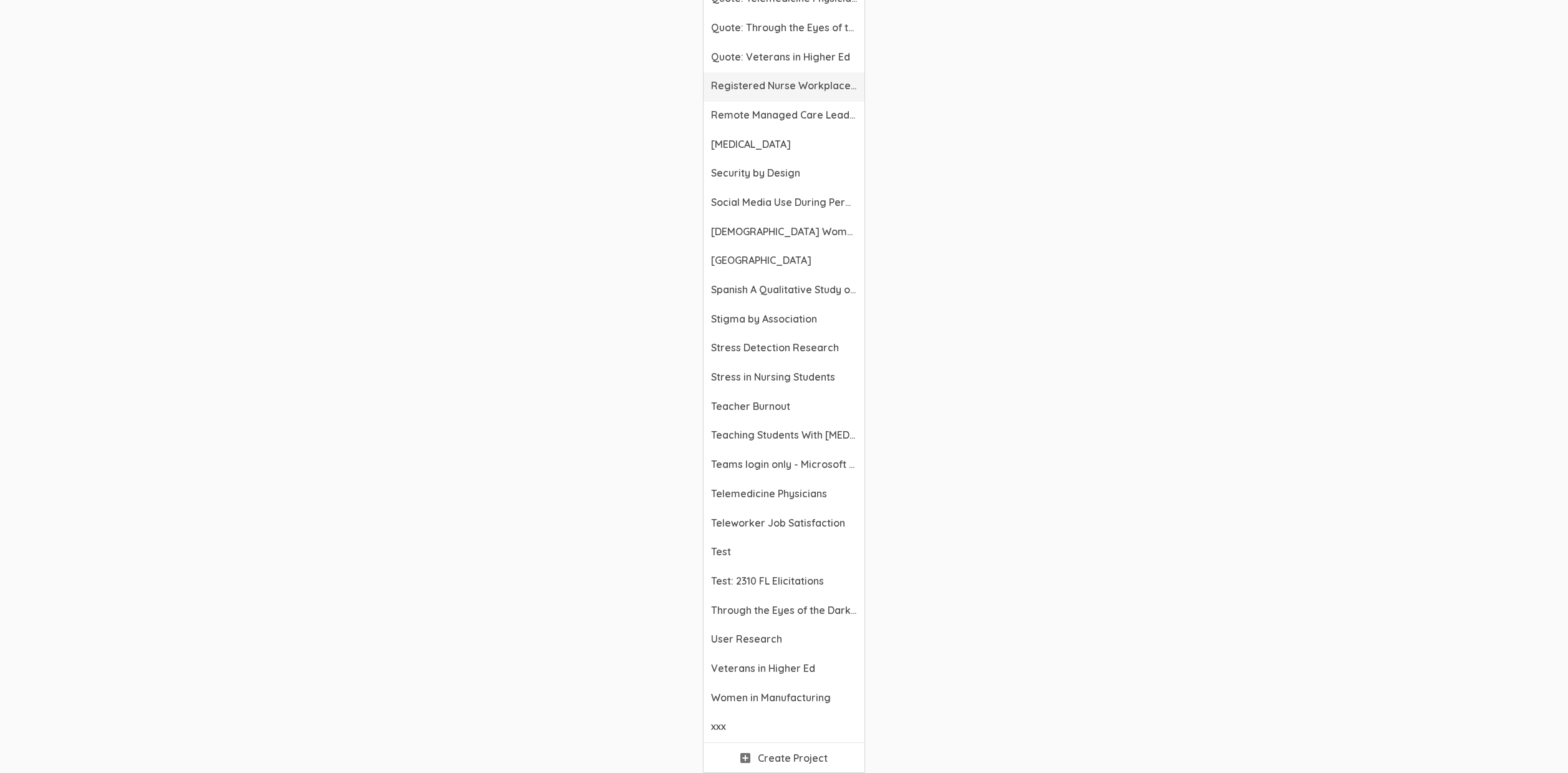
click at [762, 94] on link "Registered Nurse Workplace Bullying" at bounding box center [784, 86] width 161 height 29
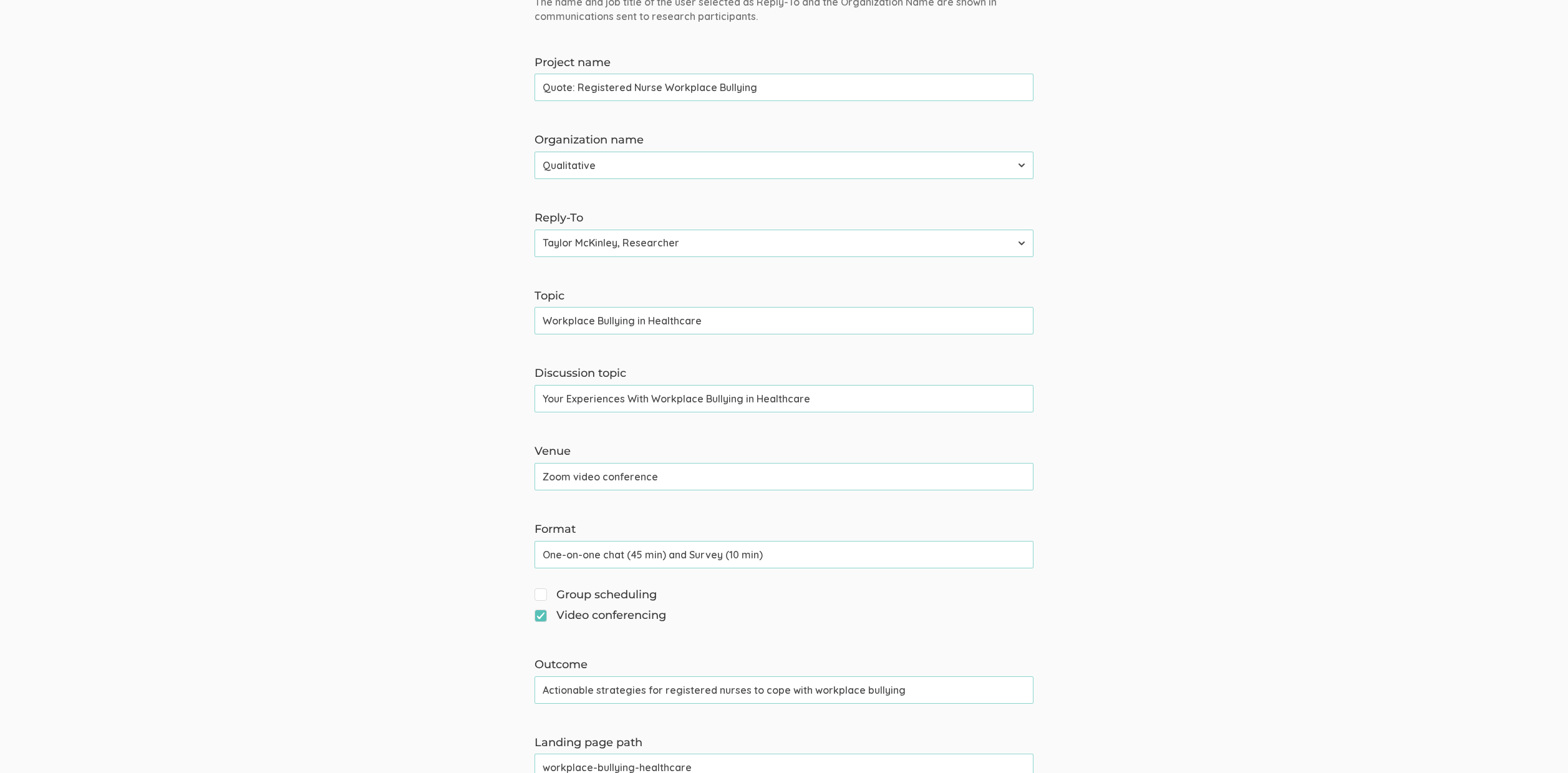
scroll to position [0, 0]
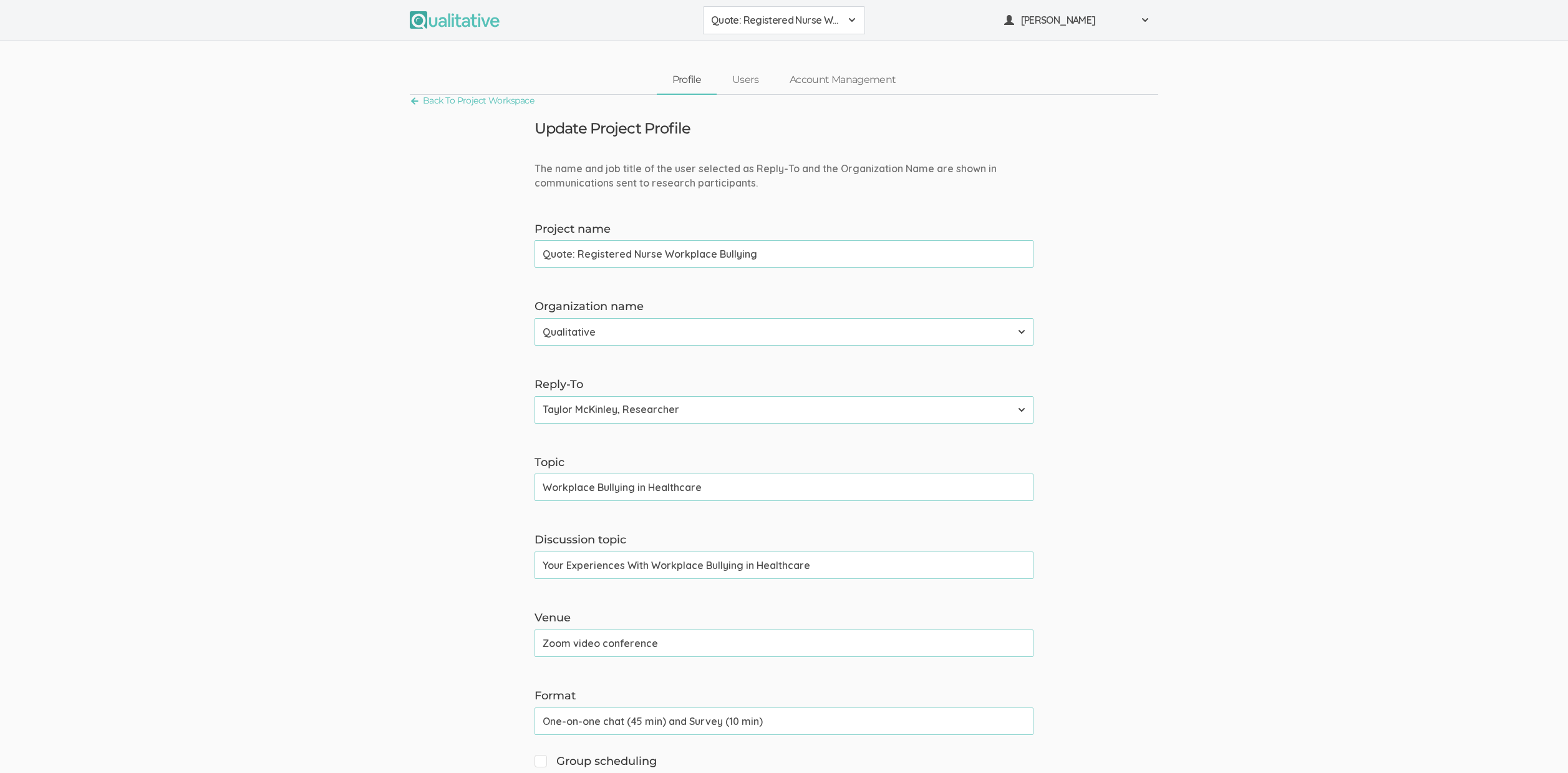
click at [480, 102] on link "Back To Project Workspace" at bounding box center [472, 101] width 124 height 17
click at [640, 488] on input "Workplace Bullying in Healthcare" at bounding box center [783, 487] width 499 height 28
type input "Workplace Bullying In Healthcare"
click at [747, 568] on input "Your Experiences With Workplace Bullying in Healthcare" at bounding box center [783, 565] width 499 height 28
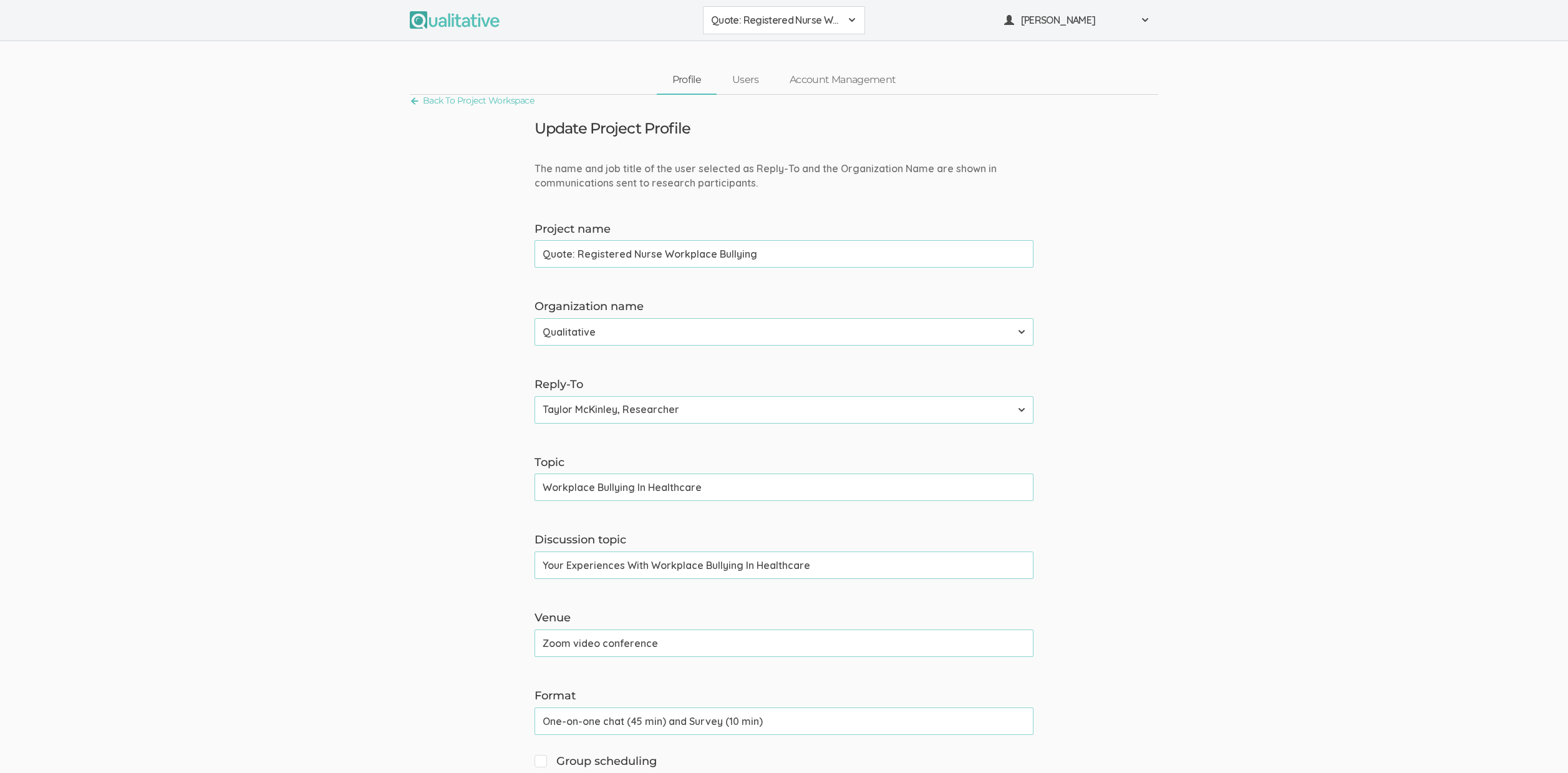
type input "Your Experiences With Workplace Bullying In Healthcare"
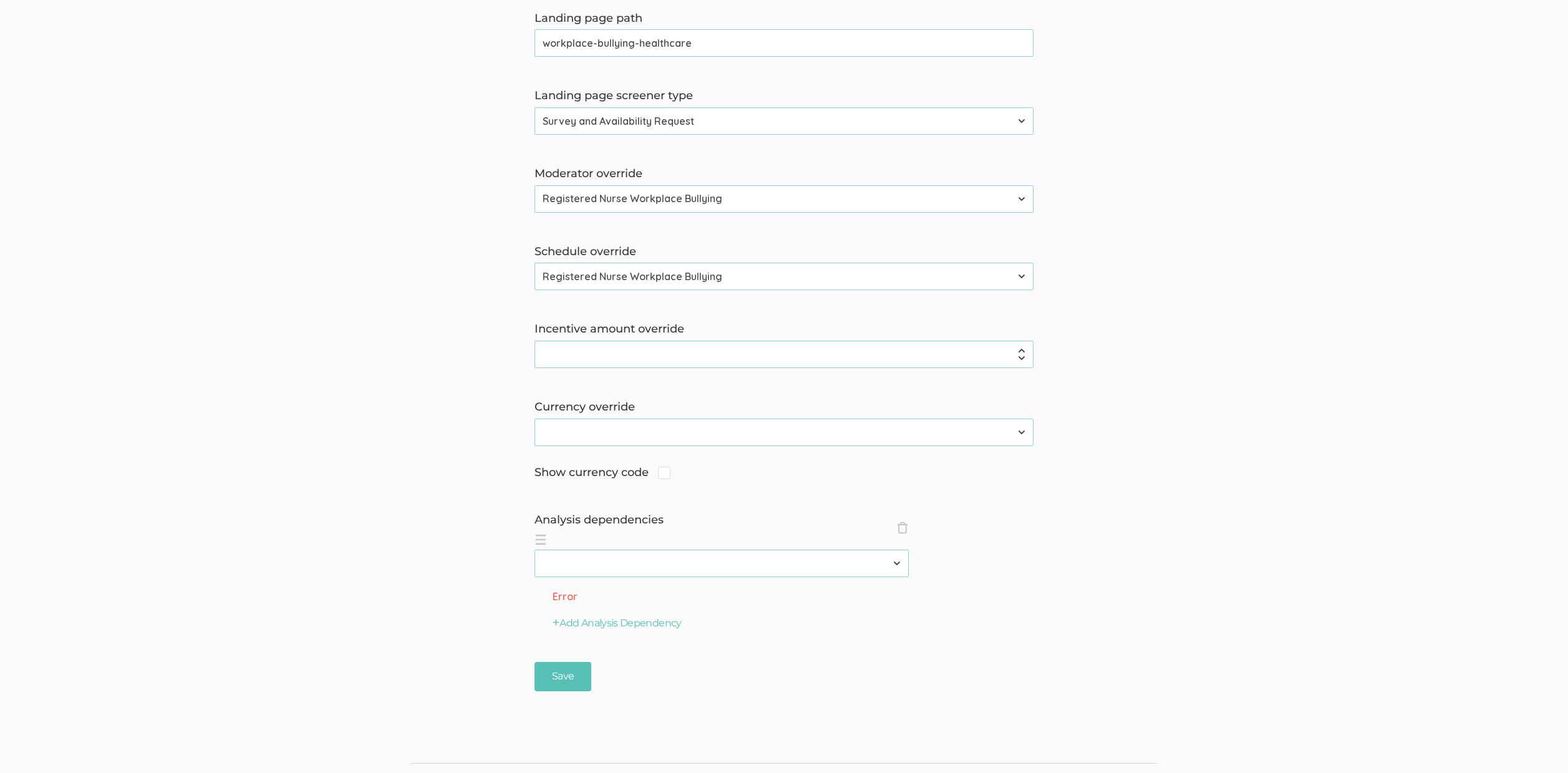
scroll to position [912, 0]
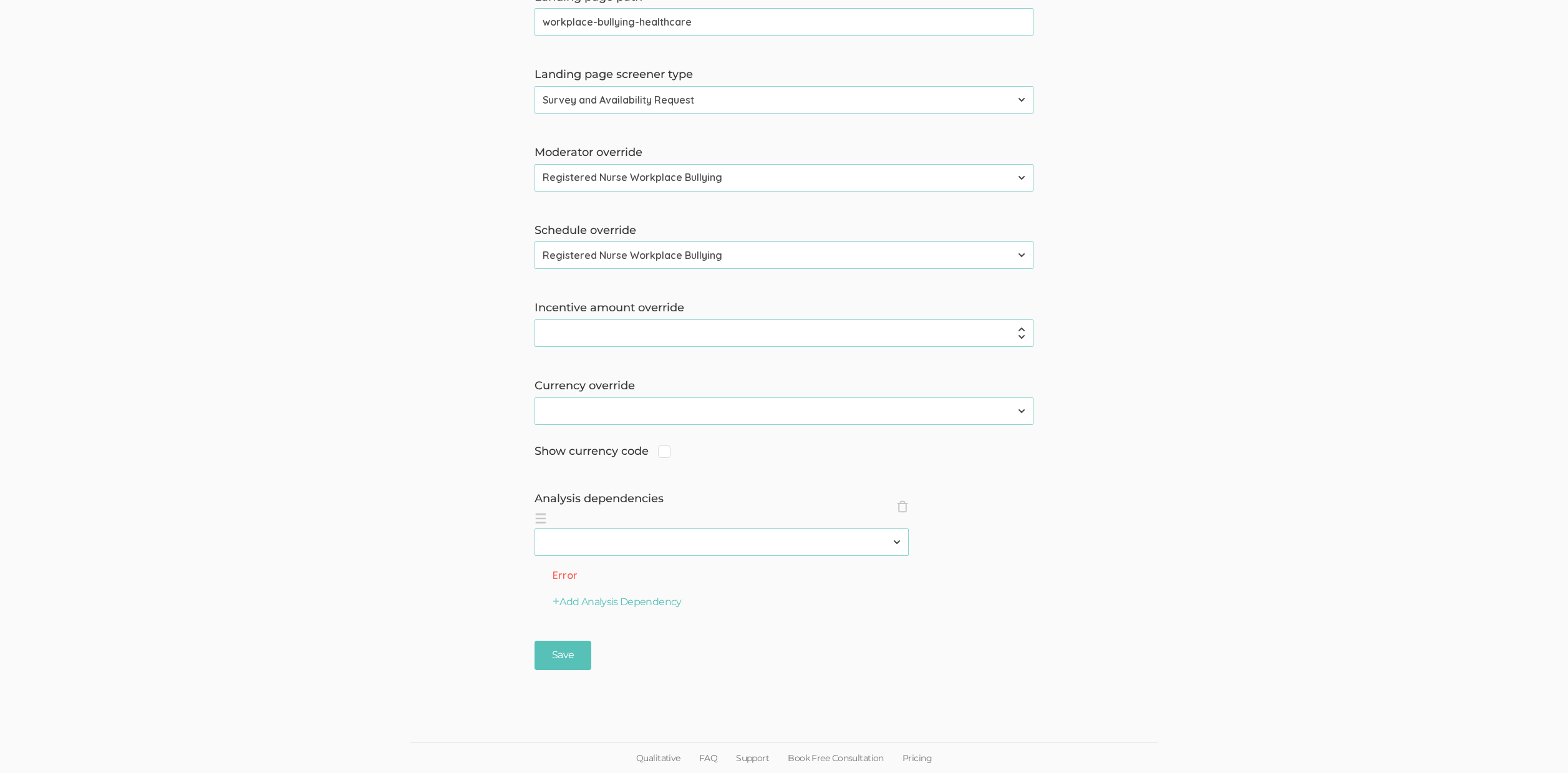
click at [909, 512] on ol "× Close analysisDependencies 2310 FL Elic AAM 2310 FL Elic LTXF 2310 FL Elic WN…" at bounding box center [783, 533] width 499 height 46
click at [906, 509] on span "×" at bounding box center [902, 506] width 12 height 12
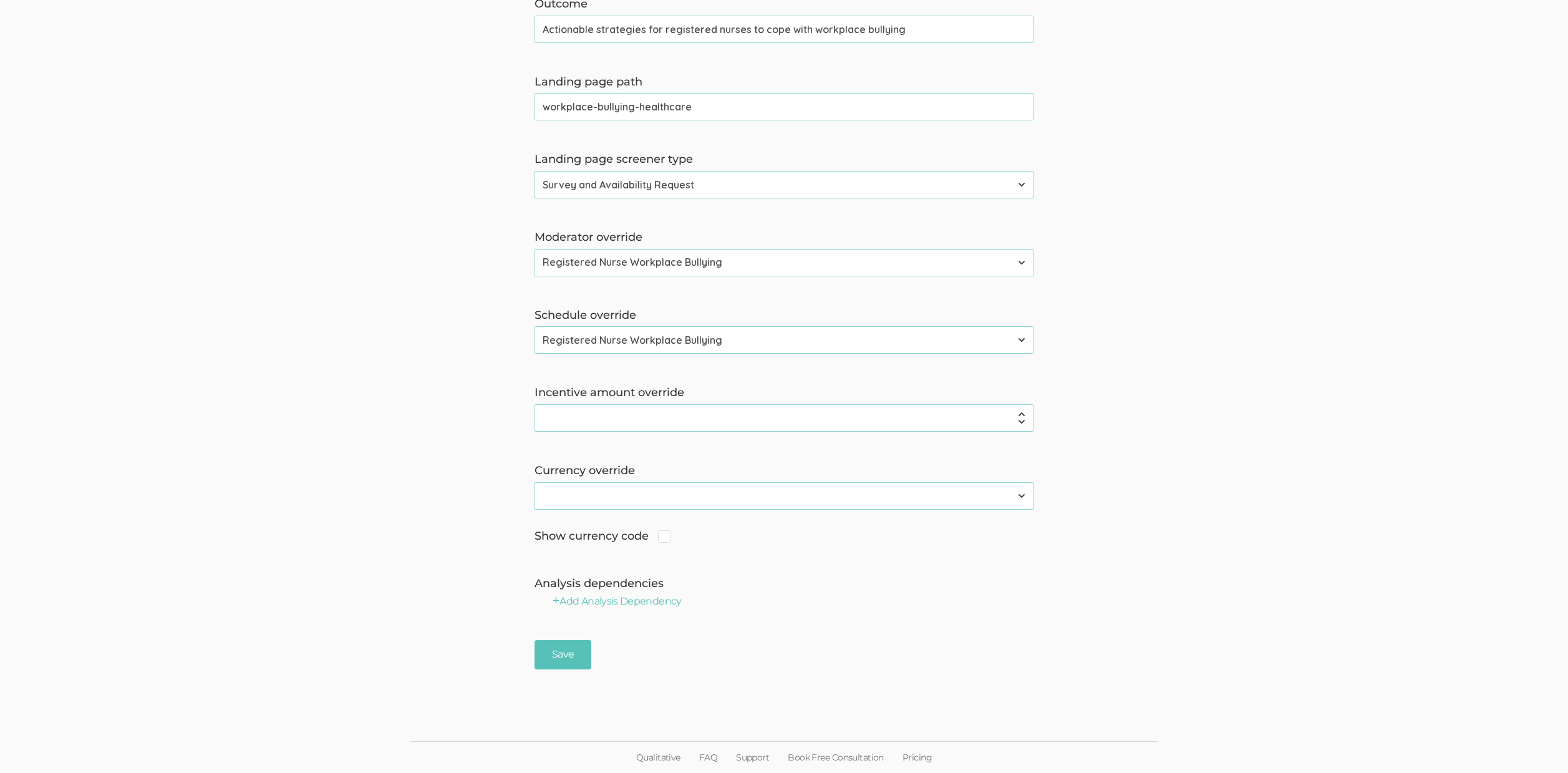
scroll to position [827, 0]
click at [573, 656] on input "Save" at bounding box center [563, 655] width 57 height 29
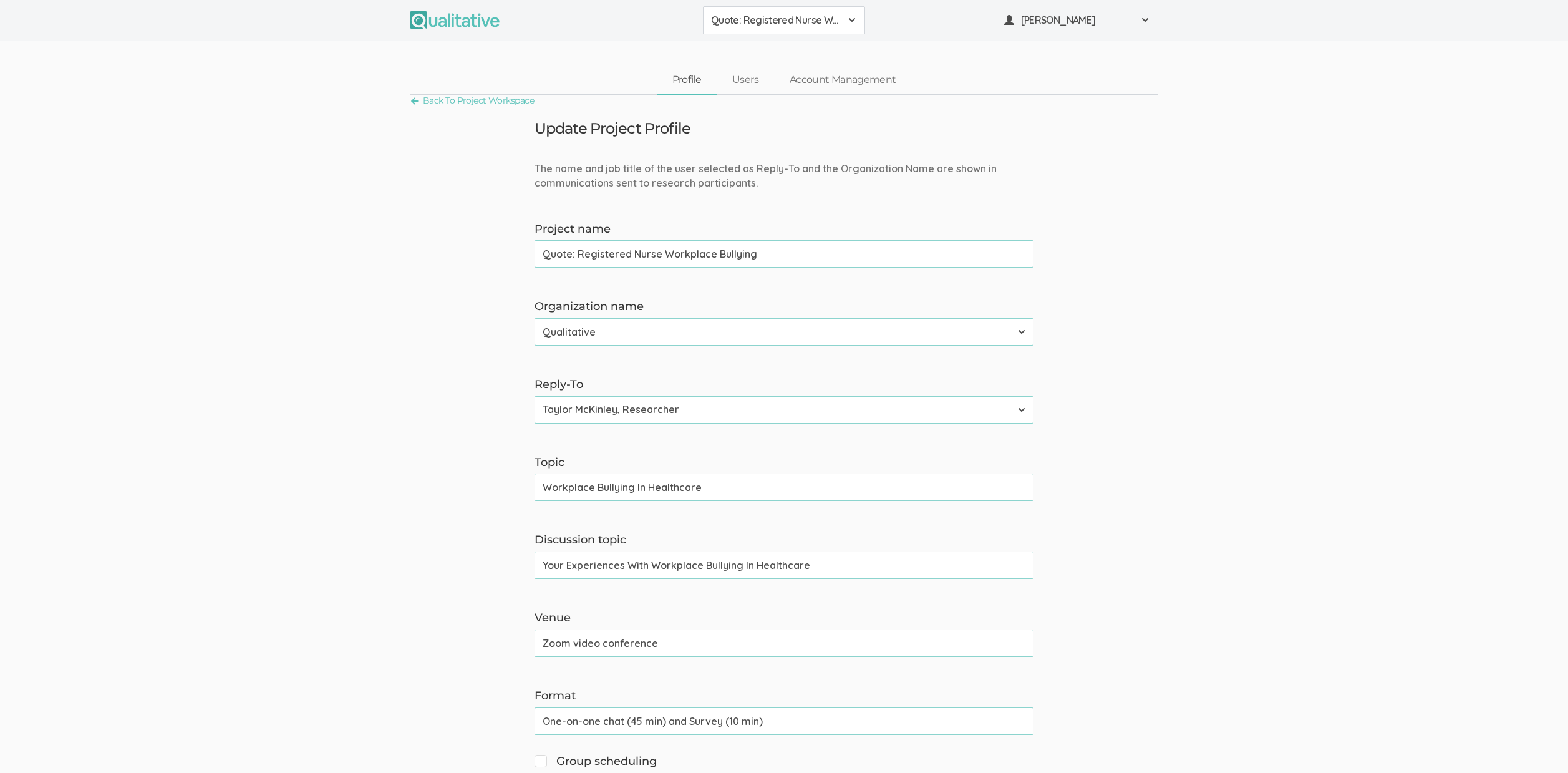
click at [680, 568] on input "Your Experiences With Workplace Bullying In Healthcare" at bounding box center [783, 565] width 499 height 28
click at [598, 487] on input "Workplace Bullying In Healthcare" at bounding box center [783, 487] width 499 height 28
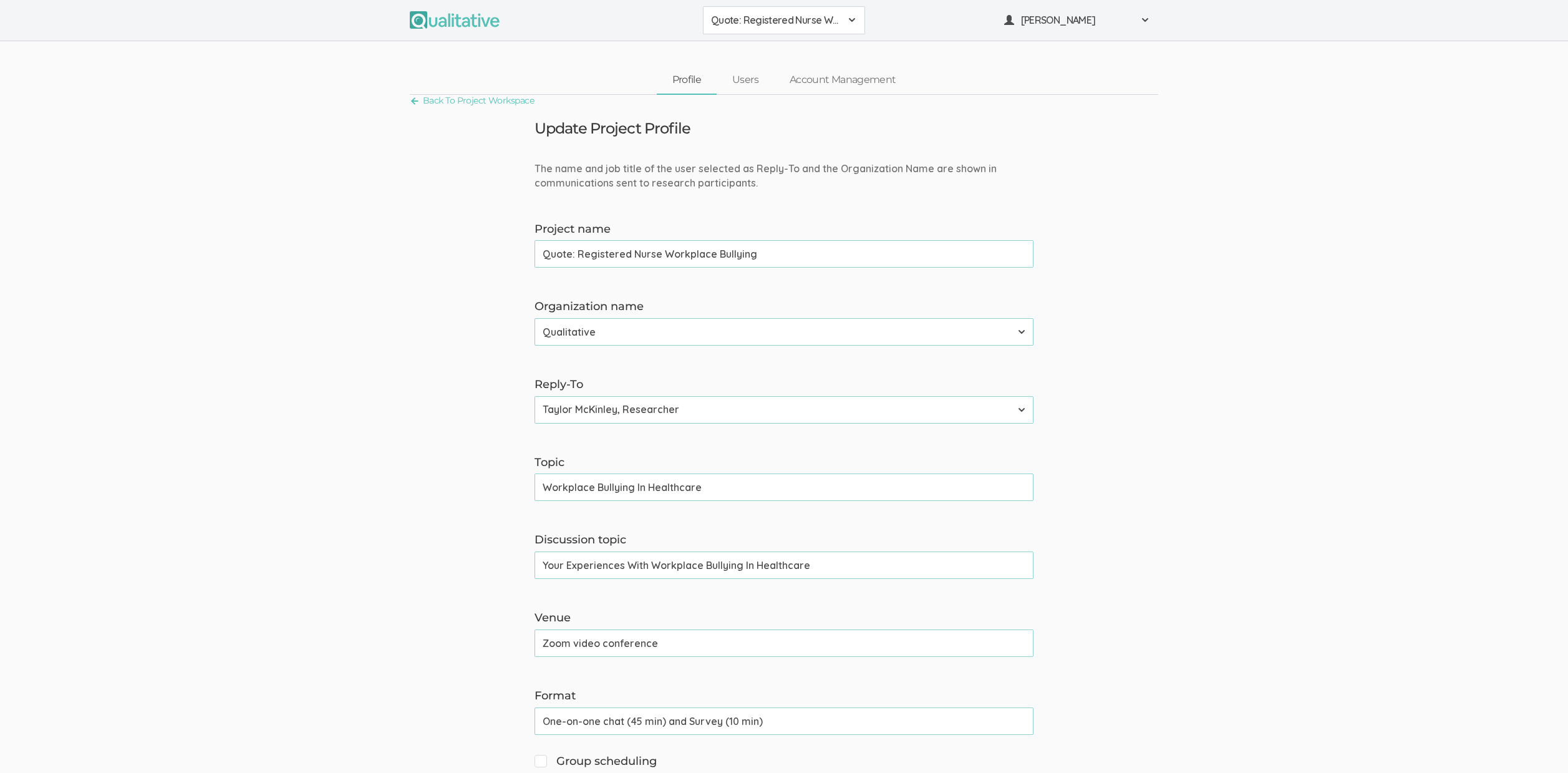
click at [598, 487] on input "Workplace Bullying In Healthcare" at bounding box center [783, 487] width 499 height 28
click at [447, 95] on link "Back To Project Workspace" at bounding box center [472, 101] width 124 height 17
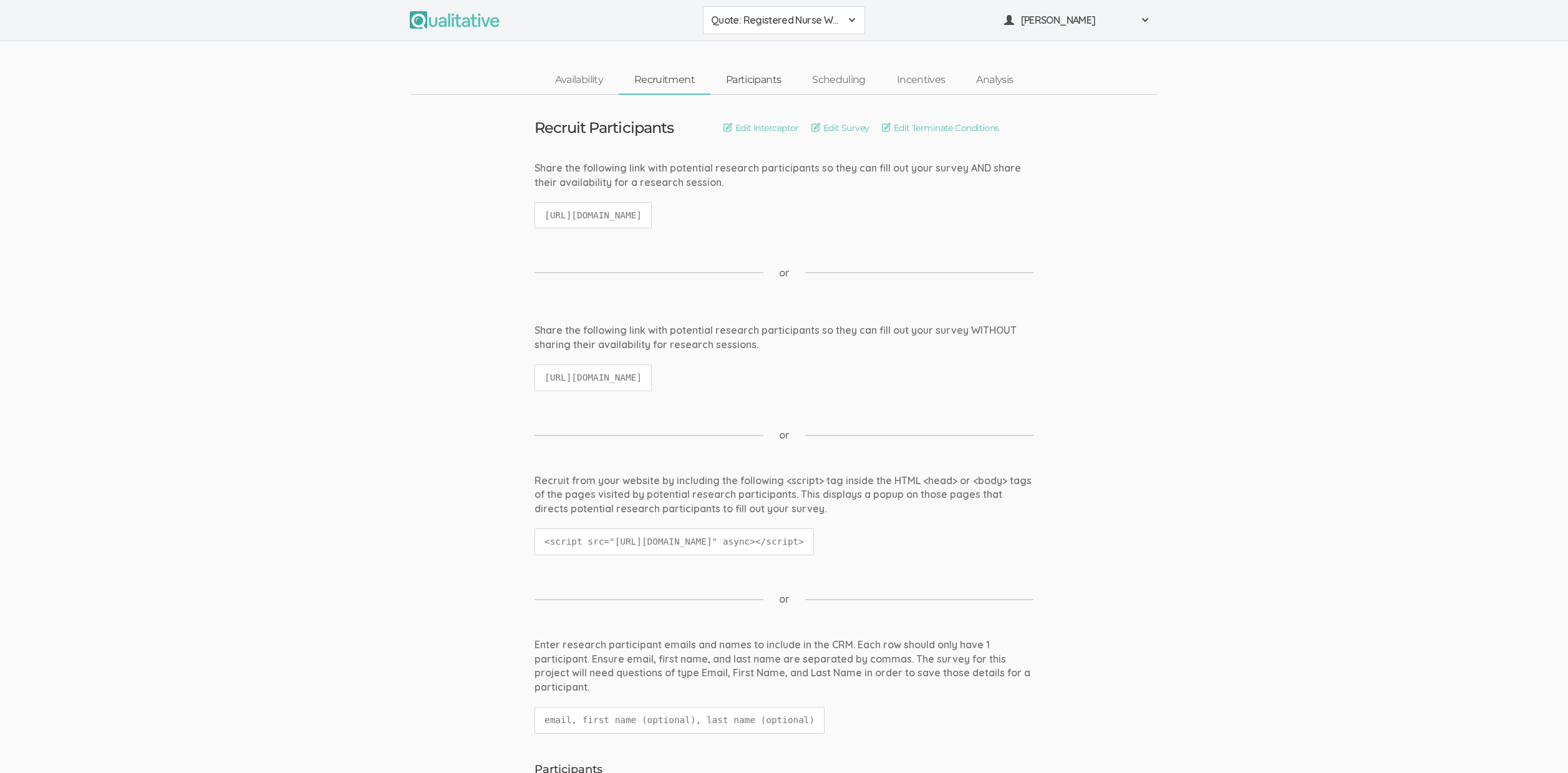
click at [773, 82] on link "Participants" at bounding box center [754, 80] width 86 height 27
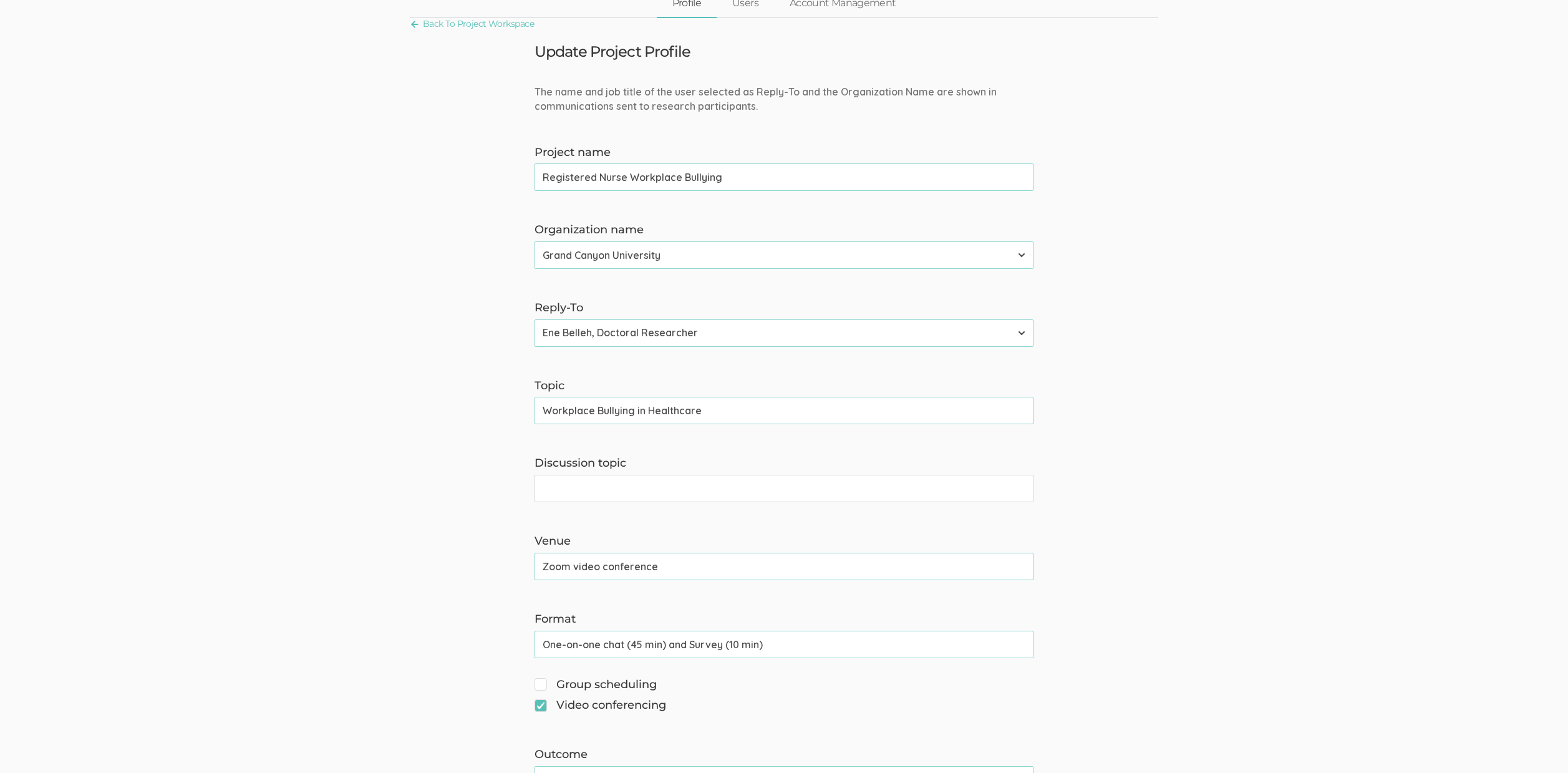
scroll to position [186, 0]
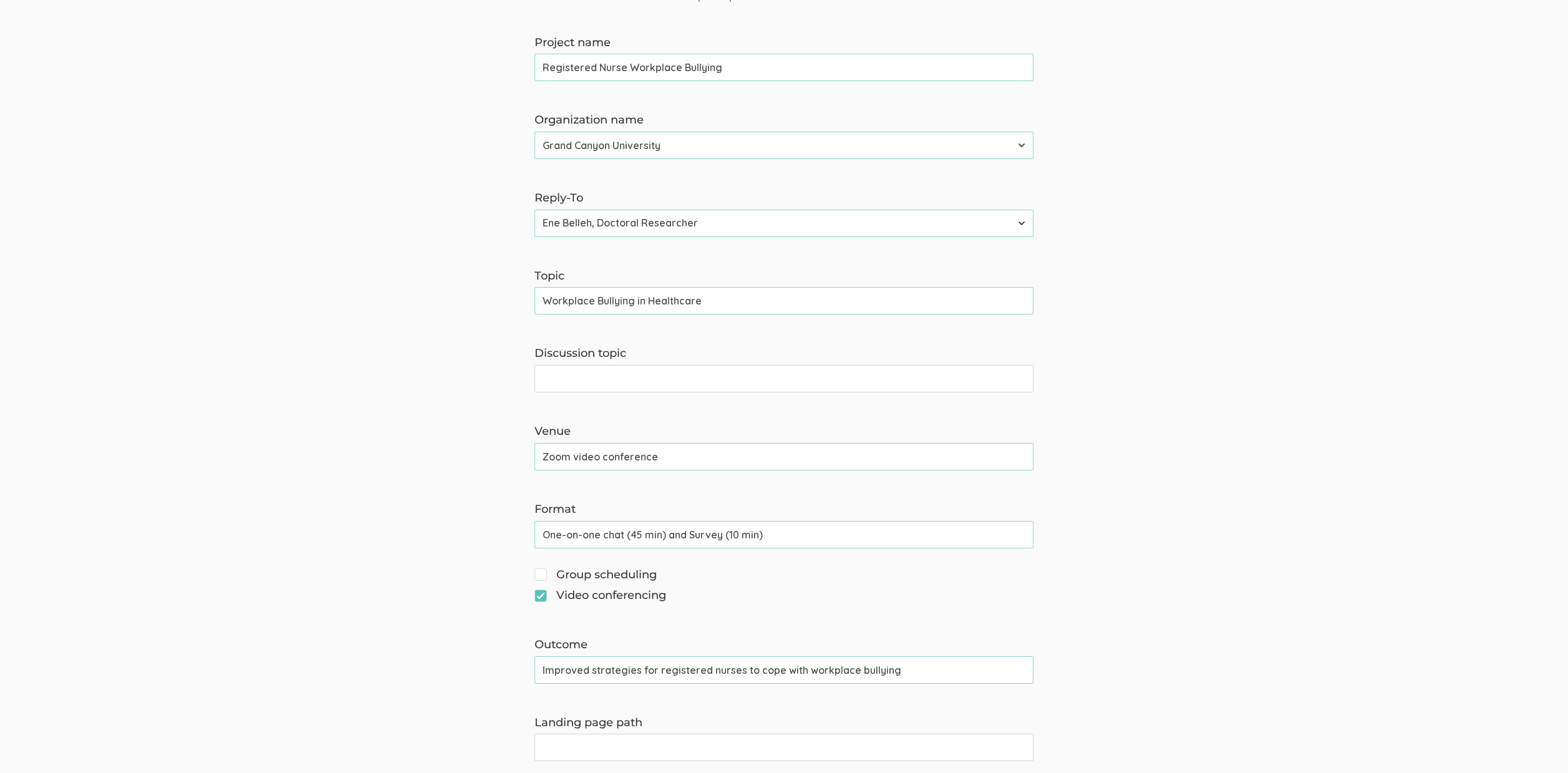
click at [558, 670] on input "Improved strategies for registered nurses to cope with workplace bullying" at bounding box center [783, 670] width 499 height 28
paste input "Actionable"
type input "Actionable strategies for registered nurses to cope with workplace bullying"
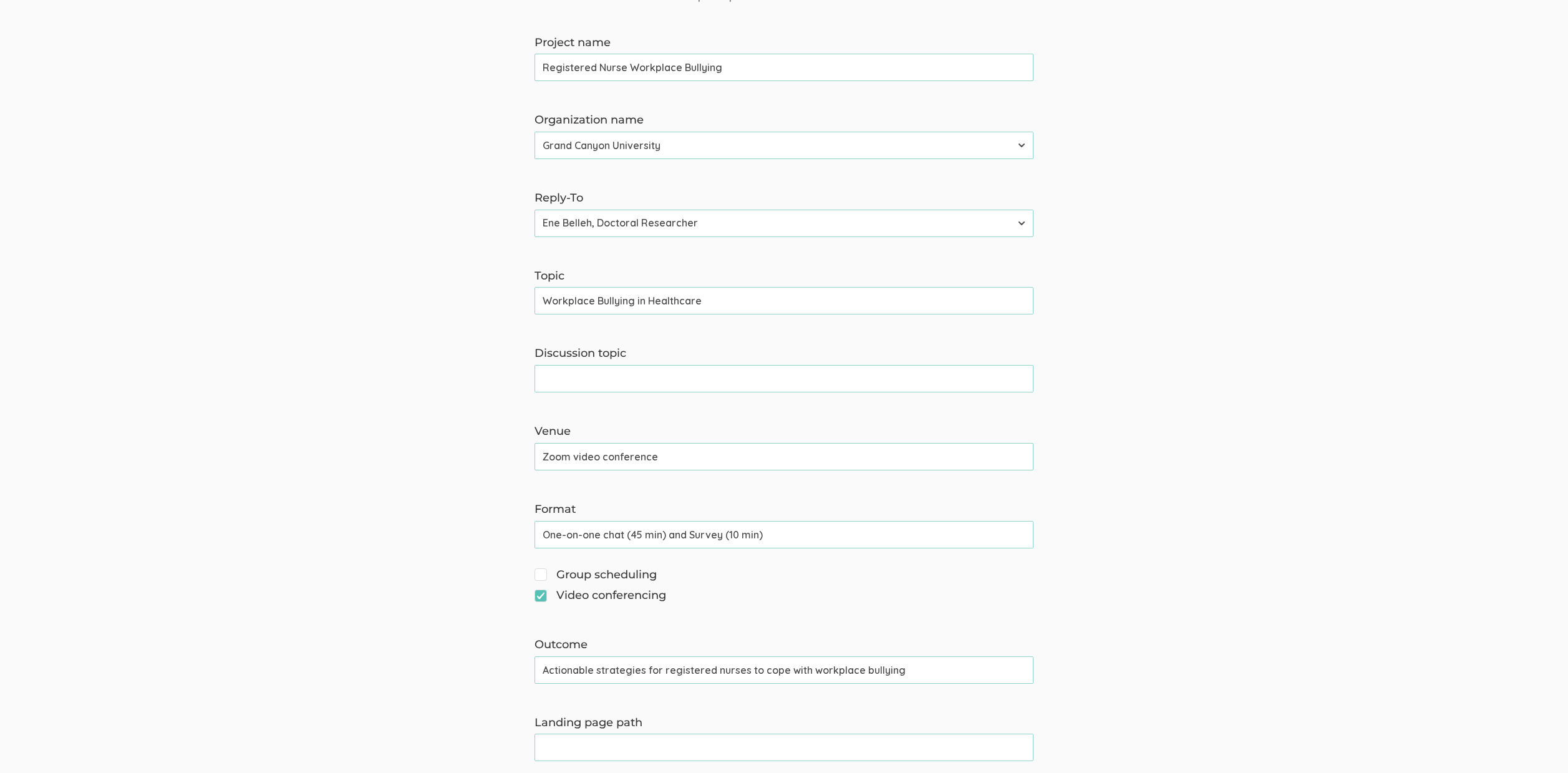
scroll to position [280, 0]
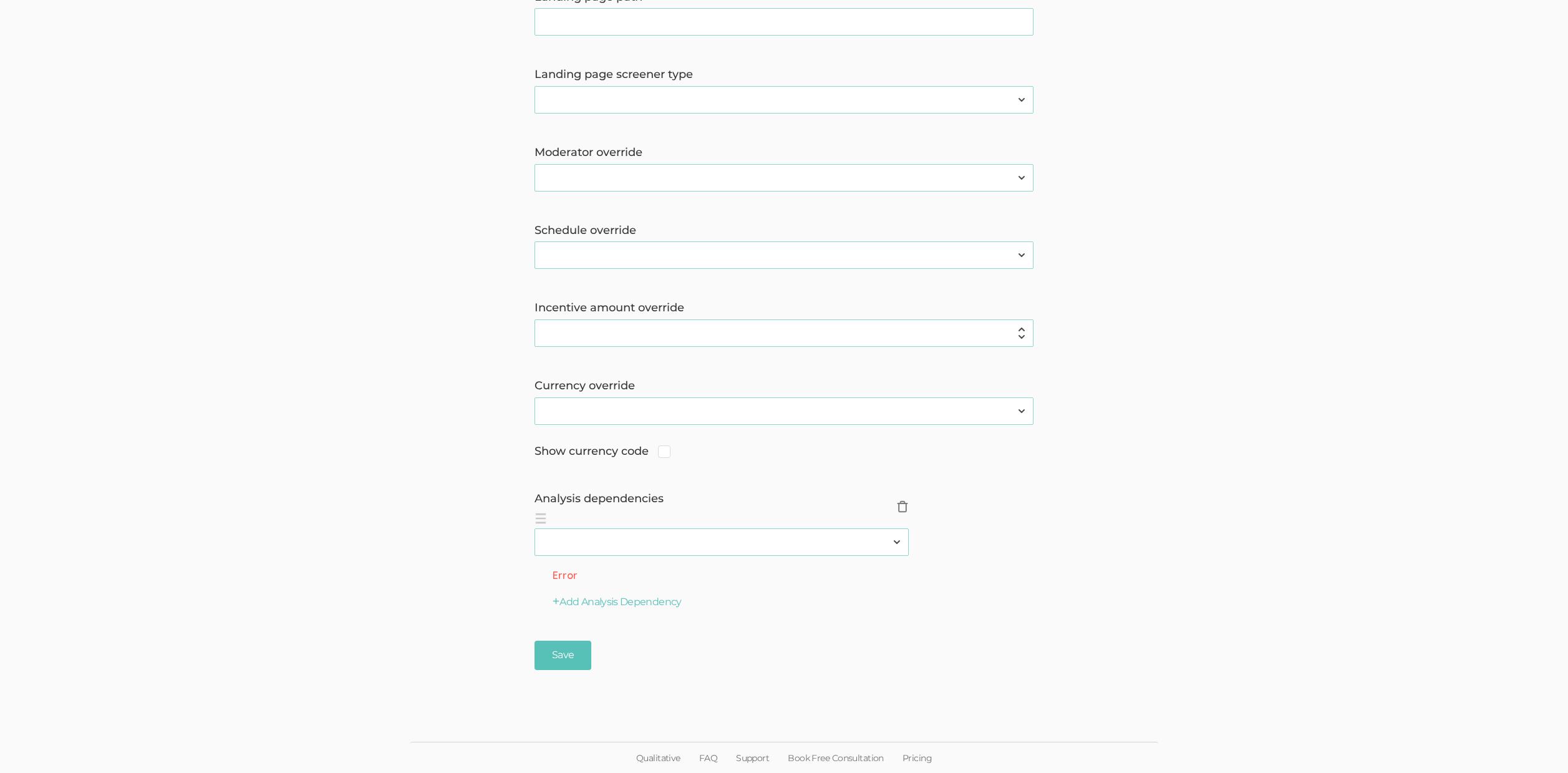
click at [903, 508] on span "×" at bounding box center [902, 506] width 12 height 12
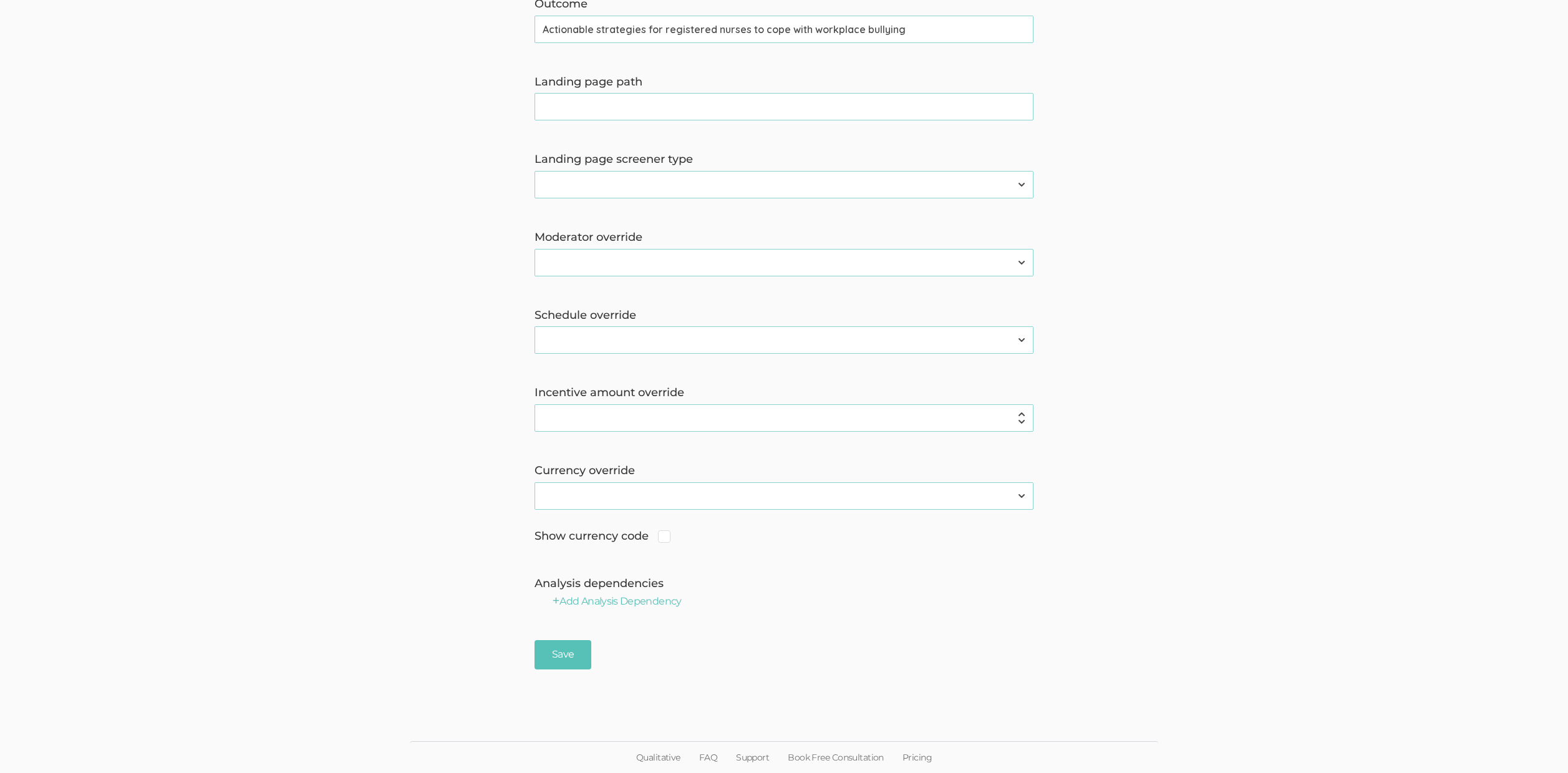
scroll to position [827, 0]
click at [553, 656] on input "Save" at bounding box center [563, 655] width 57 height 29
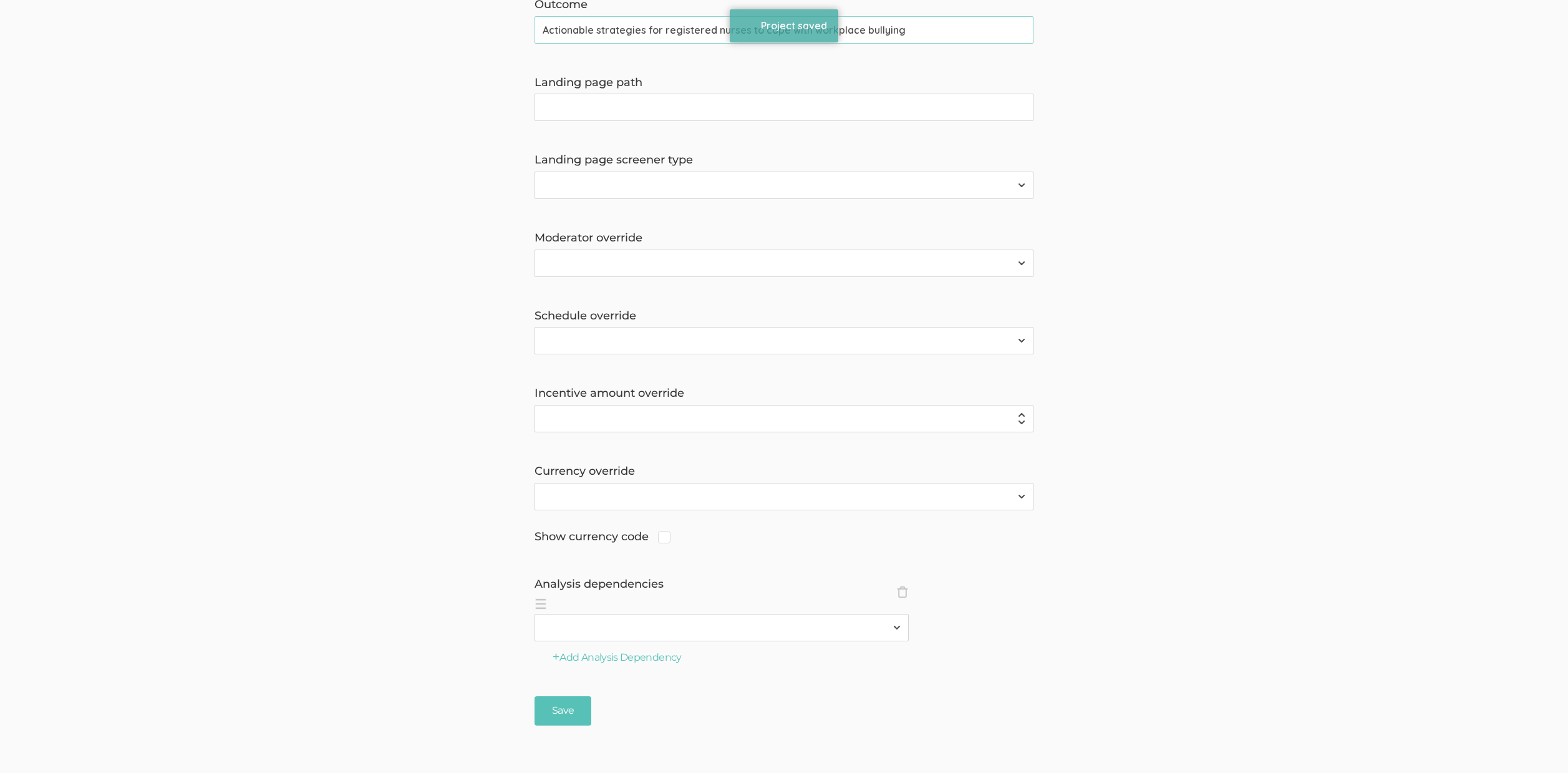
scroll to position [0, 0]
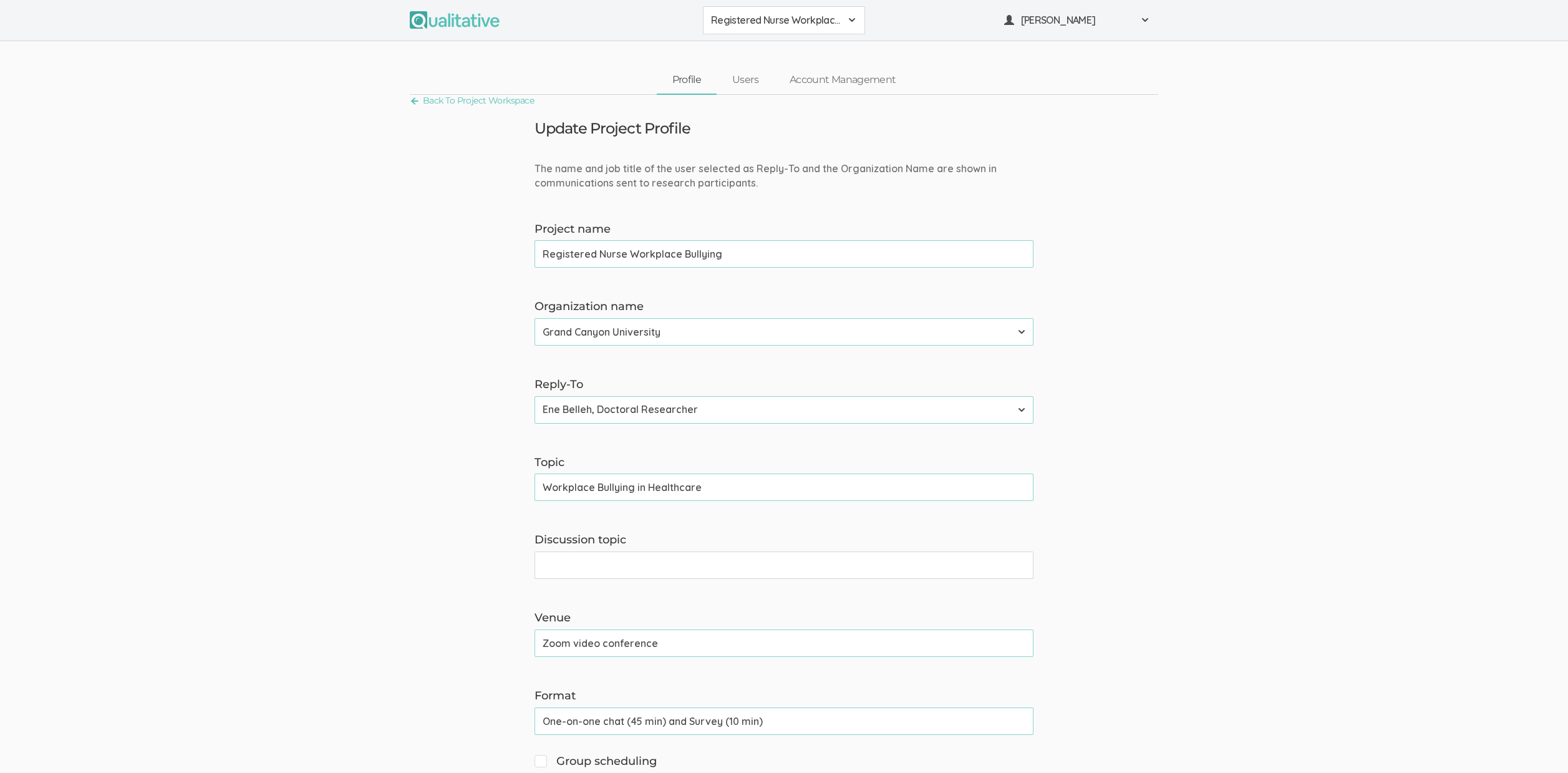
click at [453, 101] on link "Back To Project Workspace" at bounding box center [472, 101] width 124 height 17
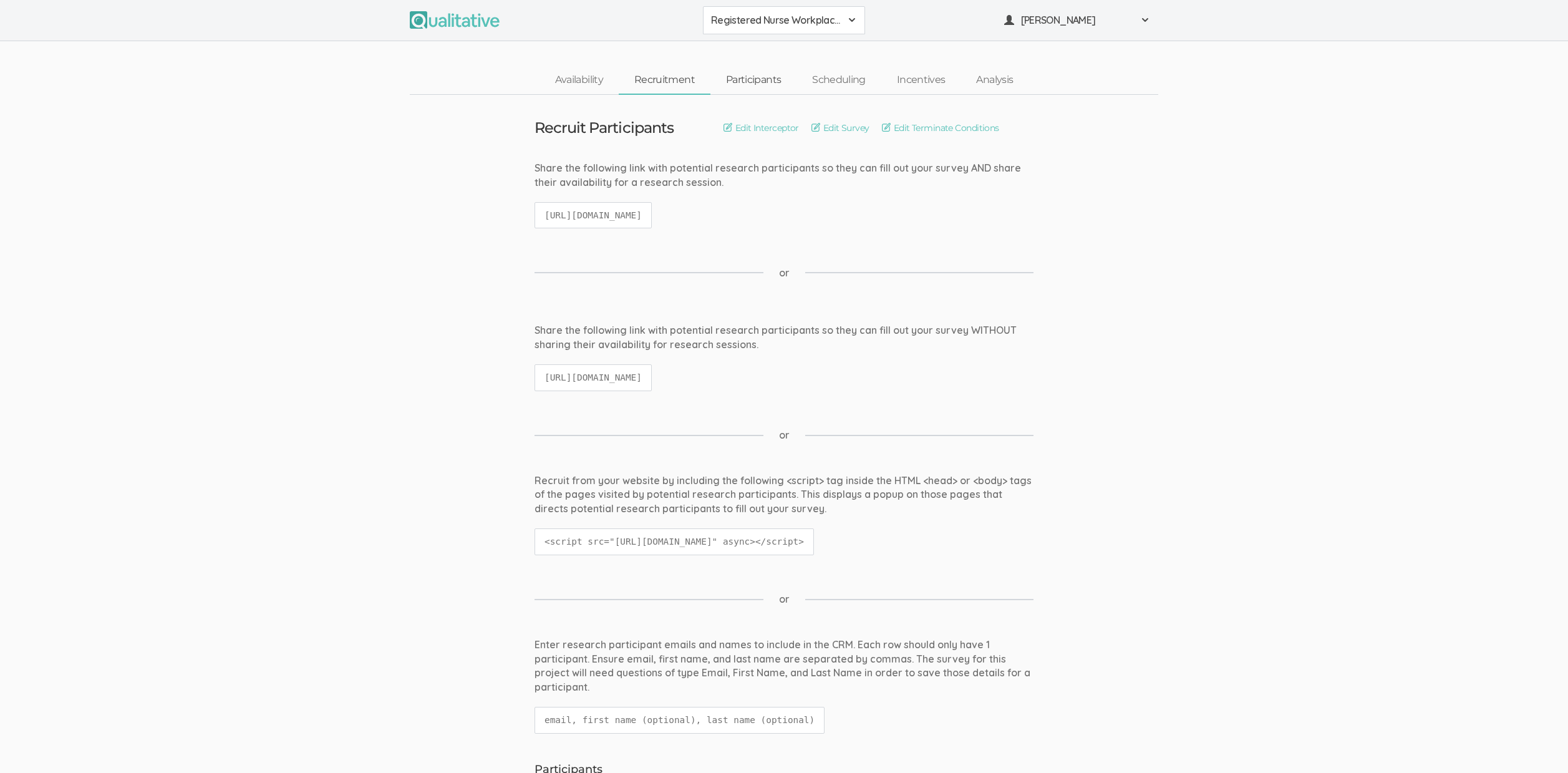
click at [762, 78] on link "Participants" at bounding box center [754, 80] width 86 height 27
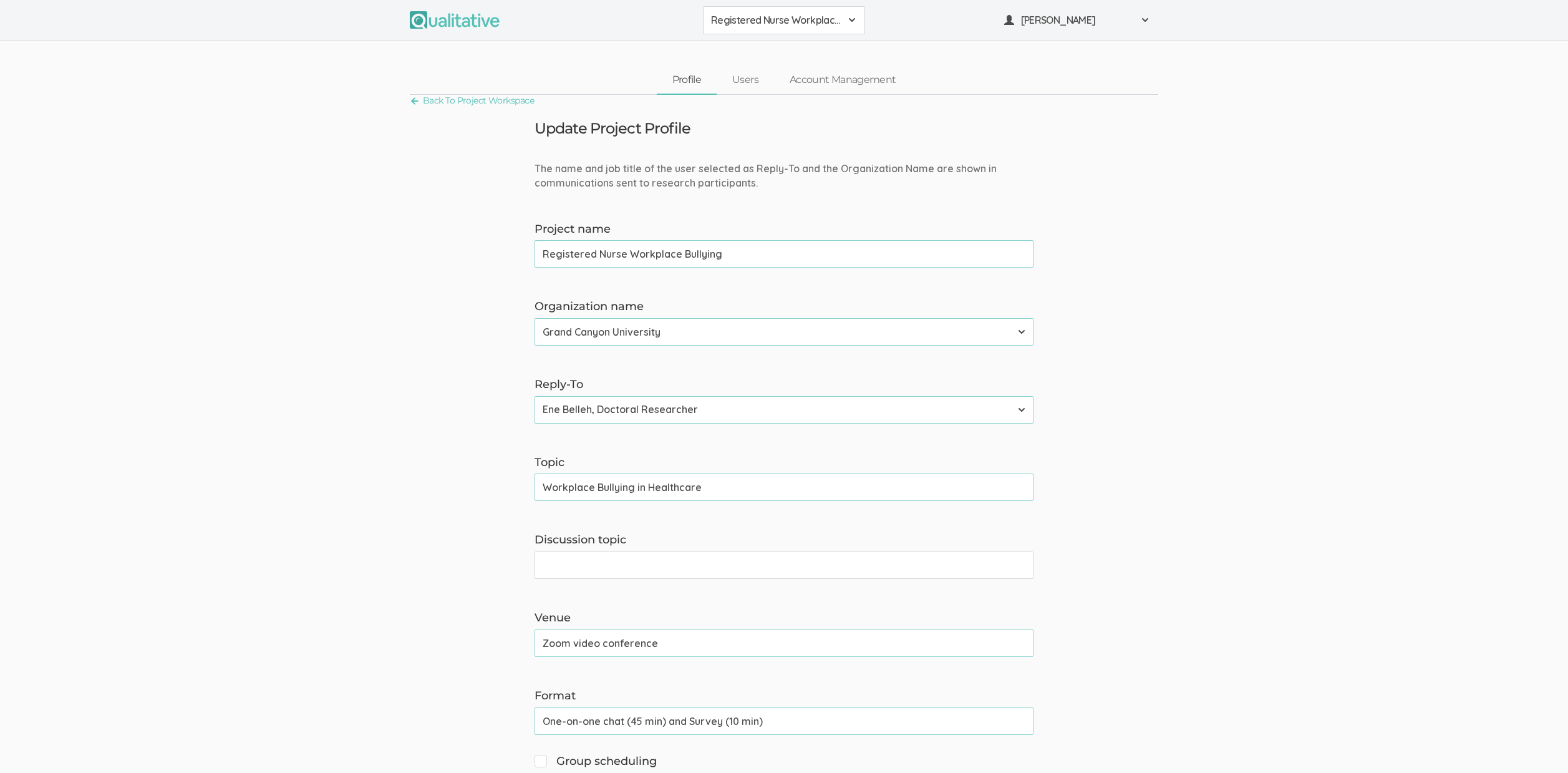
click at [652, 490] on input "Workplace Bullying in Healthcare" at bounding box center [783, 487] width 499 height 28
paste input "I"
type input "Workplace Bullying In Healthcare"
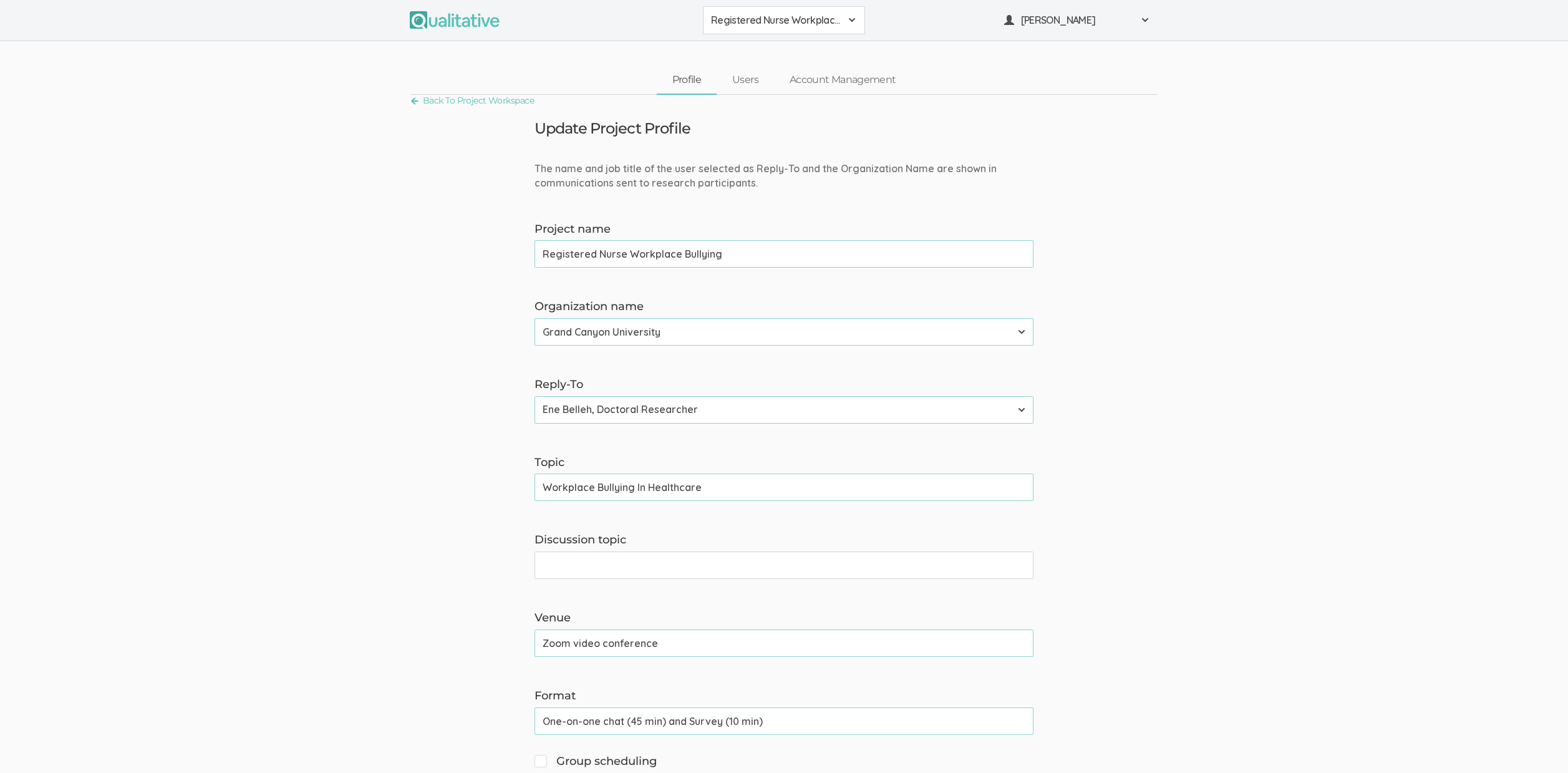
click at [666, 486] on input "Workplace Bullying In Healthcare" at bounding box center [783, 487] width 499 height 28
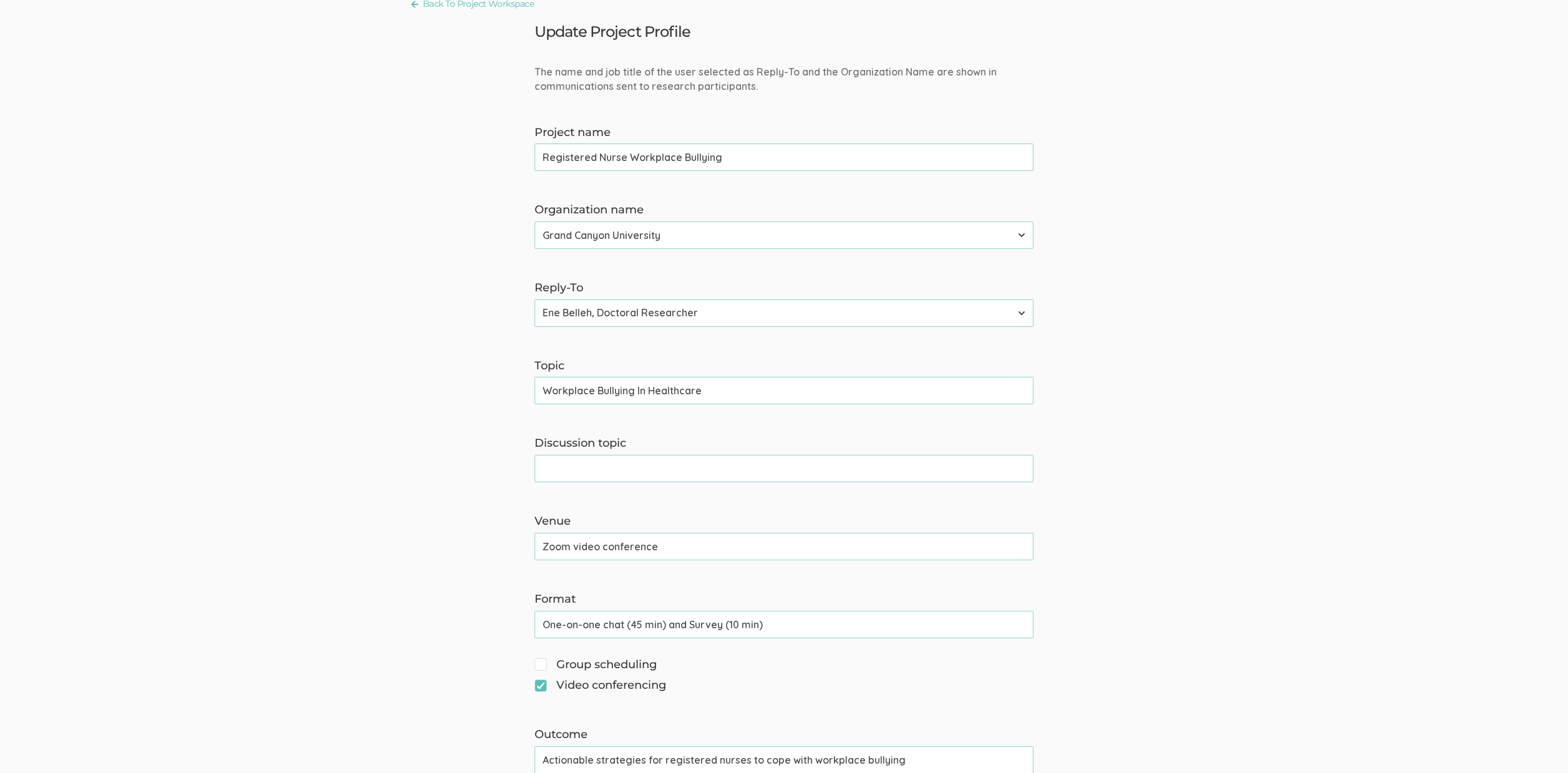
scroll to position [912, 0]
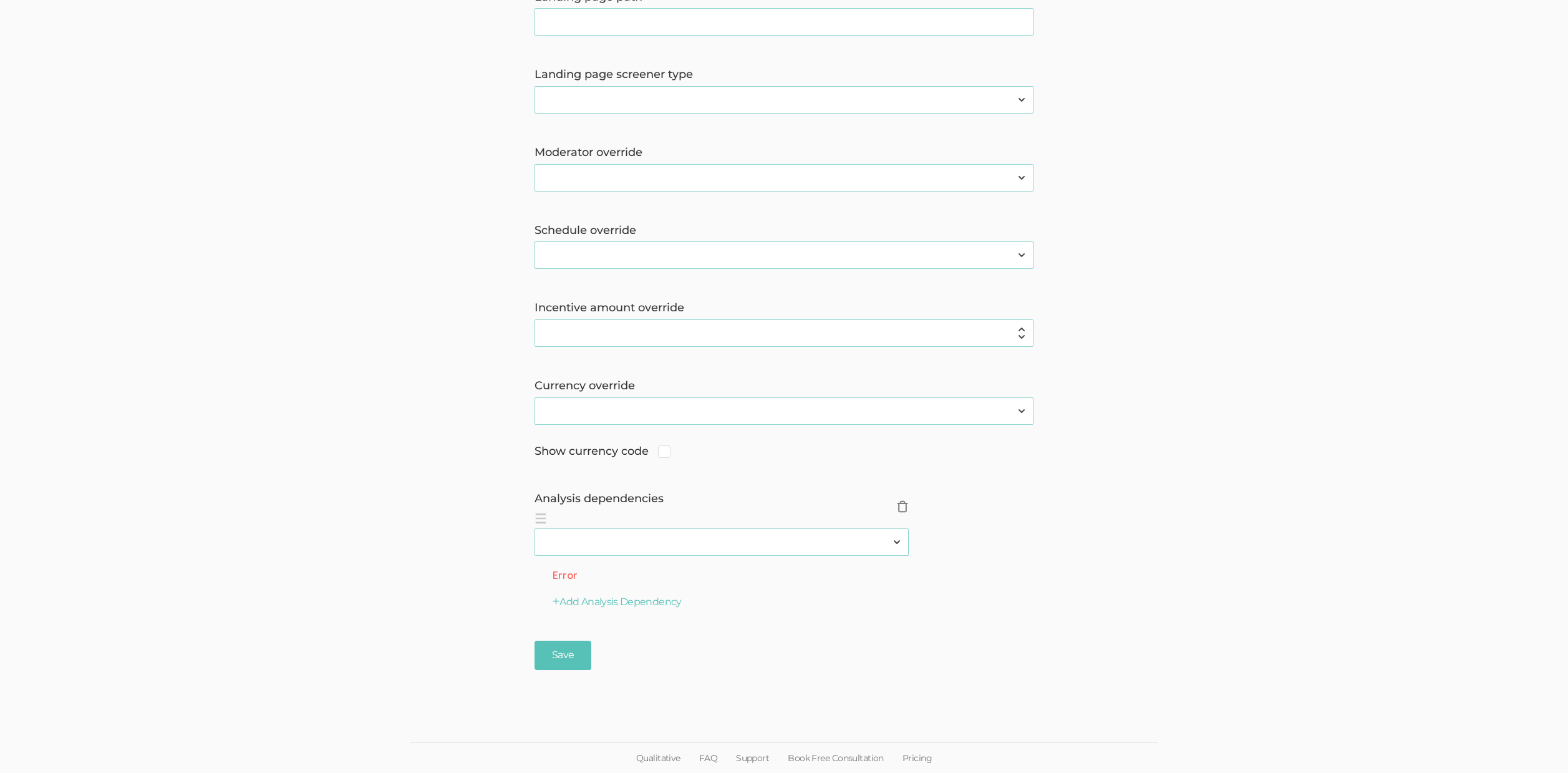
click at [899, 510] on span "×" at bounding box center [902, 506] width 12 height 12
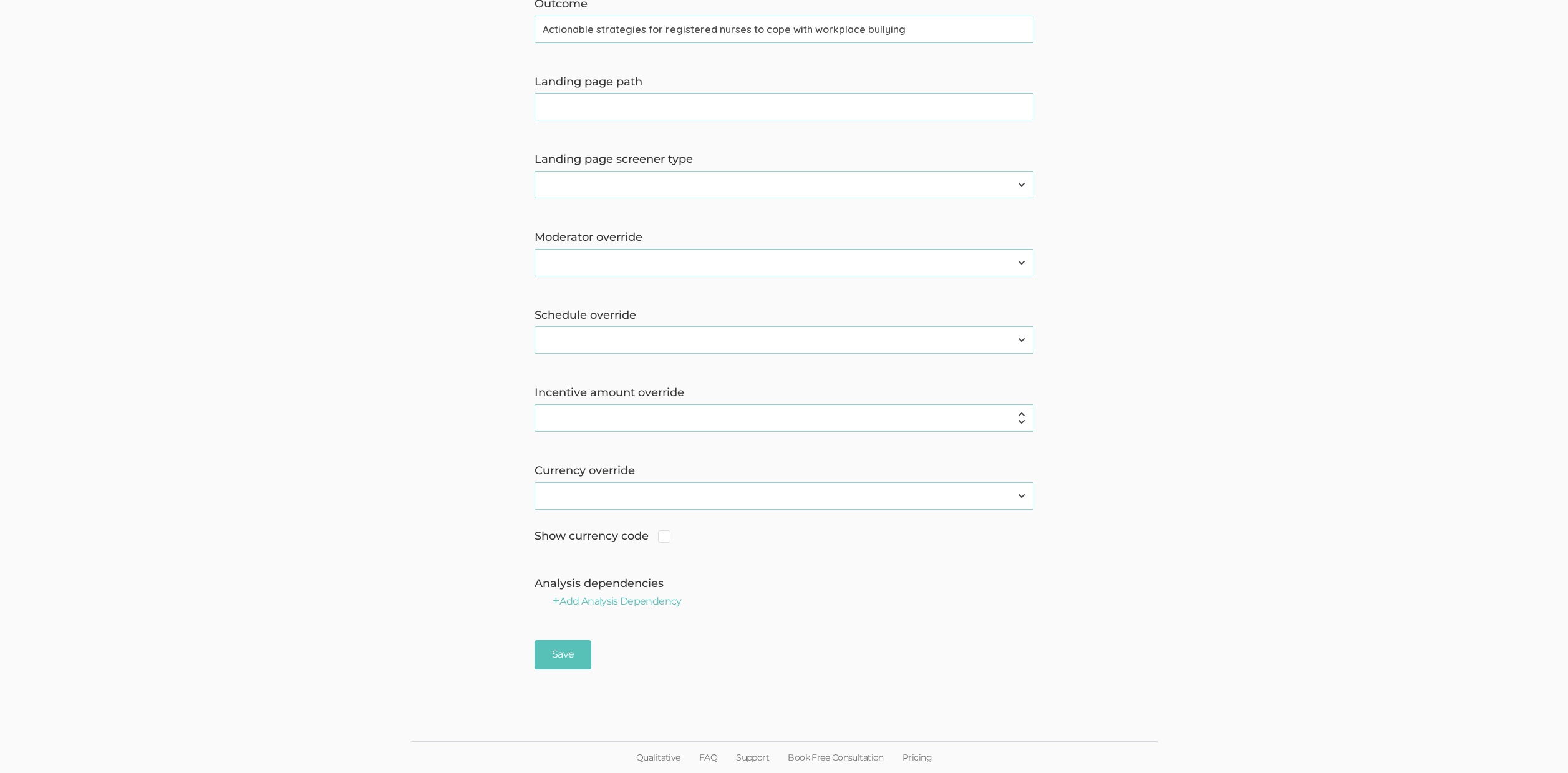
scroll to position [827, 0]
click at [550, 652] on input "Save" at bounding box center [563, 655] width 57 height 29
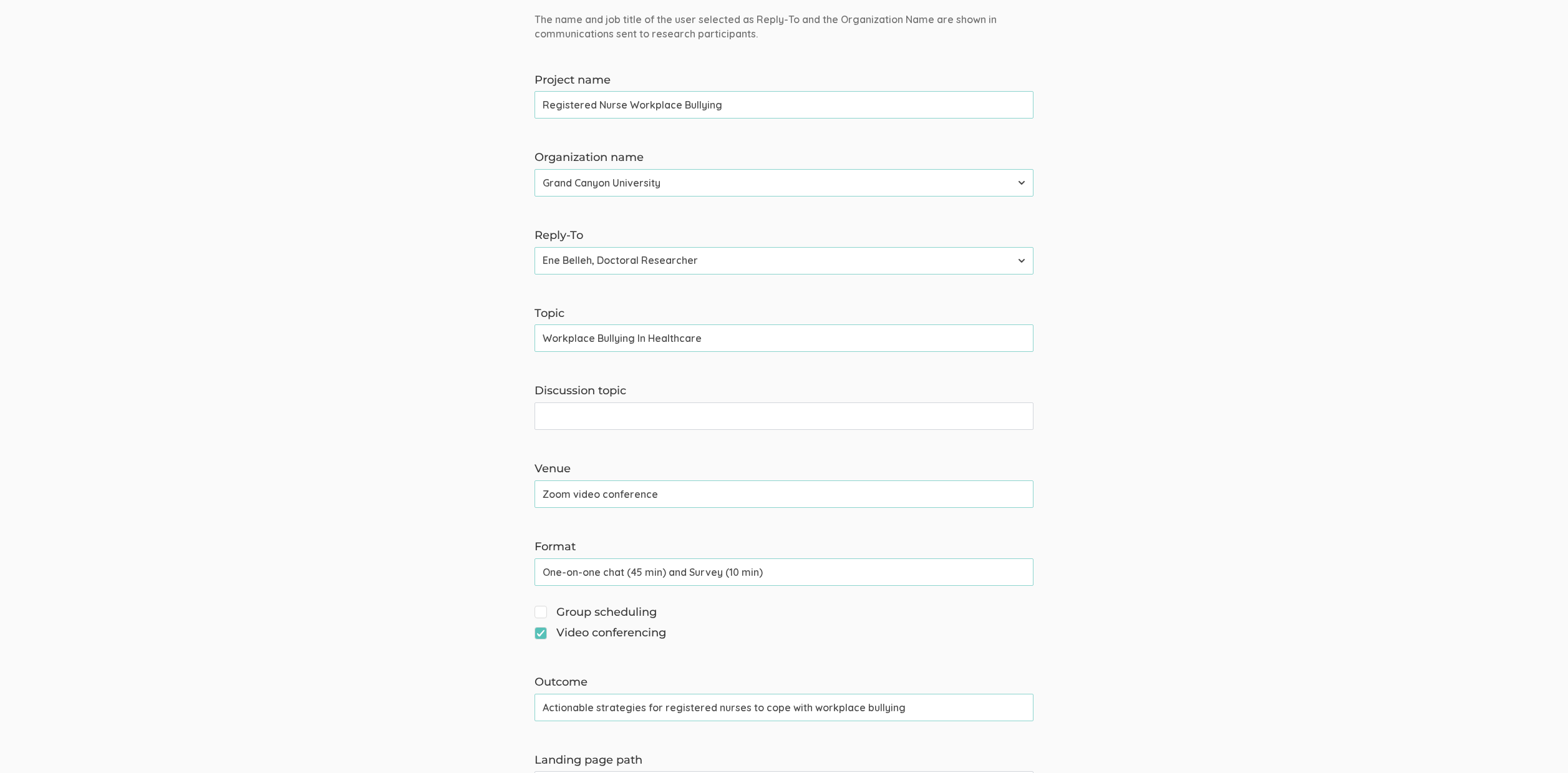
scroll to position [325, 0]
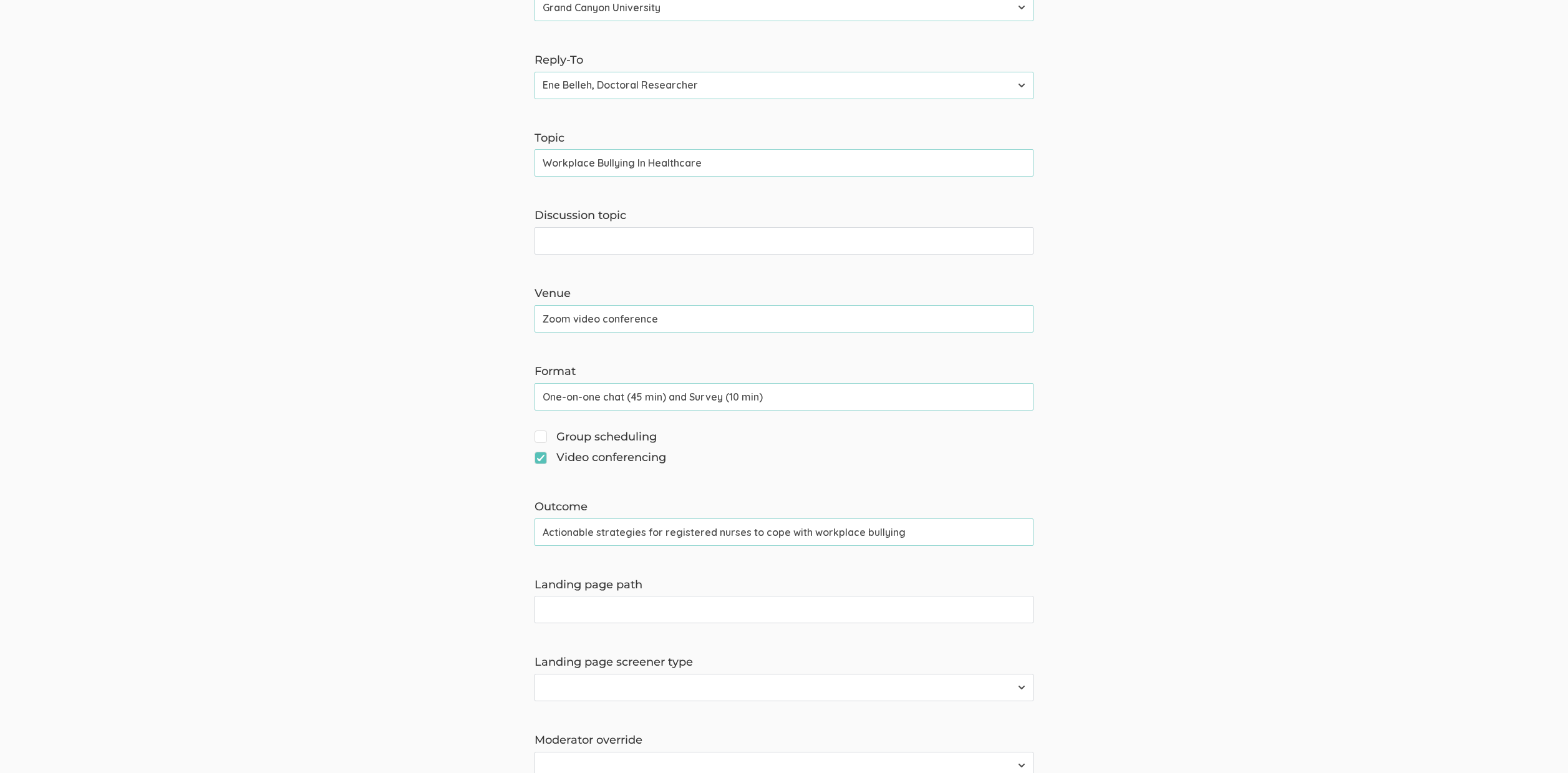
click at [367, 483] on form "The name and job title of the user selected as Reply-To and the Organization Na…" at bounding box center [784, 533] width 1568 height 1391
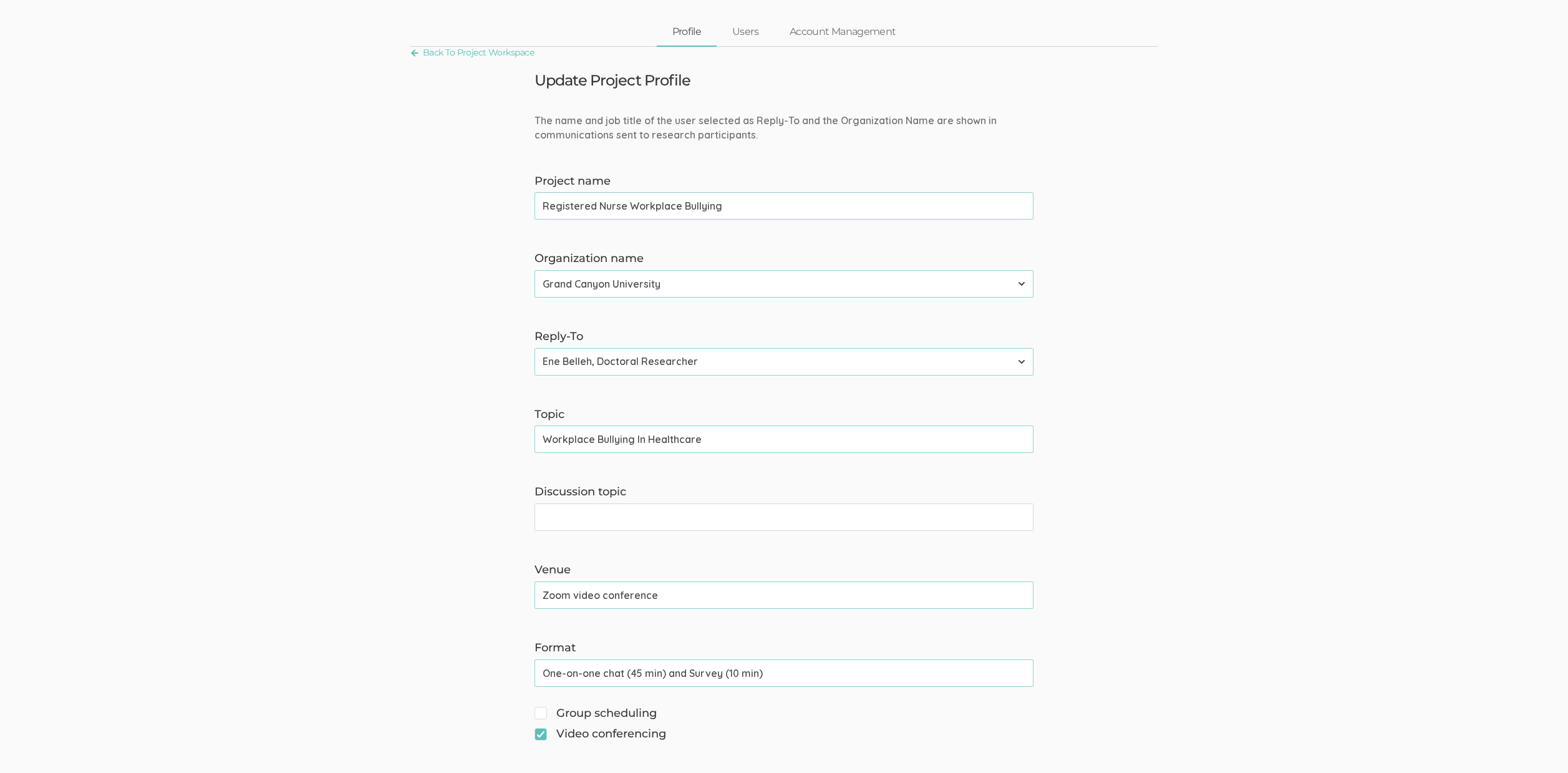
scroll to position [0, 0]
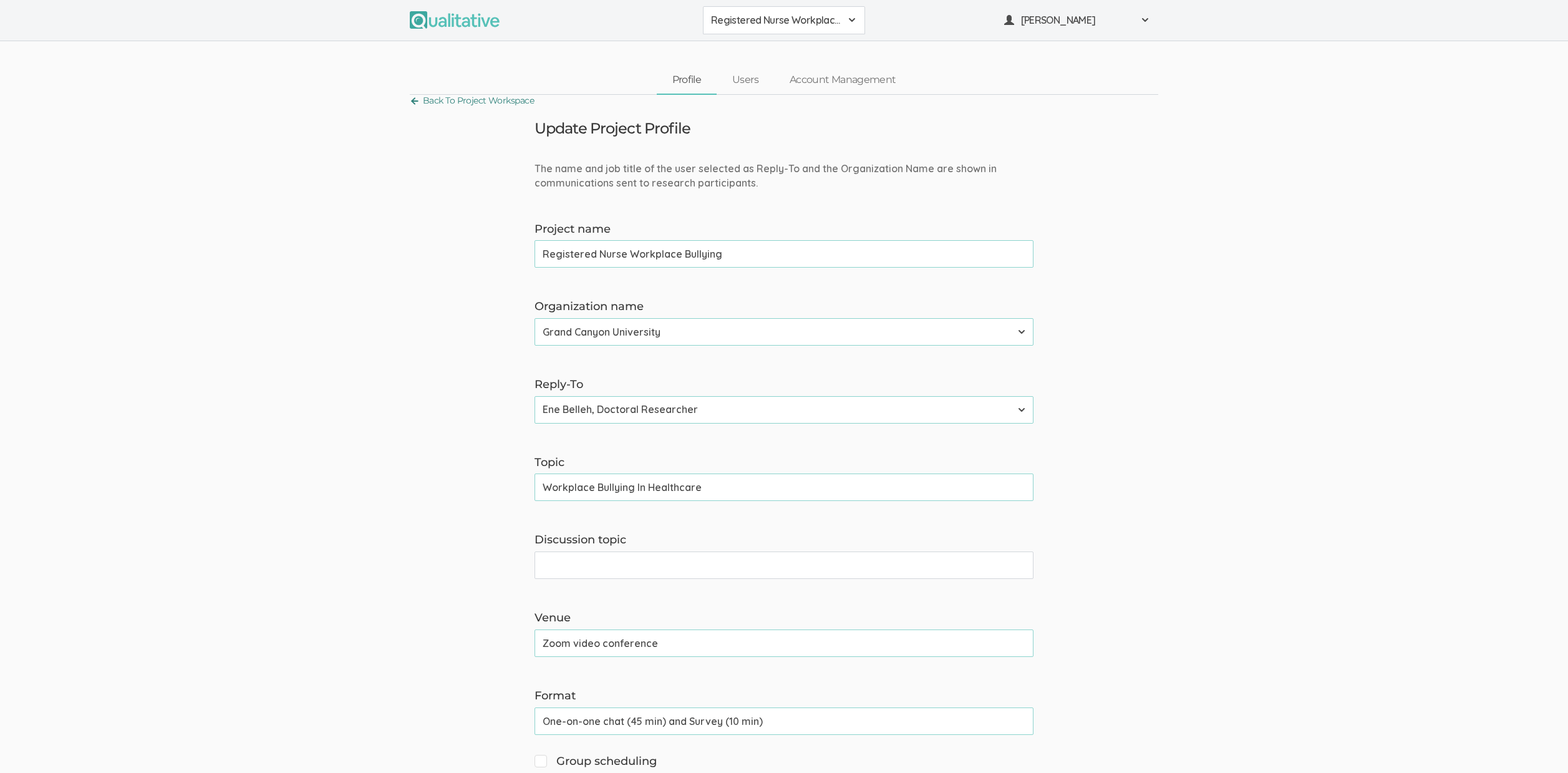
click at [488, 102] on link "Back To Project Workspace" at bounding box center [472, 101] width 124 height 17
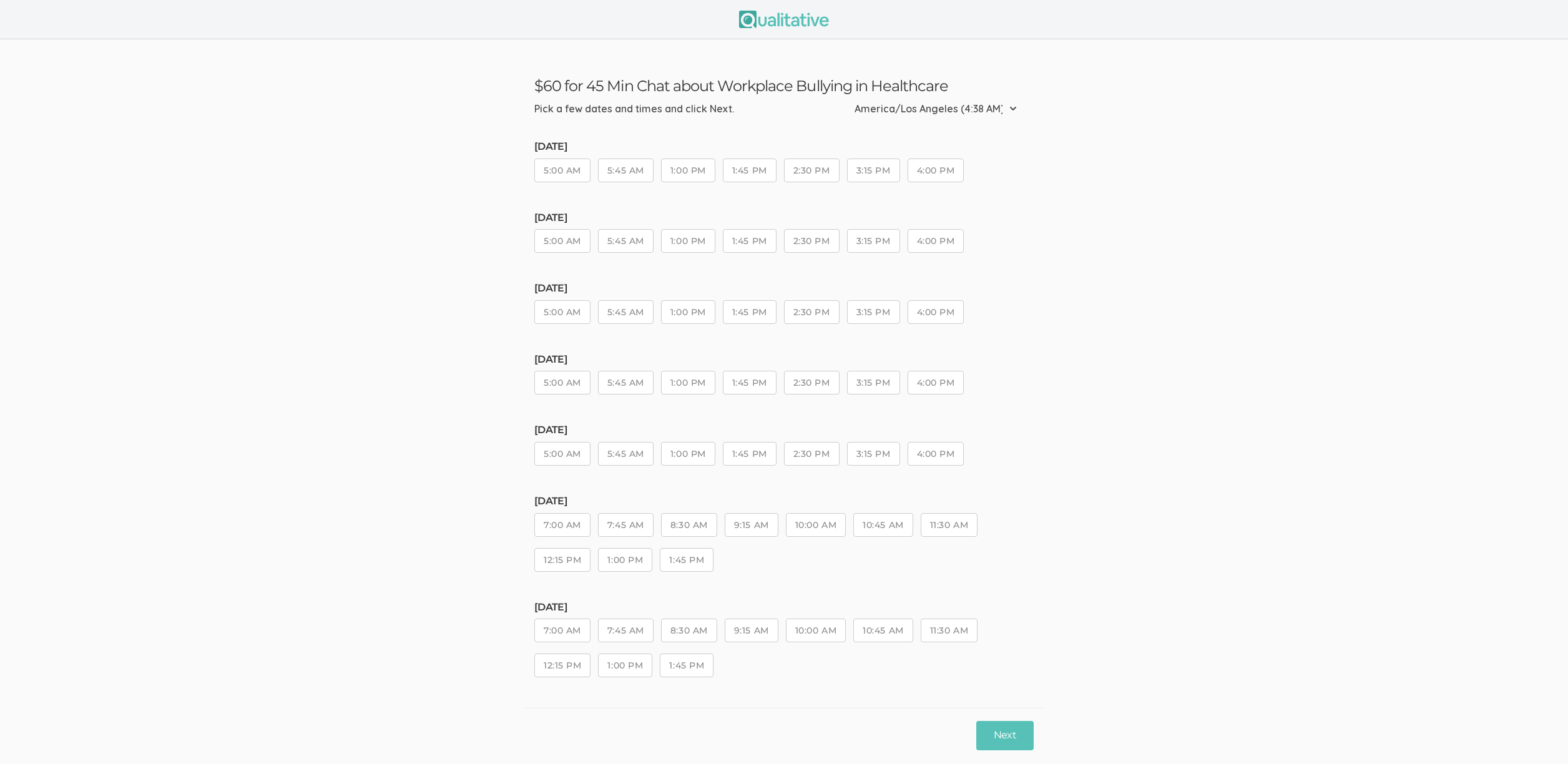
drag, startPoint x: 684, startPoint y: 376, endPoint x: 688, endPoint y: 394, distance: 18.4
click at [684, 390] on button "1:00 PM" at bounding box center [688, 382] width 54 height 24
click at [995, 735] on button "Next" at bounding box center [1005, 736] width 57 height 29
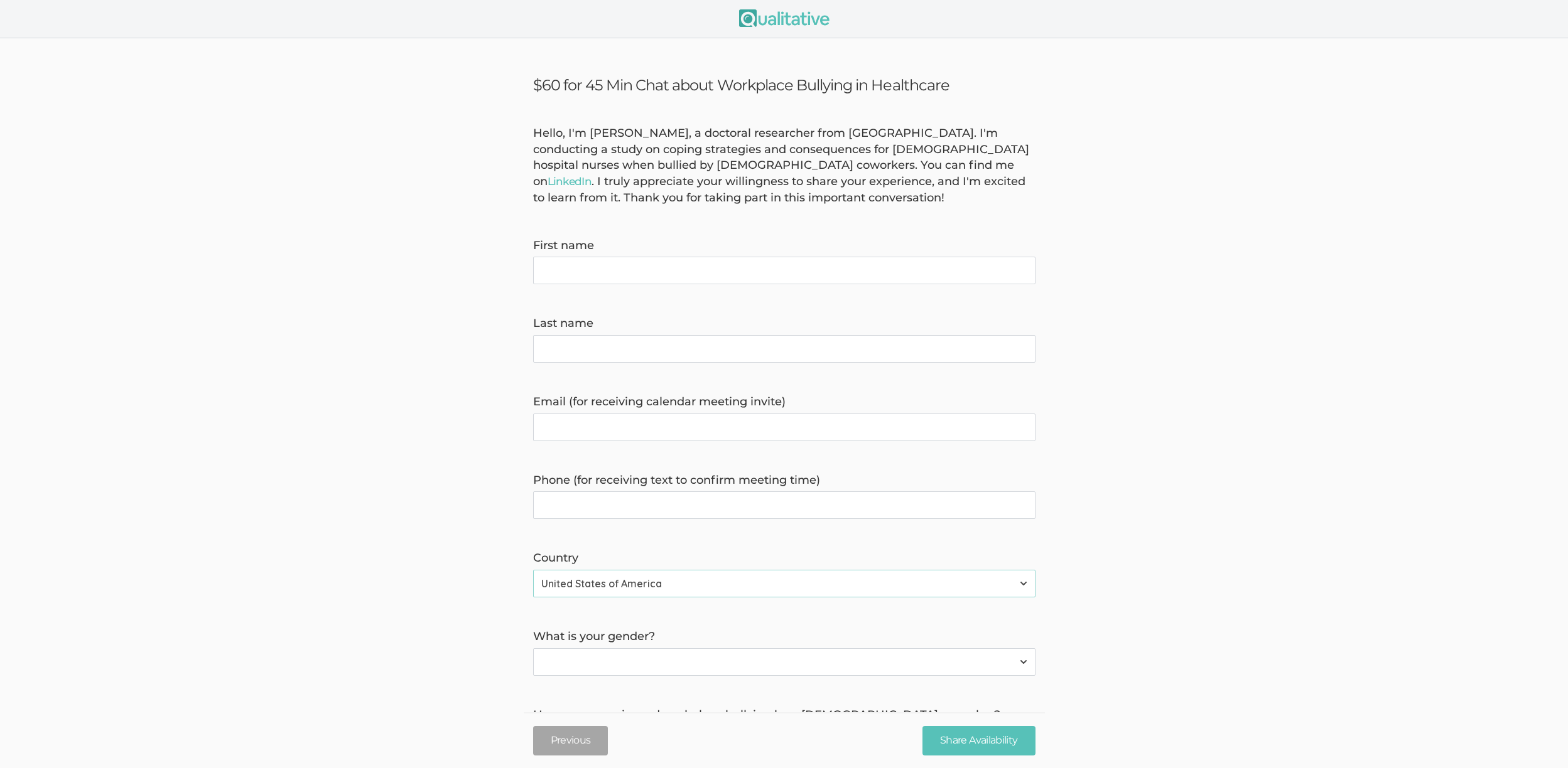
scroll to position [145, 0]
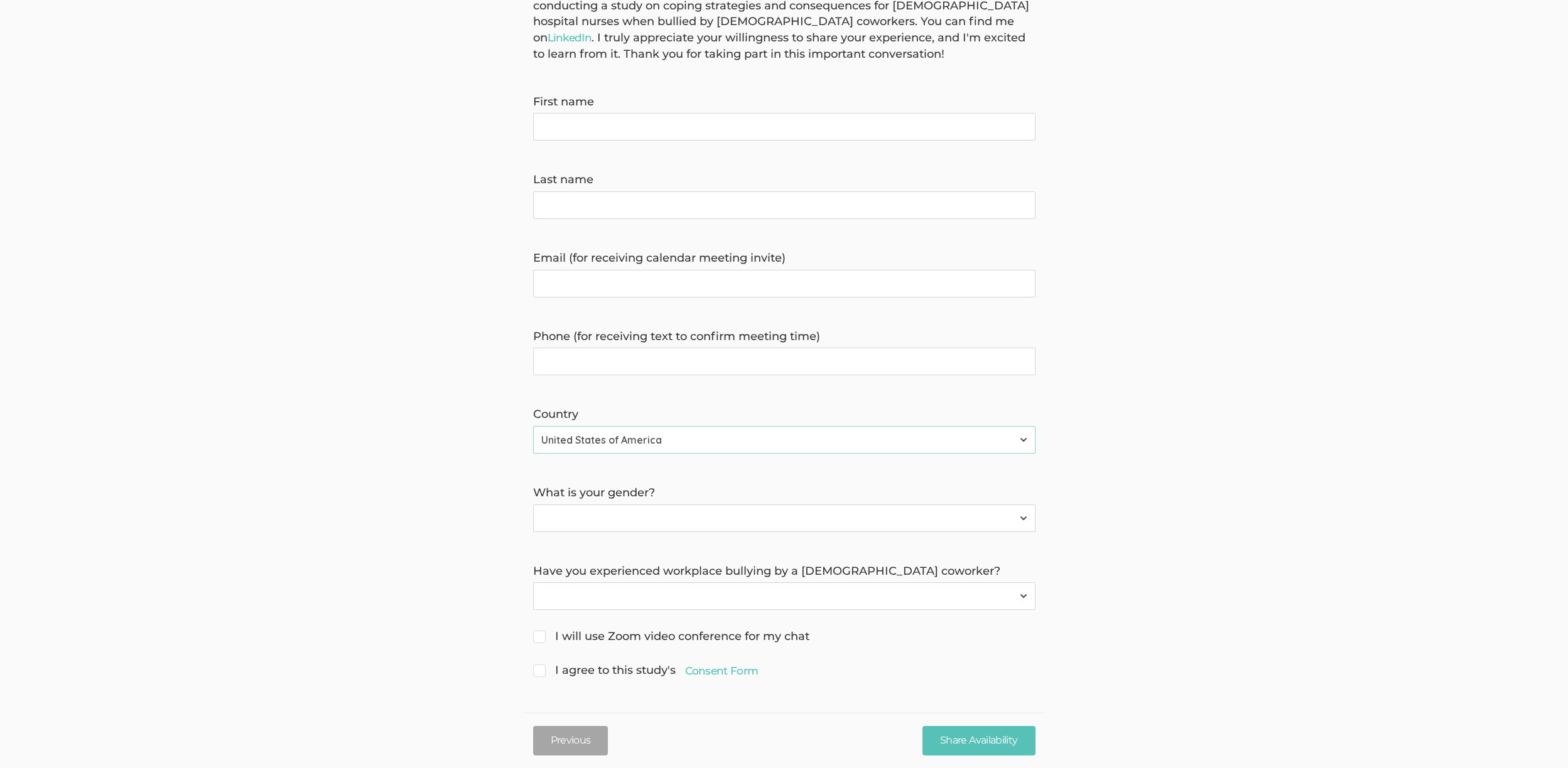
click at [442, 492] on form "Hello, I'm Ene Belleh, a doctoral researcher from Grand Canyon University. I'm …" at bounding box center [784, 331] width 1568 height 699
click at [701, 676] on link "Consent Form" at bounding box center [721, 671] width 73 height 15
click at [461, 564] on form "Hello, I'm Ene Belleh, a doctoral researcher from Grand Canyon University. I'm …" at bounding box center [784, 331] width 1568 height 699
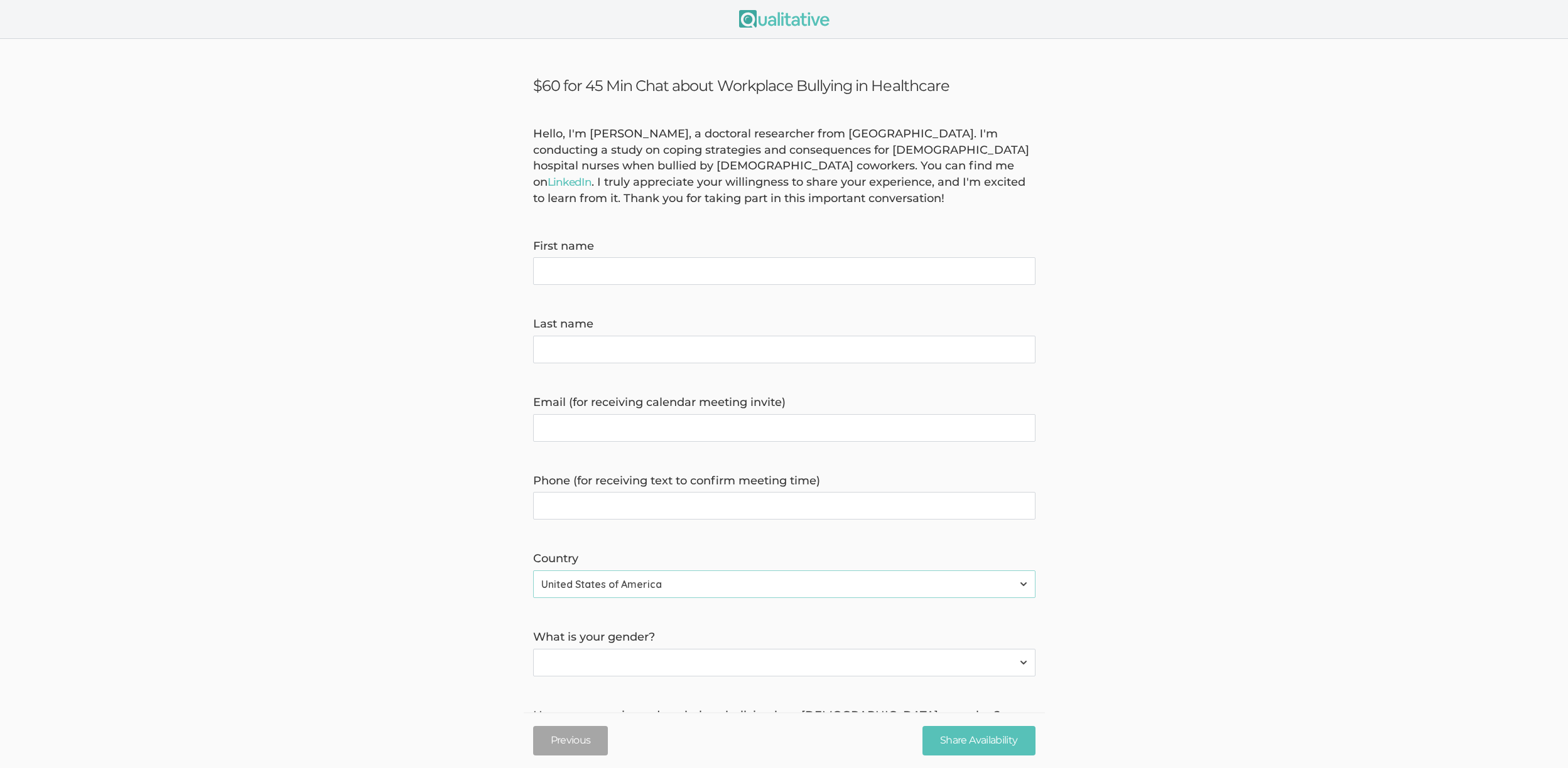
scroll to position [0, 0]
click at [416, 558] on form "Hello, I'm Ene Belleh, a doctoral researcher from Grand Canyon University. I'm …" at bounding box center [784, 477] width 1568 height 699
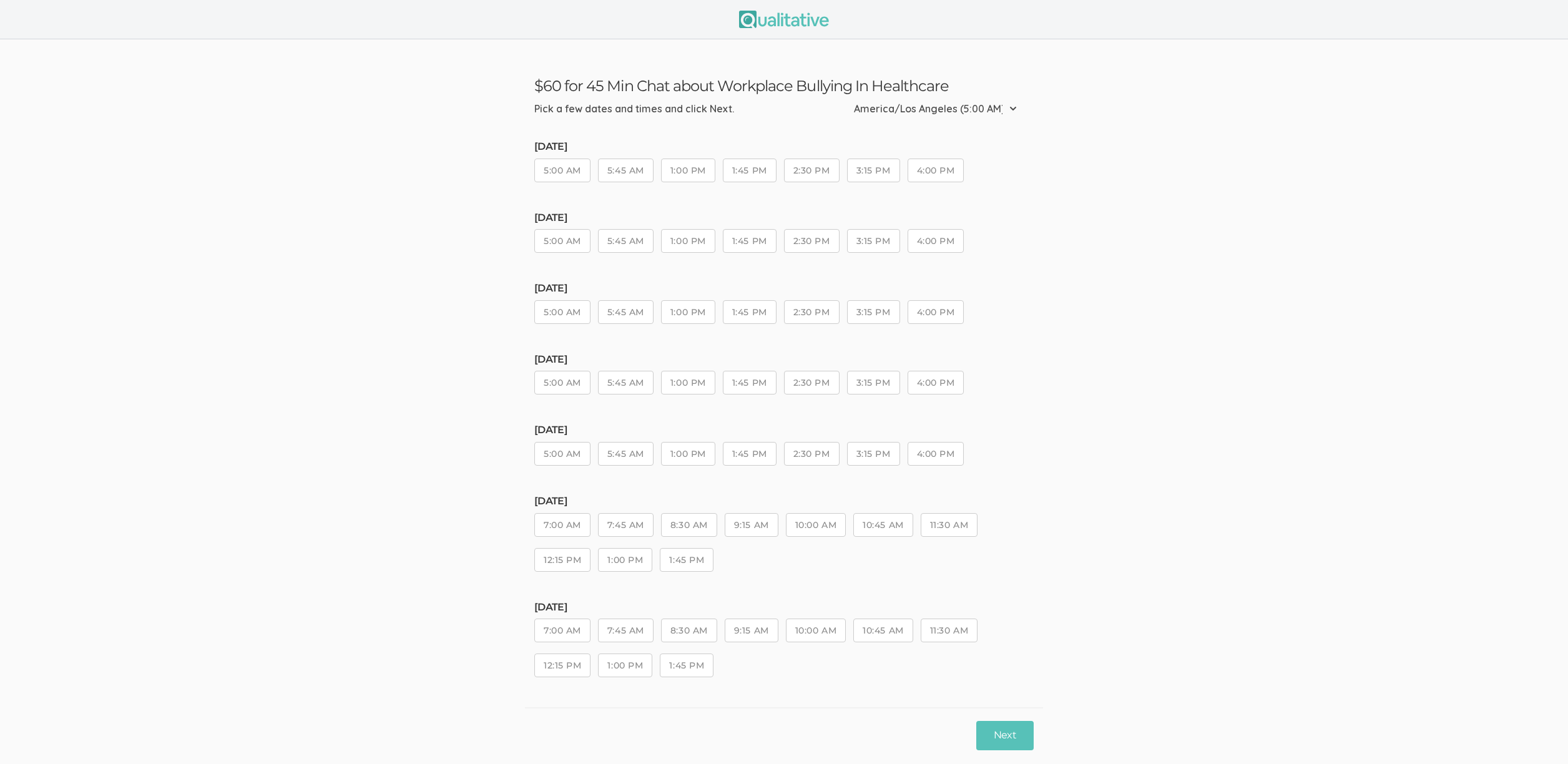
click at [702, 451] on button "1:00 PM" at bounding box center [688, 453] width 54 height 24
click at [1010, 734] on button "Next" at bounding box center [1005, 736] width 57 height 29
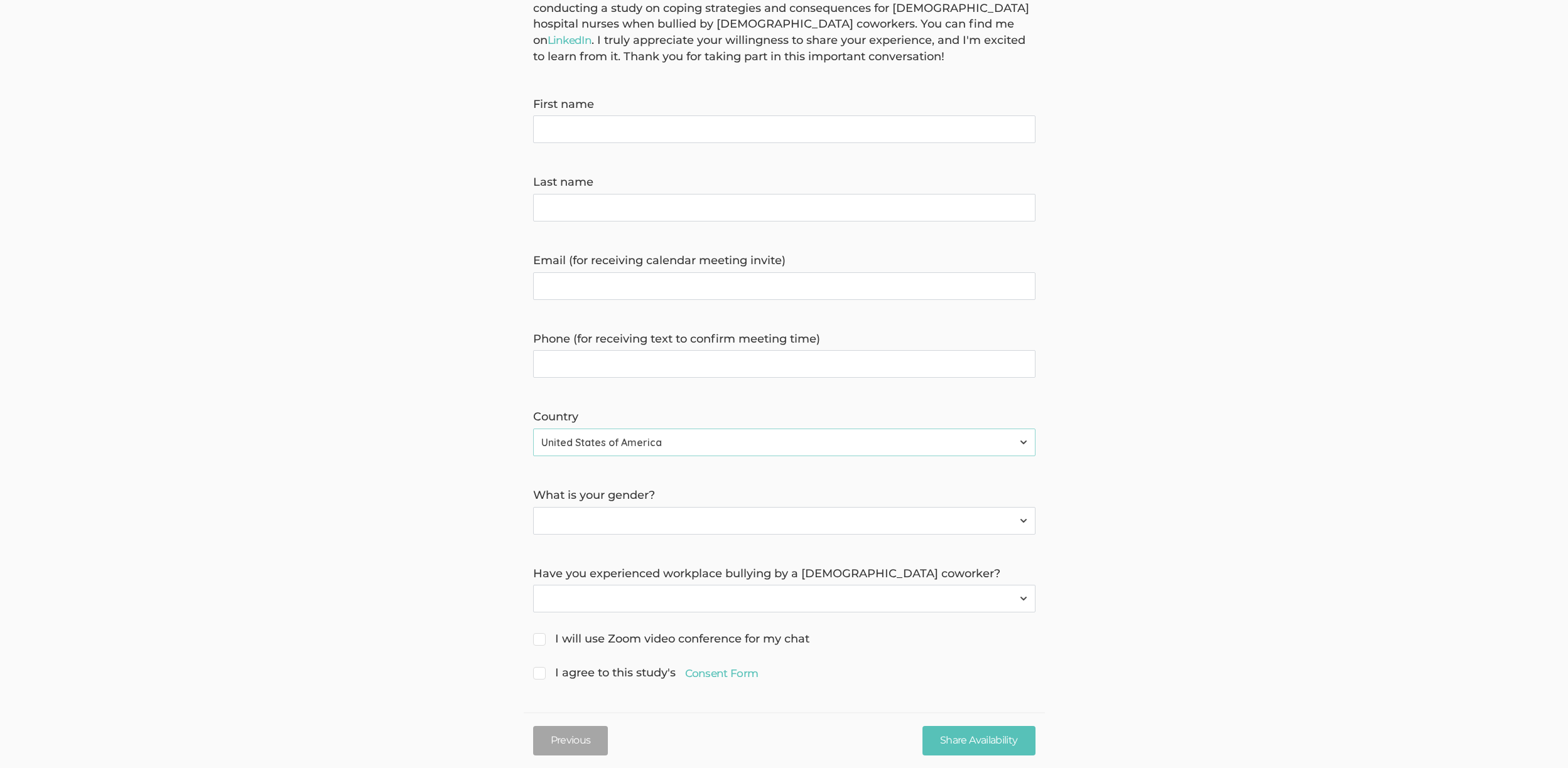
scroll to position [143, 0]
click at [753, 521] on select "[DEMOGRAPHIC_DATA] [DEMOGRAPHIC_DATA] [DEMOGRAPHIC_DATA]" at bounding box center [784, 521] width 502 height 28
click at [658, 600] on select "Yes No" at bounding box center [784, 598] width 502 height 28
click at [482, 592] on form "Hello, I'm [PERSON_NAME], a doctoral researcher from [GEOGRAPHIC_DATA]. I'm con…" at bounding box center [784, 334] width 1568 height 699
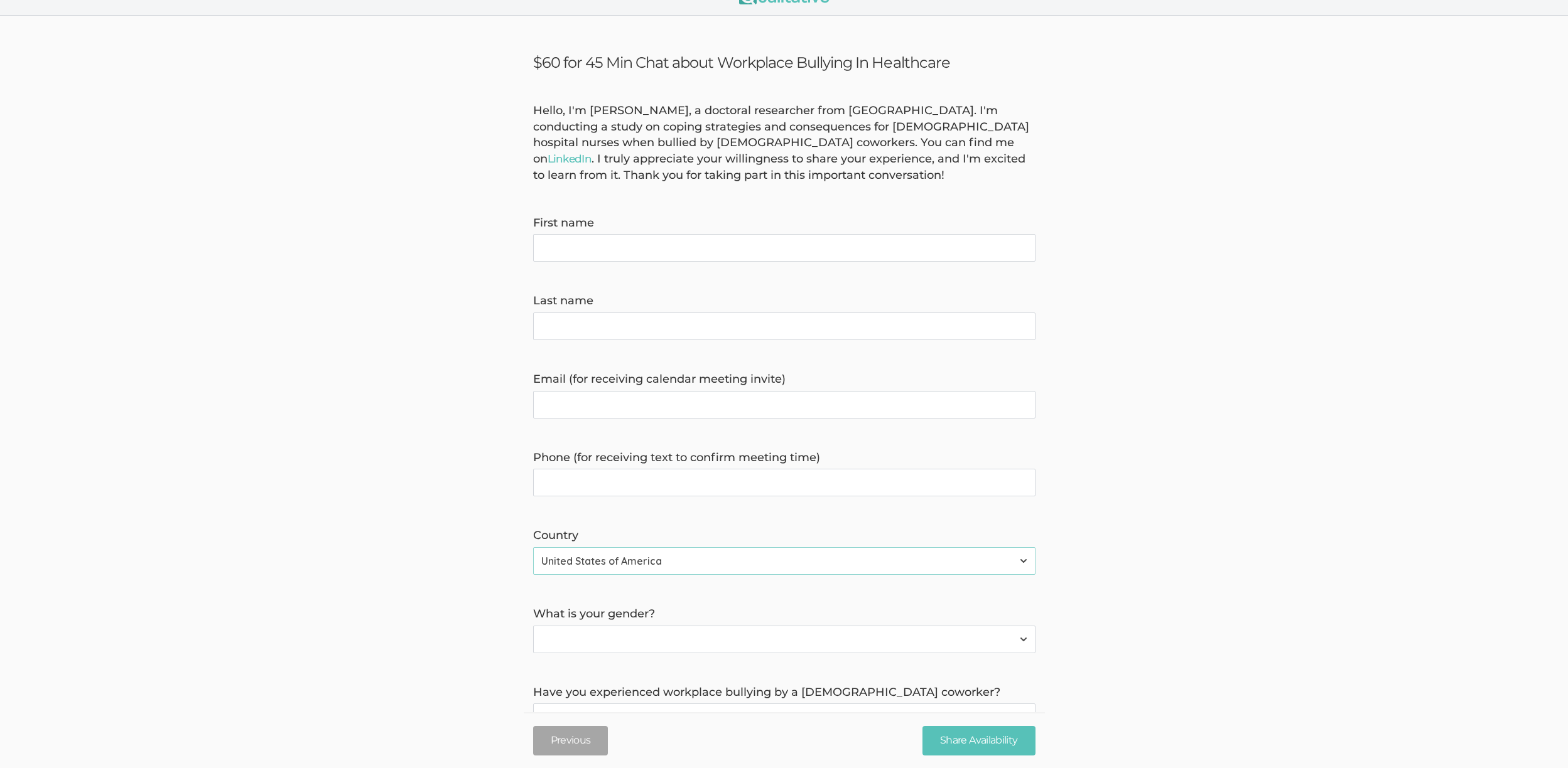
scroll to position [0, 0]
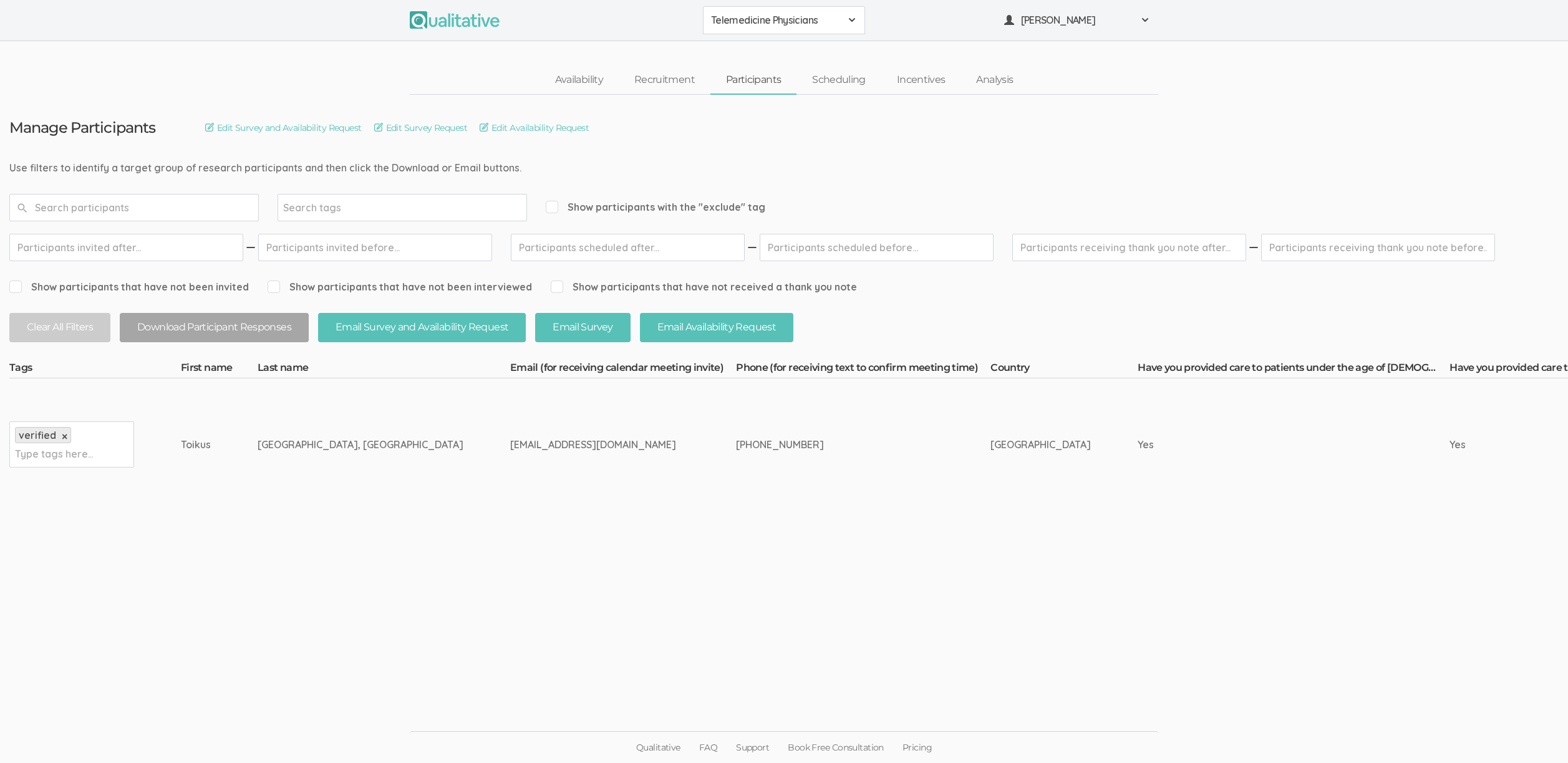
click at [811, 497] on td "[PHONE_NUMBER]" at bounding box center [863, 445] width 254 height 132
